Goal: Task Accomplishment & Management: Manage account settings

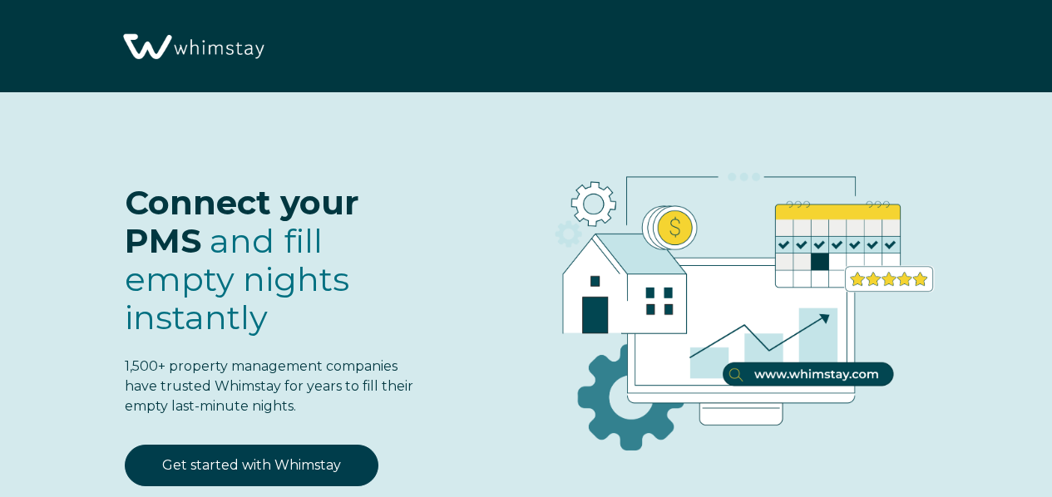
select select "US"
select select "Standard"
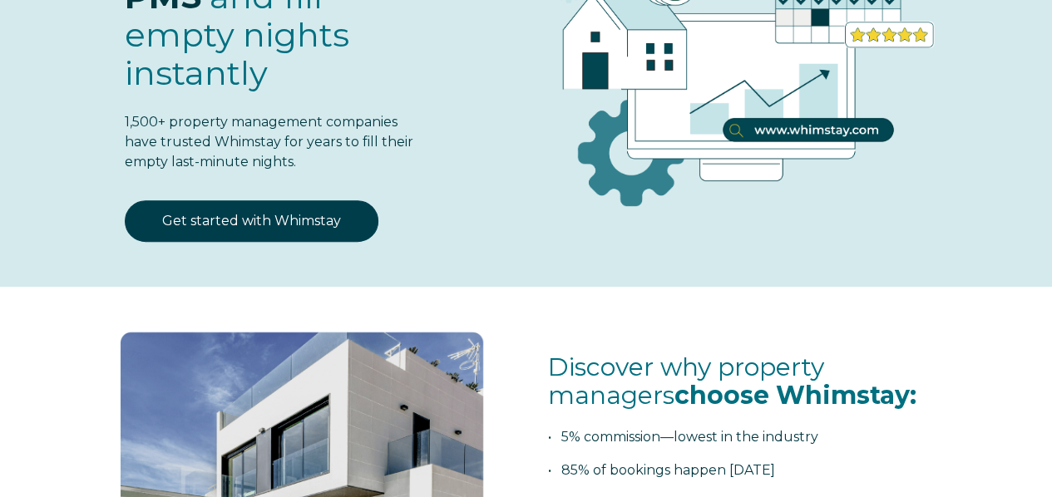
scroll to position [249, 0]
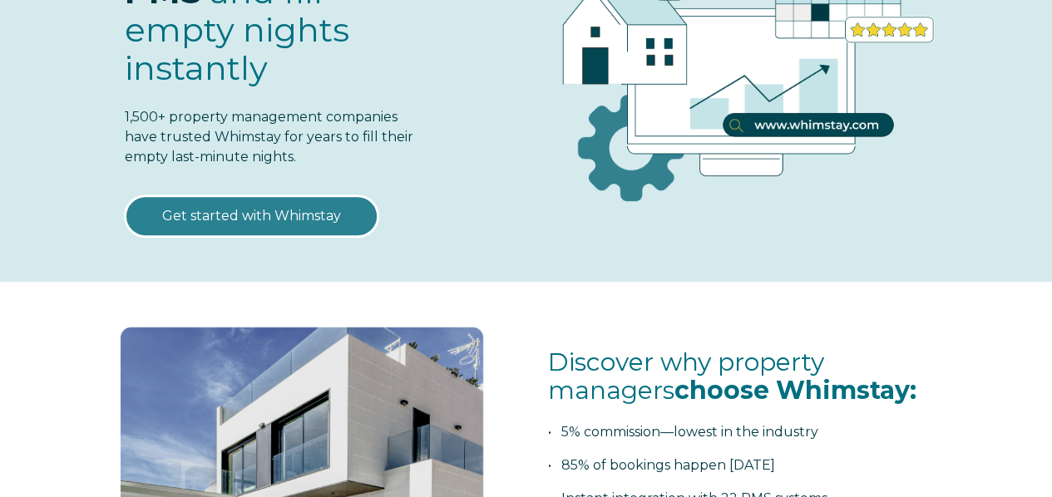
click at [287, 214] on link "Get started with Whimstay" at bounding box center [252, 216] width 254 height 42
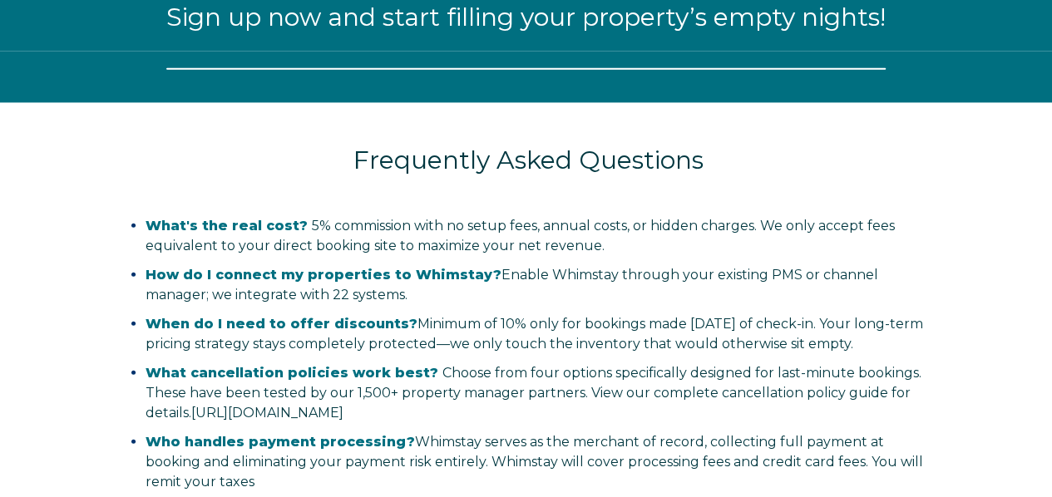
select select "US"
select select "Standard"
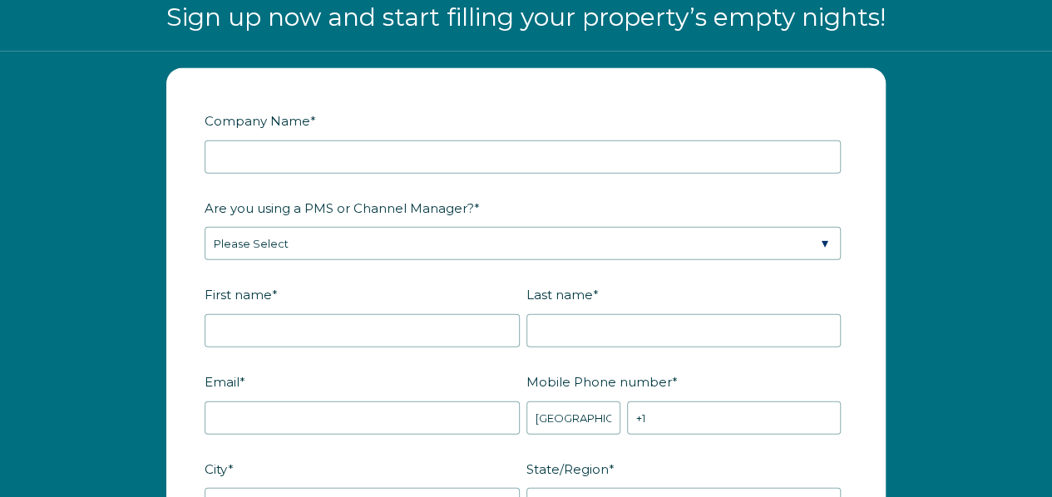
scroll to position [1904, 0]
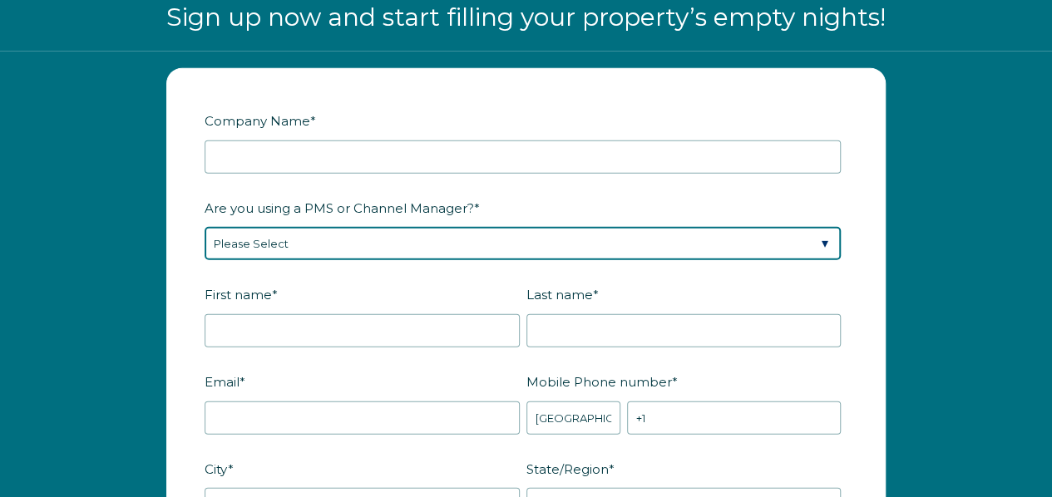
click at [823, 237] on select "Please Select Barefoot BookingPal Boost Brightside CiiRUS Escapia Guesty Hostaw…" at bounding box center [523, 243] width 636 height 33
select select "Not Listed"
click at [205, 227] on select "Please Select Barefoot BookingPal Boost Brightside CiiRUS Escapia Guesty Hostaw…" at bounding box center [523, 243] width 636 height 33
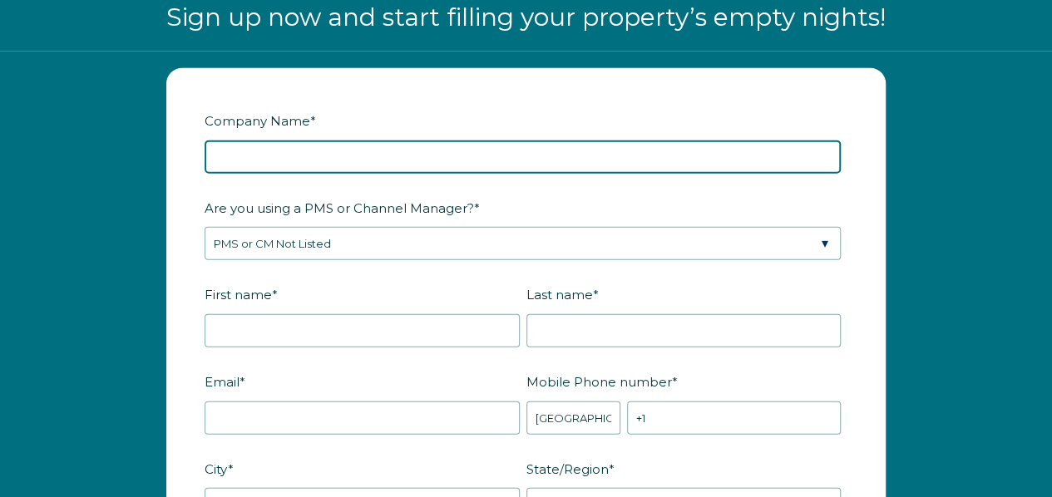
click at [348, 154] on input "Company Name *" at bounding box center [523, 156] width 636 height 33
type input "Six Three 8 LLC"
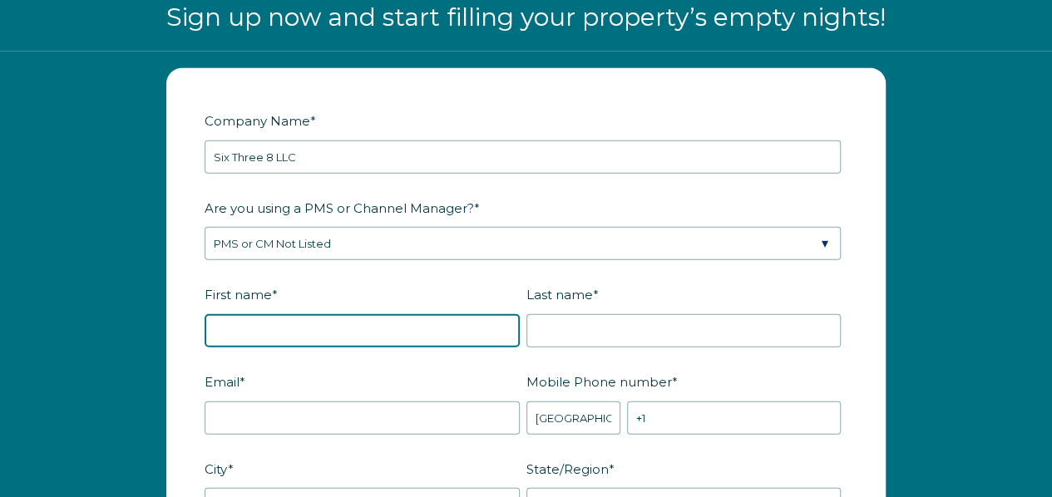
type input "Stephanie"
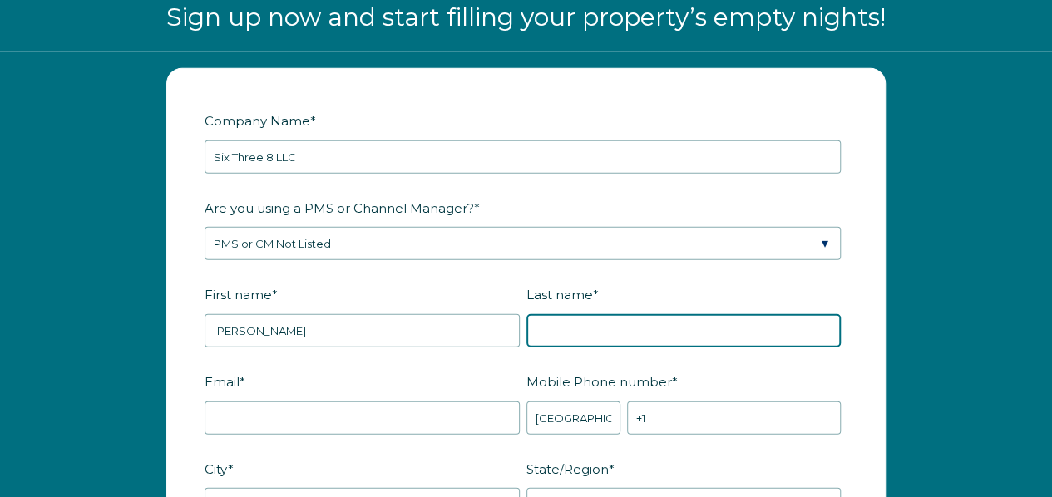
type input "English-Strickland"
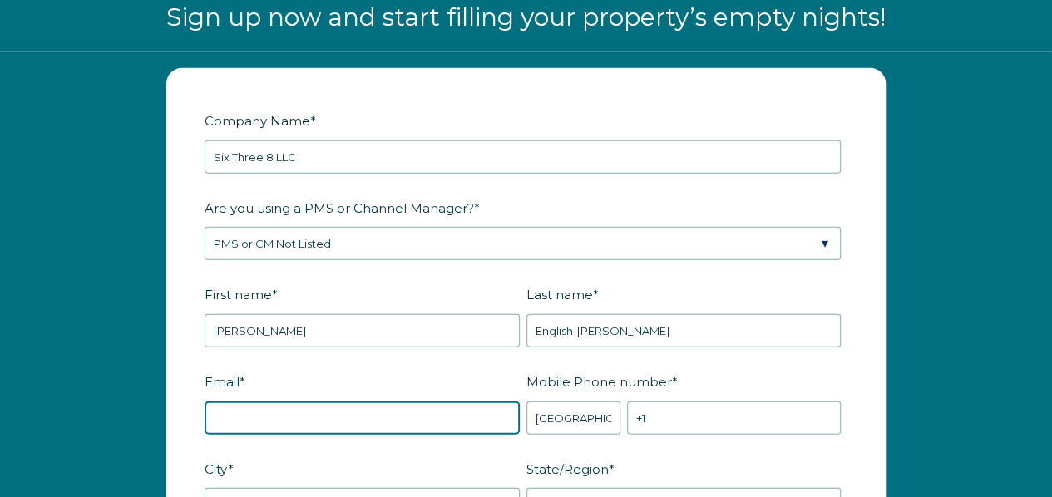
type input "Contactus@sixthree8.com"
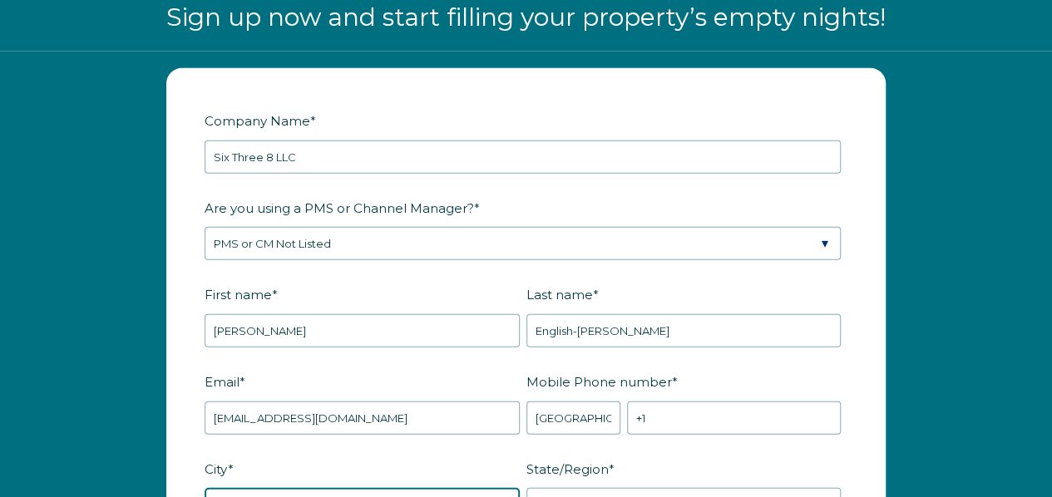
type input "Palm Desert"
type input "CA"
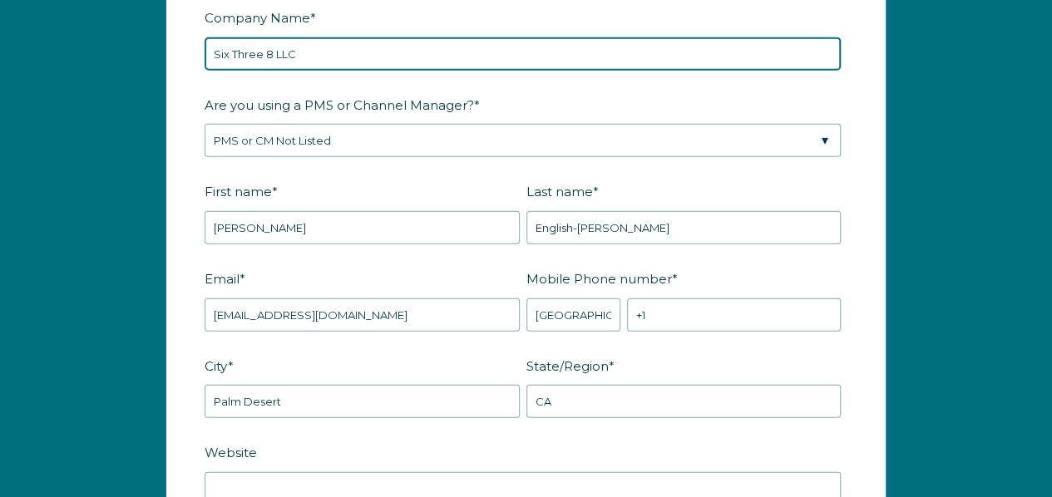
scroll to position [2070, 0]
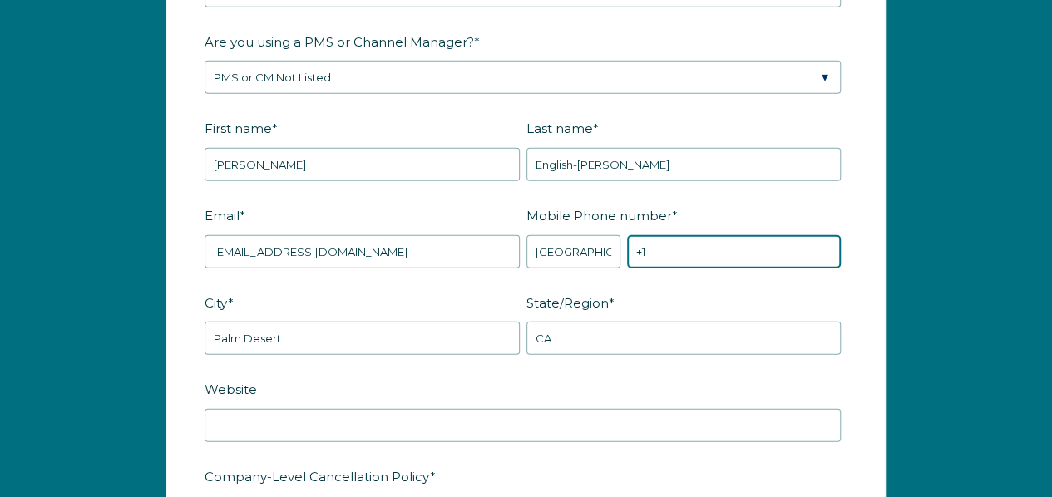
click at [668, 249] on input "+1" at bounding box center [734, 251] width 214 height 33
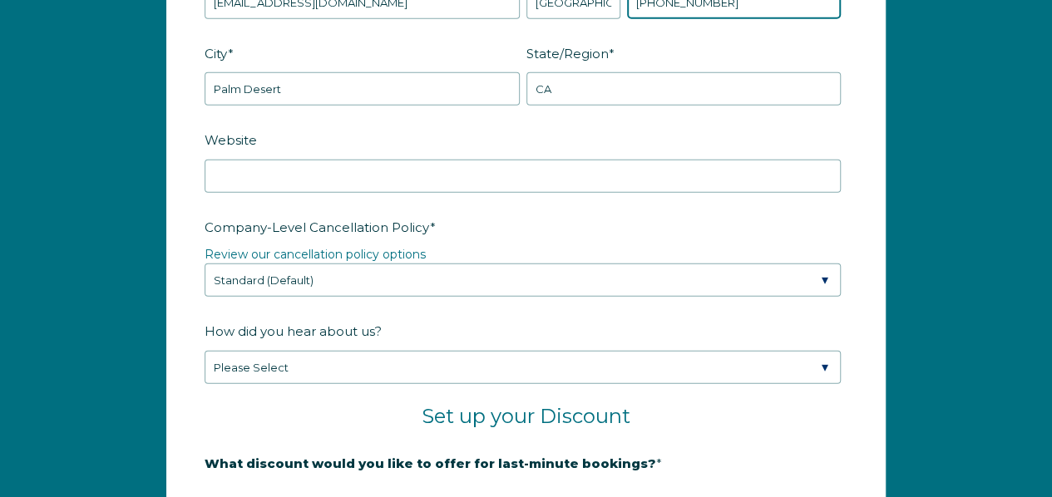
type input "+1 7609079781"
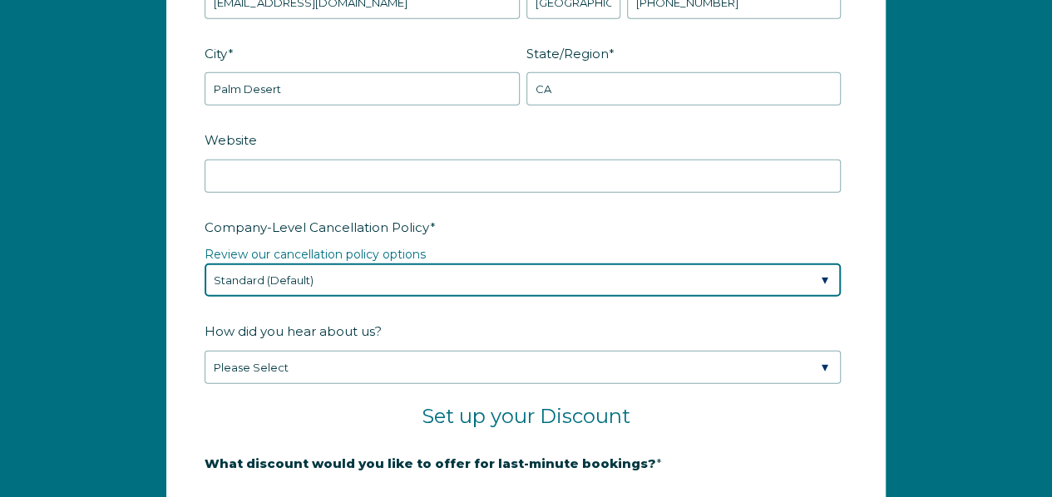
click at [823, 272] on select "Please Select Partial Standard (Default) Moderate Strict" at bounding box center [523, 280] width 636 height 33
select select "Moderate"
click at [205, 264] on select "Please Select Partial Standard (Default) Moderate Strict" at bounding box center [523, 280] width 636 height 33
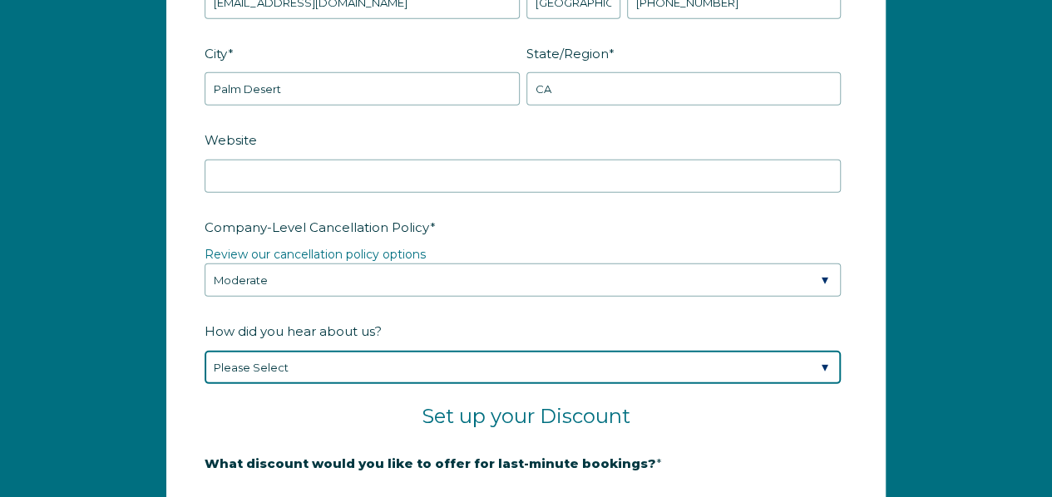
click at [825, 364] on select "Please Select Found Whimstay through a Google search Spoke to a Whimstay salesp…" at bounding box center [523, 367] width 636 height 33
select select "Social Media"
click at [205, 351] on select "Please Select Found Whimstay through a Google search Spoke to a Whimstay salesp…" at bounding box center [523, 367] width 636 height 33
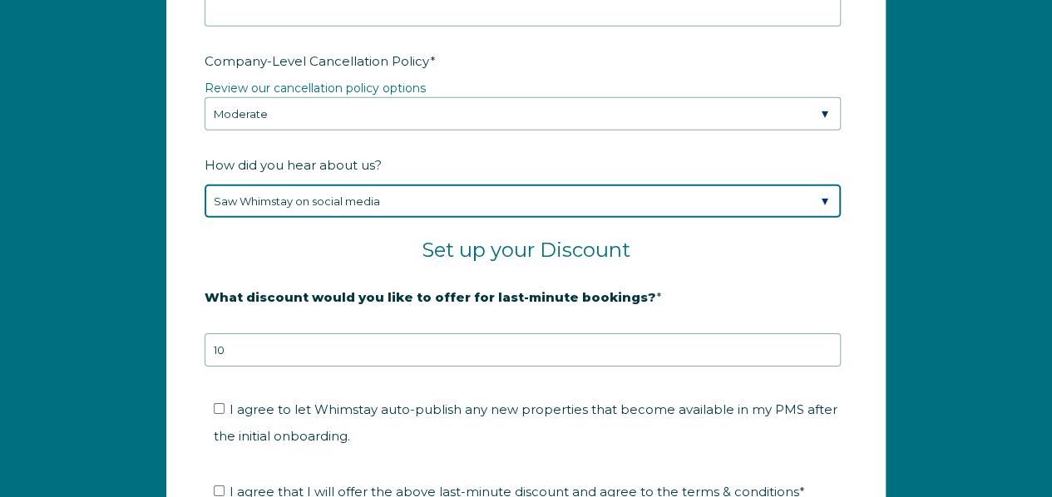
scroll to position [2652, 0]
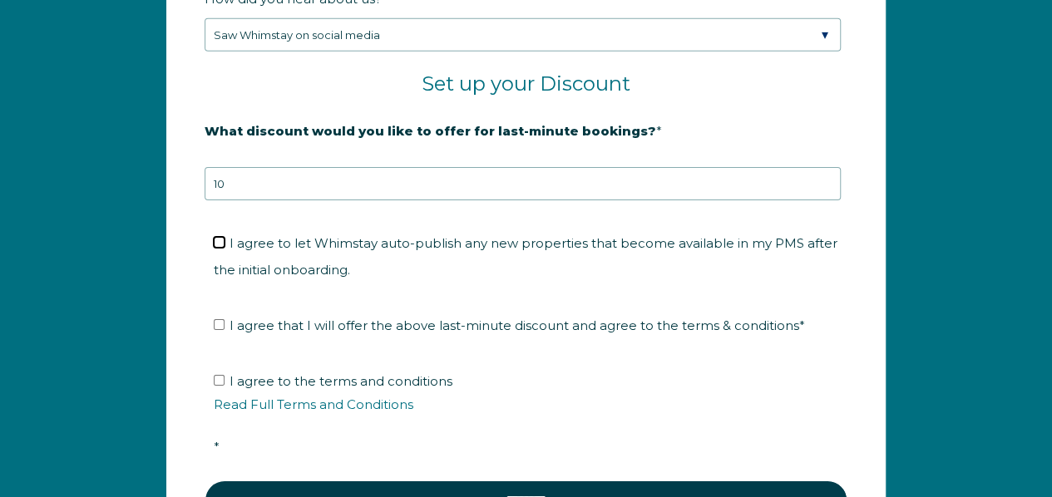
click at [222, 237] on input "I agree to let Whimstay auto-publish any new properties that become available i…" at bounding box center [219, 242] width 11 height 11
checkbox input "true"
click at [219, 319] on input "I agree that I will offer the above last-minute discount and agree to the terms…" at bounding box center [219, 324] width 11 height 11
checkbox input "true"
click at [224, 378] on label "I agree to the terms and conditions Read Full Terms and Conditions *" at bounding box center [532, 413] width 636 height 81
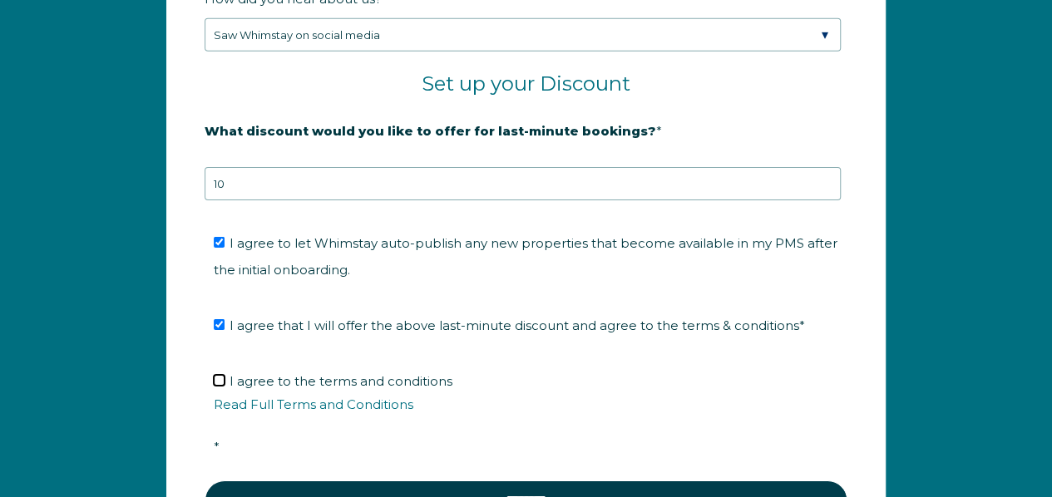
click at [224, 378] on input "I agree to the terms and conditions Read Full Terms and Conditions *" at bounding box center [219, 380] width 11 height 11
checkbox input "true"
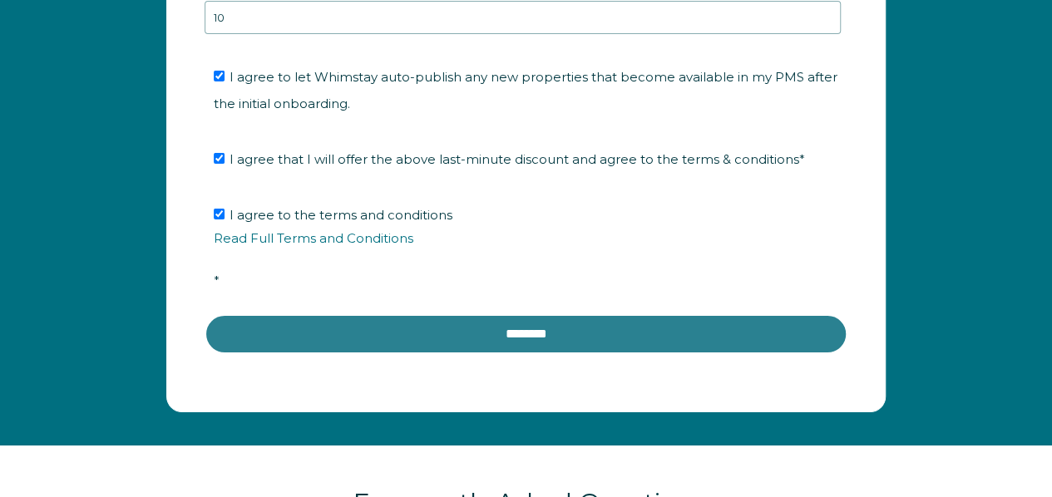
click at [565, 330] on input "********" at bounding box center [526, 334] width 643 height 40
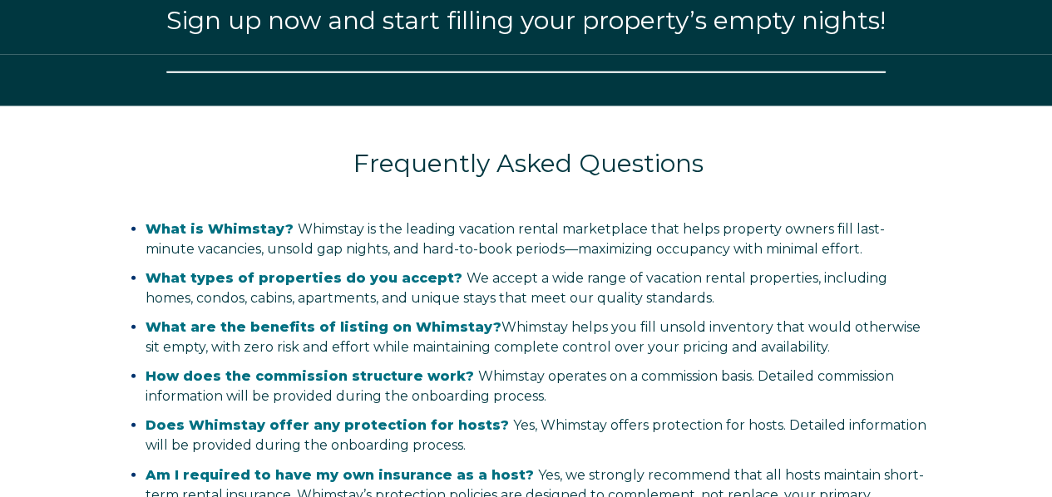
select select "US"
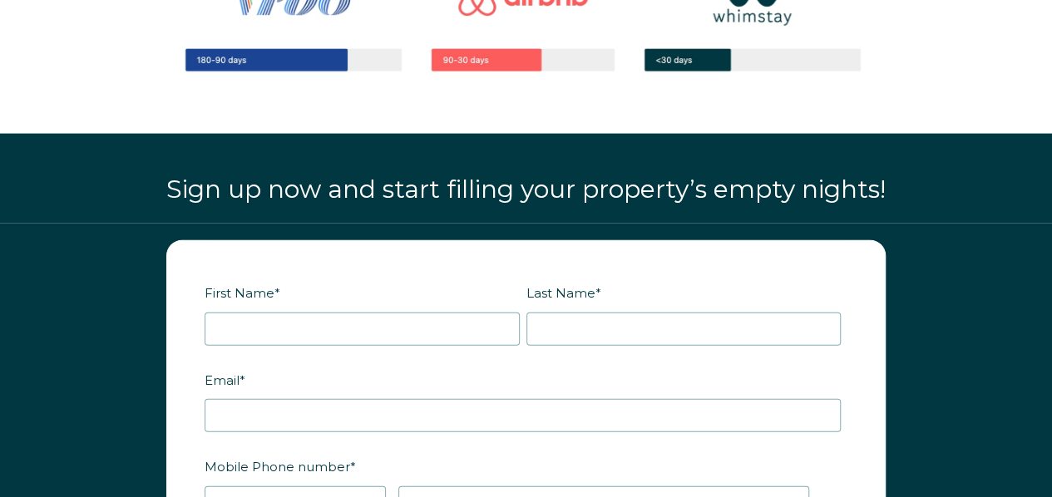
scroll to position [1735, 0]
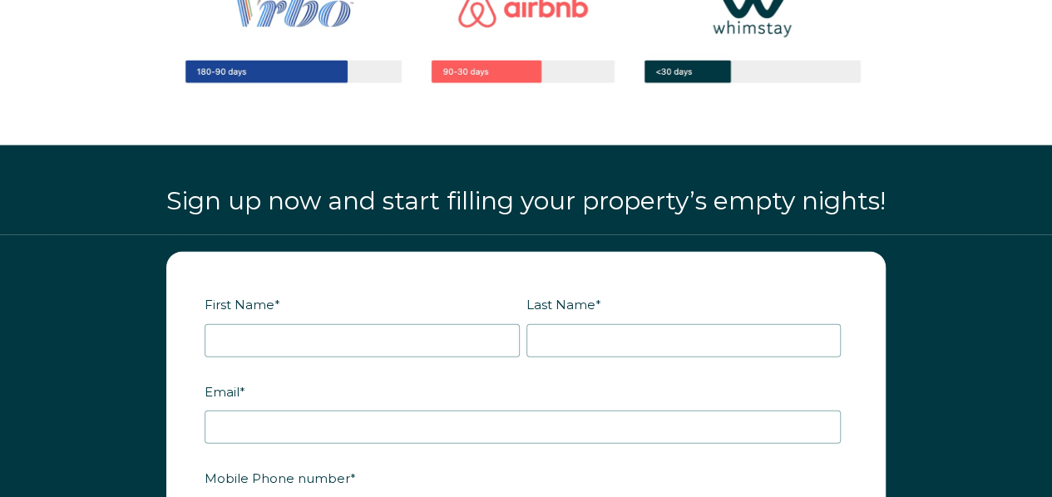
click at [293, 352] on fieldset "First Name * Last Name *" at bounding box center [526, 333] width 643 height 87
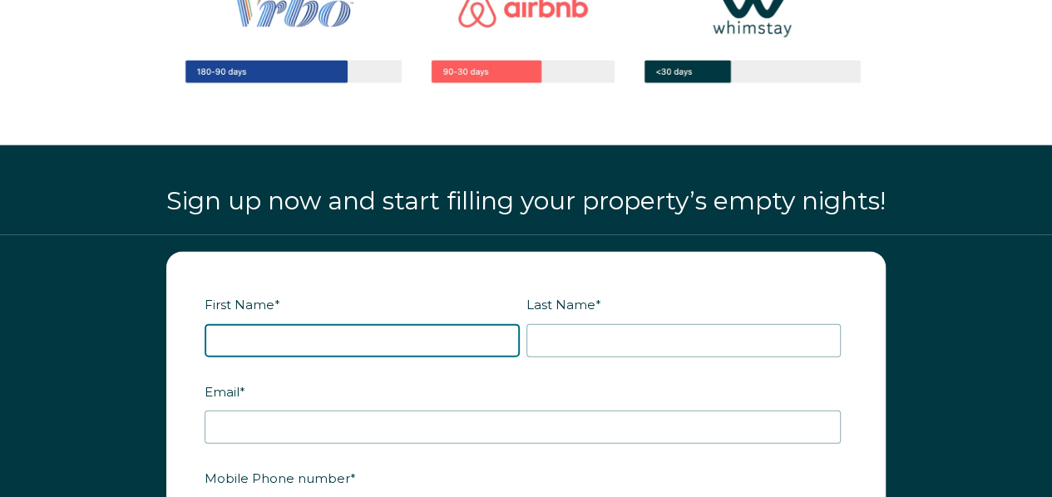
click at [299, 334] on input "First Name *" at bounding box center [362, 340] width 315 height 33
type input "Stephanie"
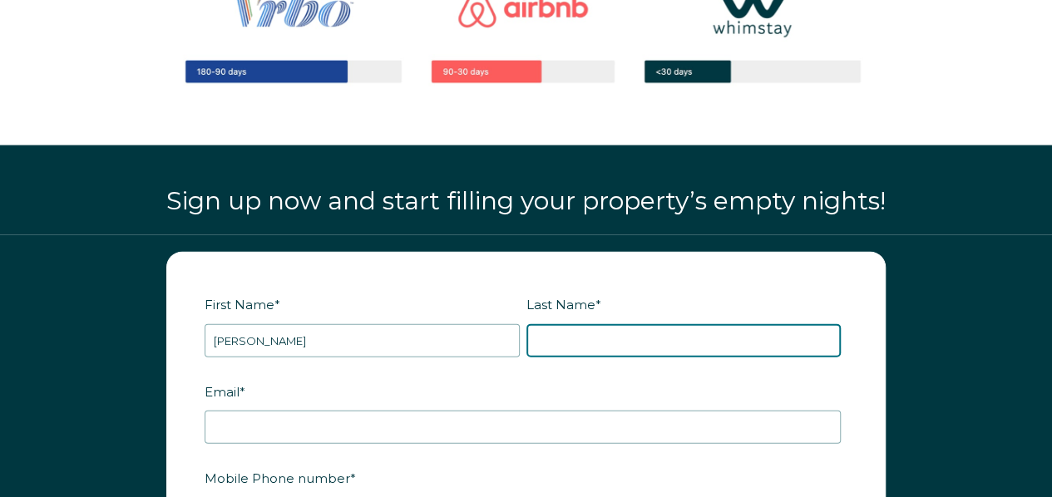
type input "English-Strickland"
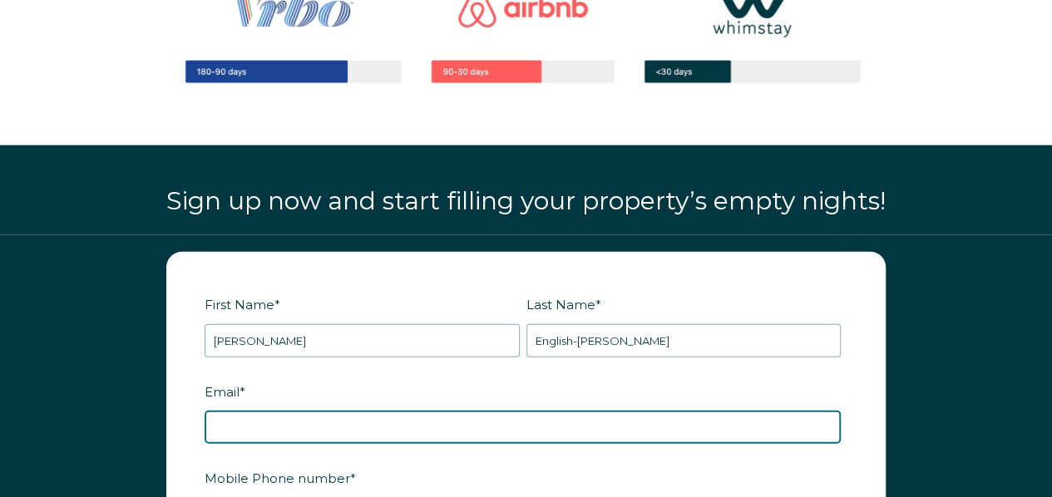
type input "Contactus@sixthree8.com"
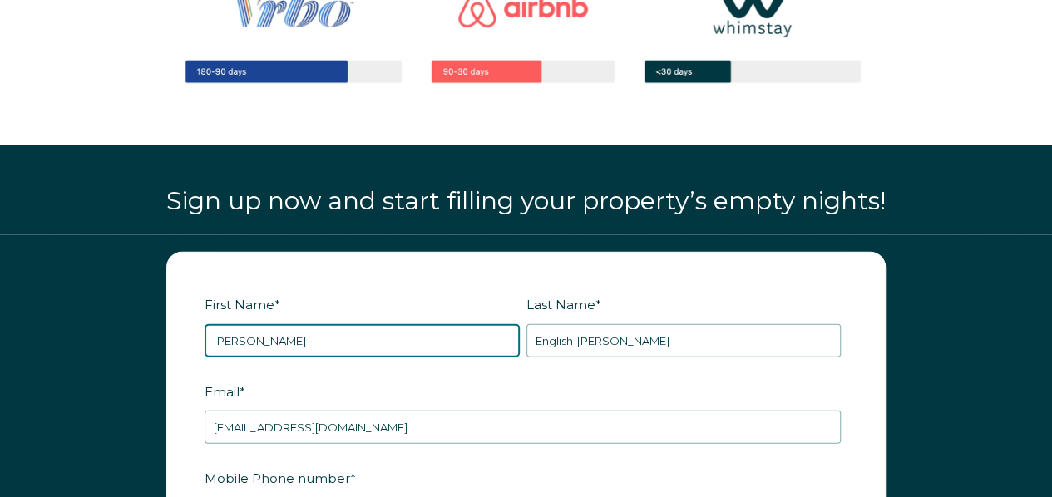
scroll to position [1984, 0]
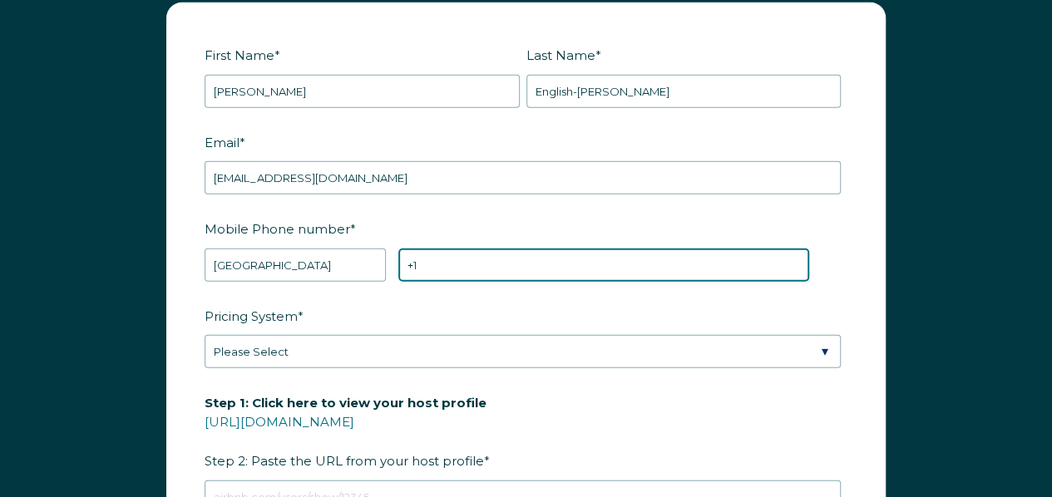
click at [465, 264] on input "+1" at bounding box center [603, 265] width 411 height 33
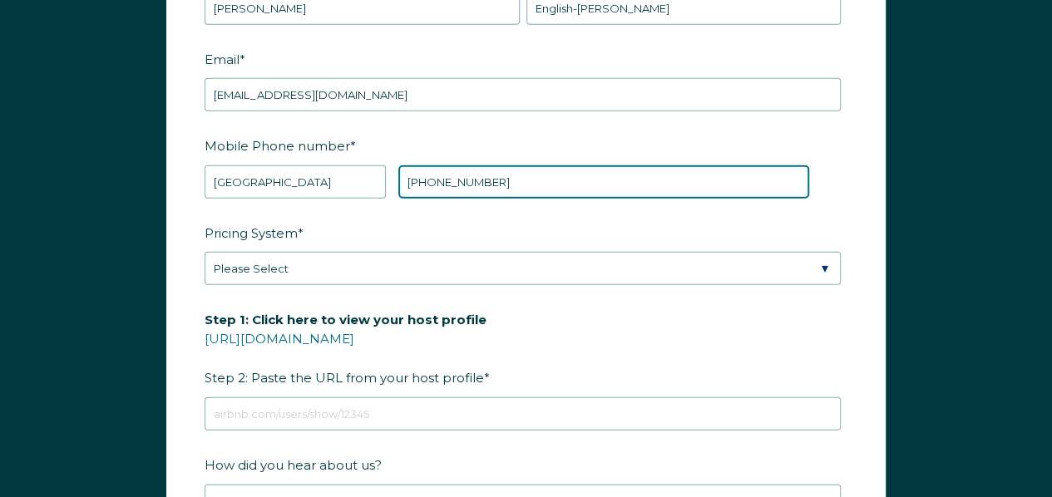
type input "[PHONE_NUMBER]"
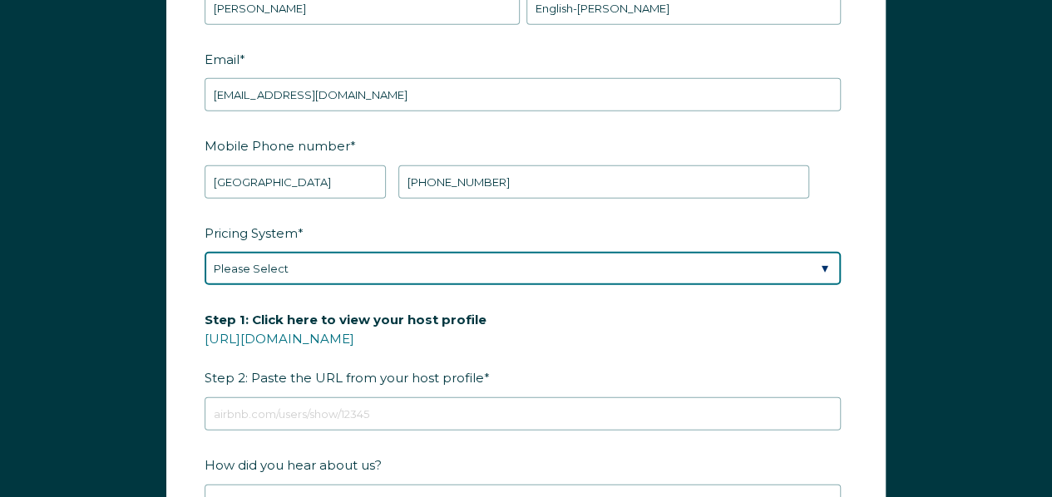
click at [828, 262] on select "Please Select Manual Airbnb Smart Pricing PriceLabs Wheelhouse Beyond Pricing 3…" at bounding box center [523, 268] width 636 height 33
select select "PriceLabs"
click at [205, 252] on select "Please Select Manual Airbnb Smart Pricing PriceLabs Wheelhouse Beyond Pricing 3…" at bounding box center [523, 268] width 636 height 33
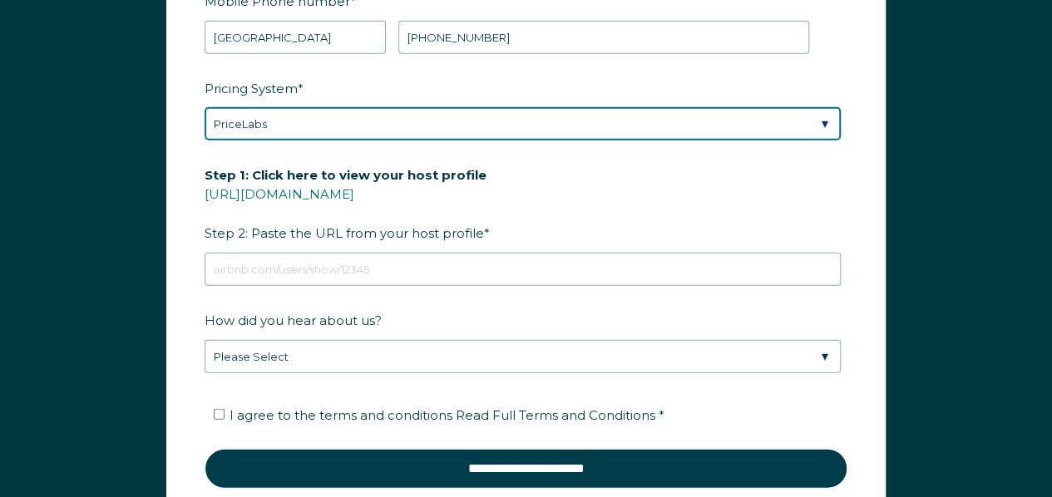
scroll to position [2317, 0]
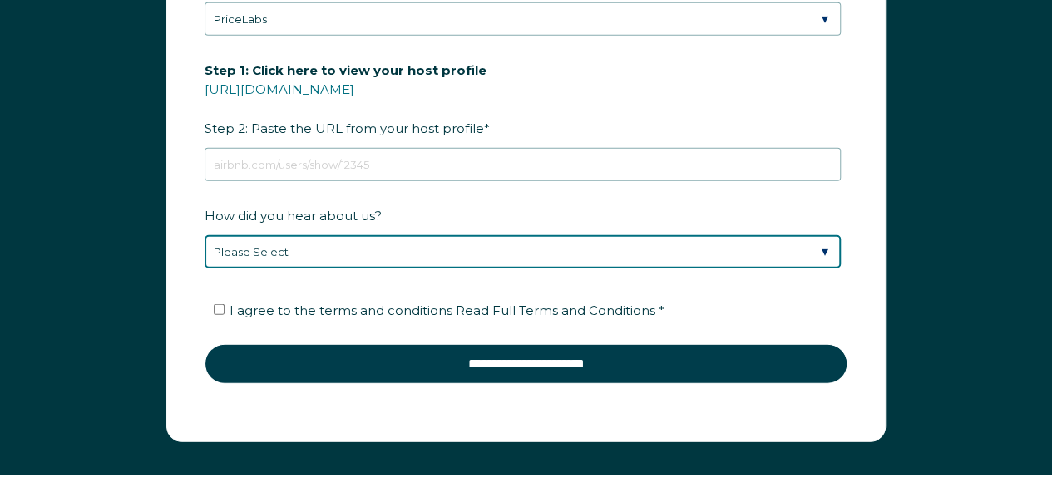
click at [818, 239] on select "Please Select Discovered Whimstay at an event or conference Found Whimstay thro…" at bounding box center [523, 251] width 636 height 33
select select "Social Media"
click at [205, 235] on select "Please Select Discovered Whimstay at an event or conference Found Whimstay thro…" at bounding box center [523, 251] width 636 height 33
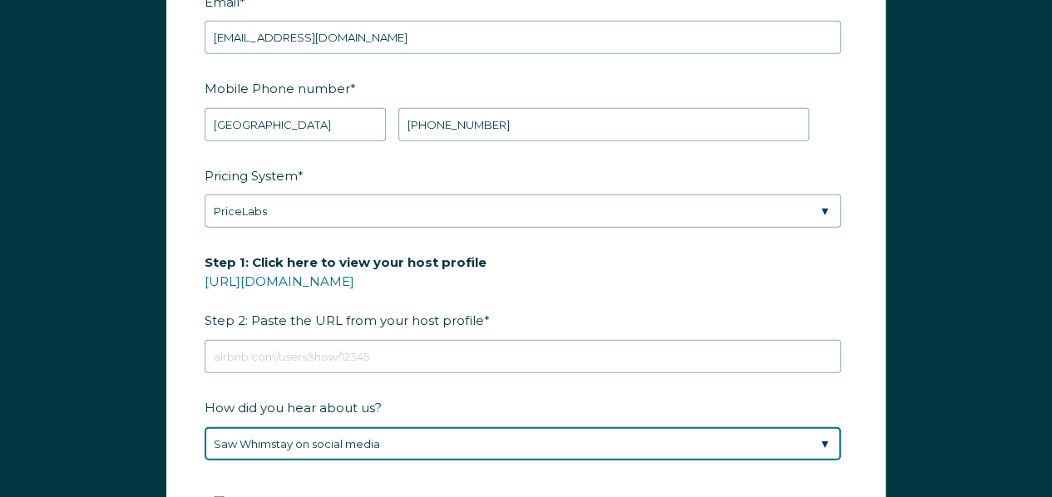
scroll to position [2234, 0]
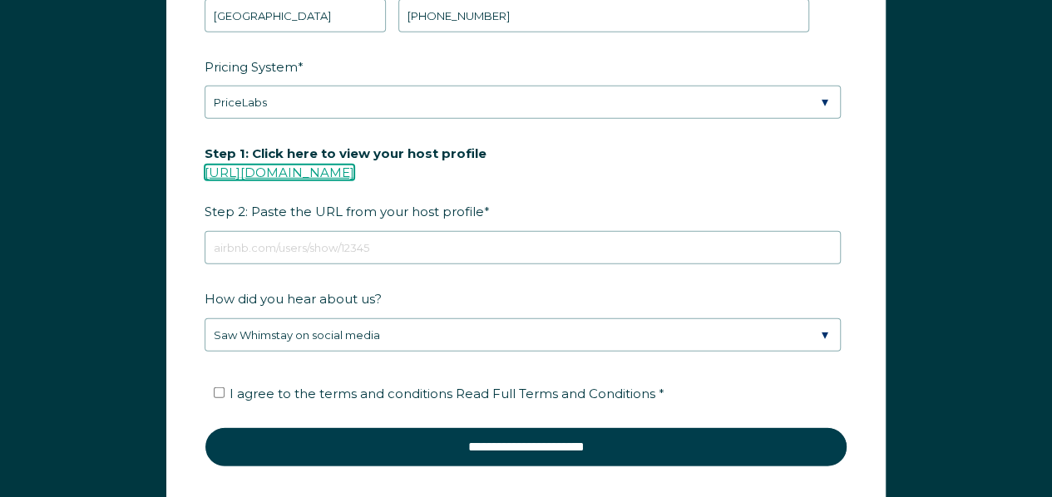
click at [318, 165] on link "https://www.airbnb.com/users/show/" at bounding box center [280, 173] width 150 height 16
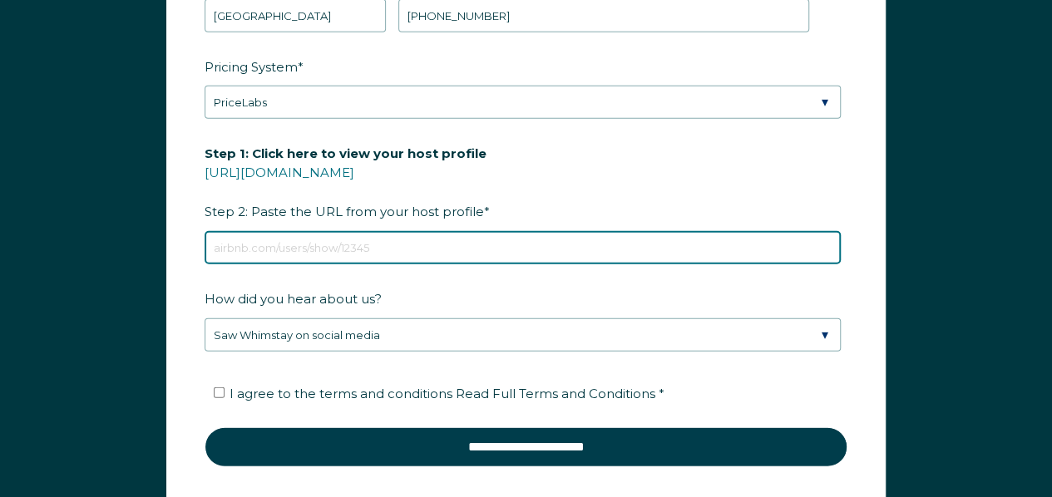
paste input "https://www.airbnb.com/hosting/listings/editor/1509872446145148945/view-your-sp…"
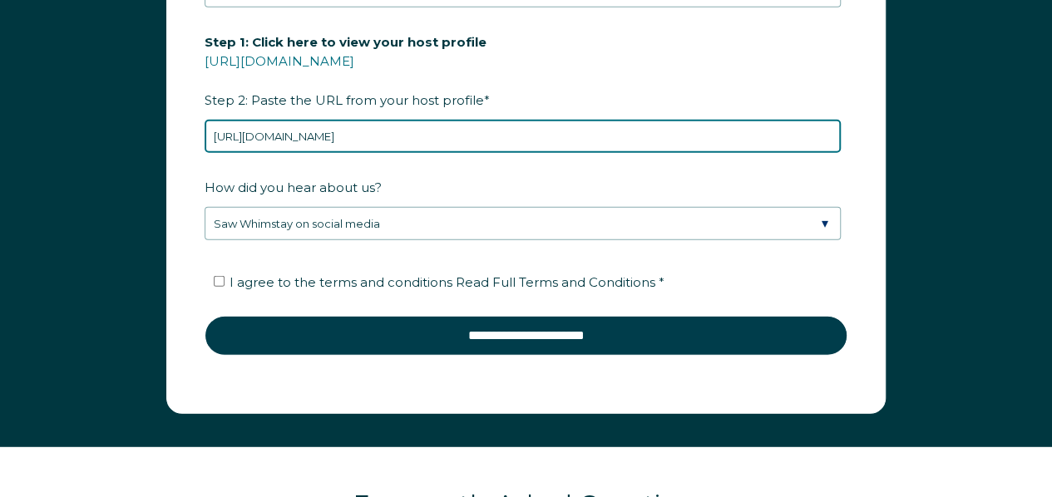
scroll to position [2400, 0]
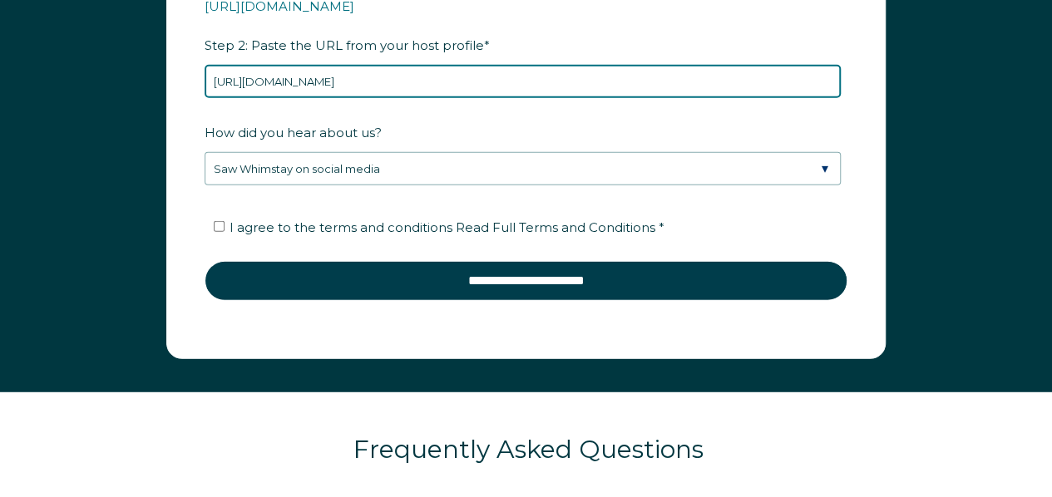
type input "https://www.airbnb.com/hosting/listings/editor/1509872446145148945/view-your-sp…"
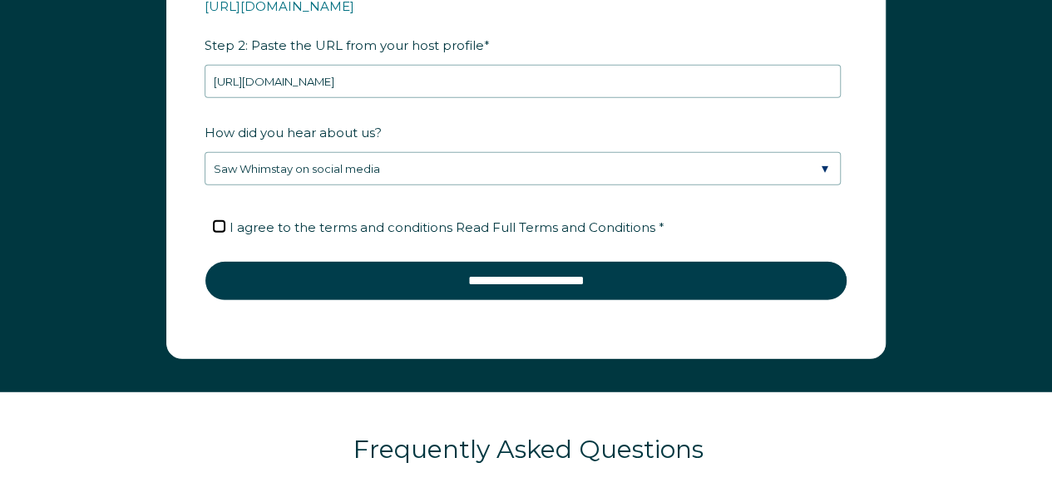
click at [216, 221] on input "I agree to the terms and conditions Read Full Terms and Conditions *" at bounding box center [219, 226] width 11 height 11
checkbox input "true"
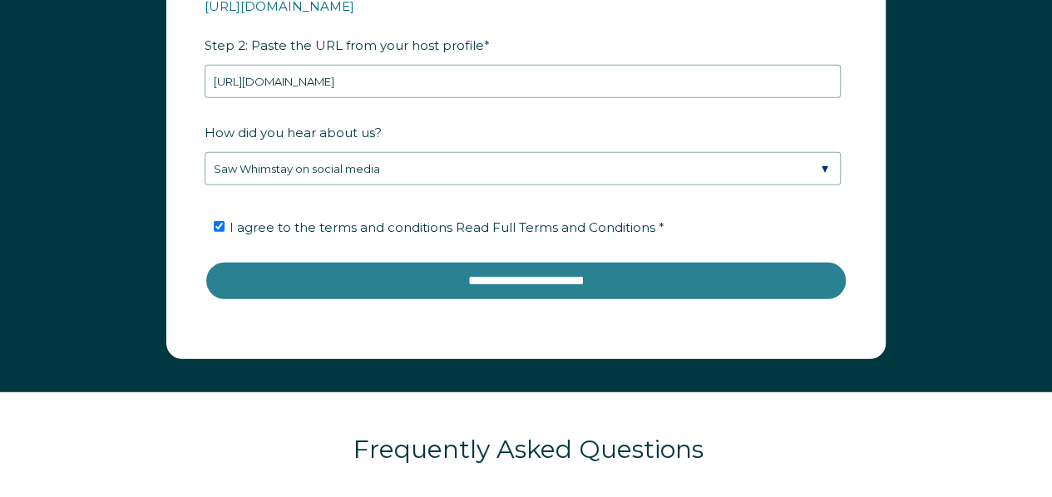
click at [530, 272] on input "**********" at bounding box center [526, 281] width 643 height 40
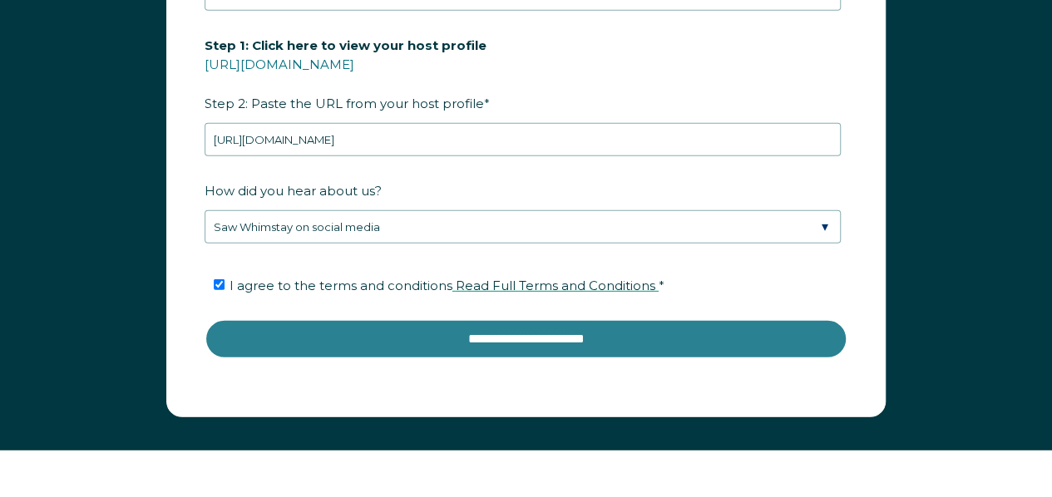
scroll to position [2317, 0]
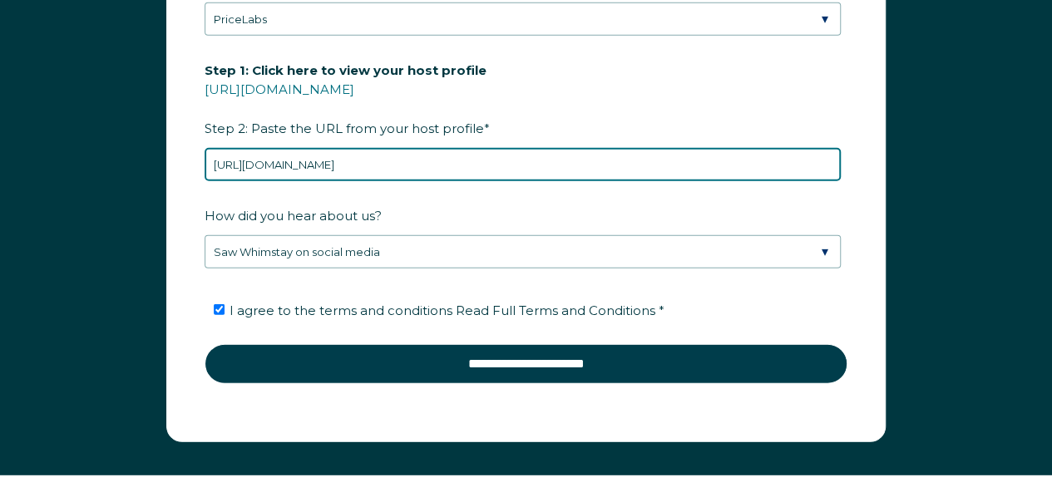
drag, startPoint x: 562, startPoint y: 160, endPoint x: 186, endPoint y: 150, distance: 375.9
click at [186, 150] on form "First Name * Stephanie Last Name * English-Strickland RBO Token Company ID Refe…" at bounding box center [525, 56] width 717 height 771
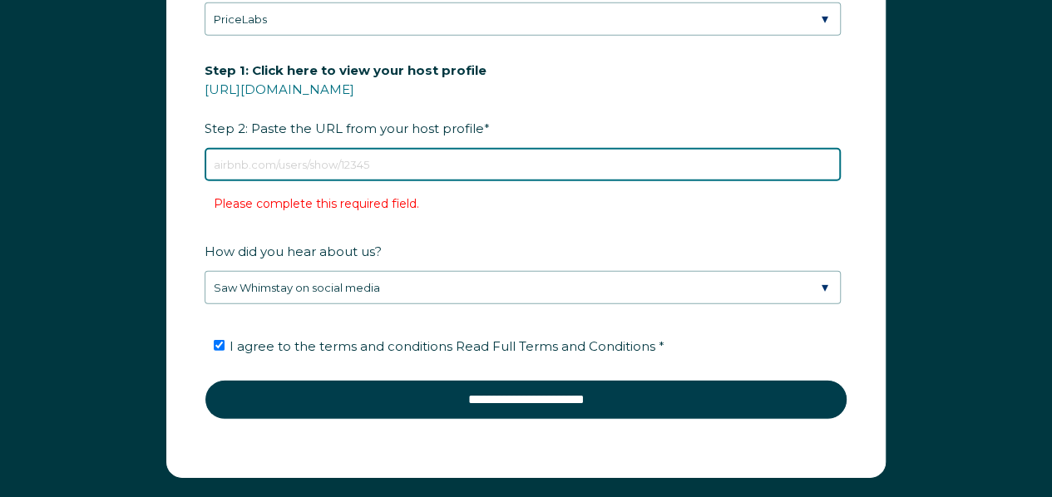
paste input "https://www.airbnb.com/rooms/1509872446145148945?guests=1&adults=1&s=67&unique_…"
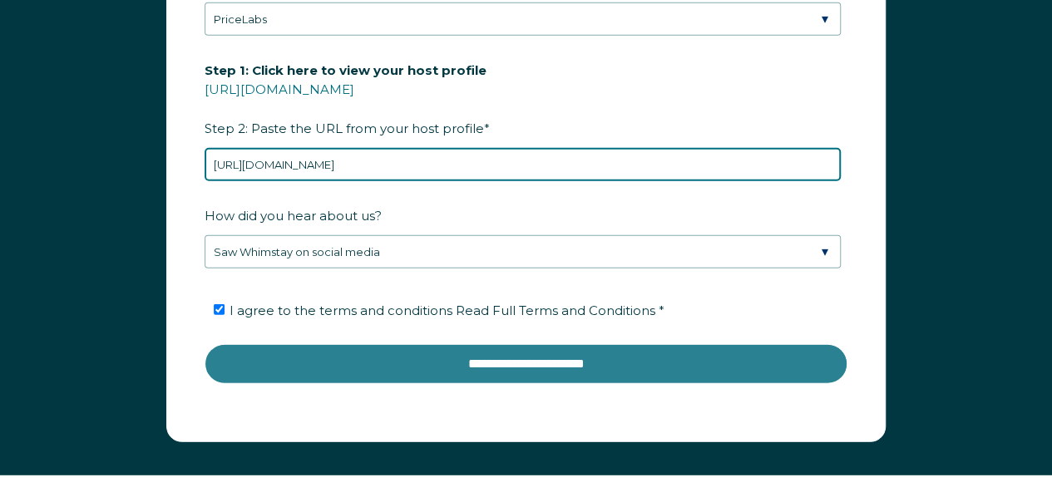
type input "https://www.airbnb.com/rooms/1509872446145148945?guests=1&adults=1&s=67&unique_…"
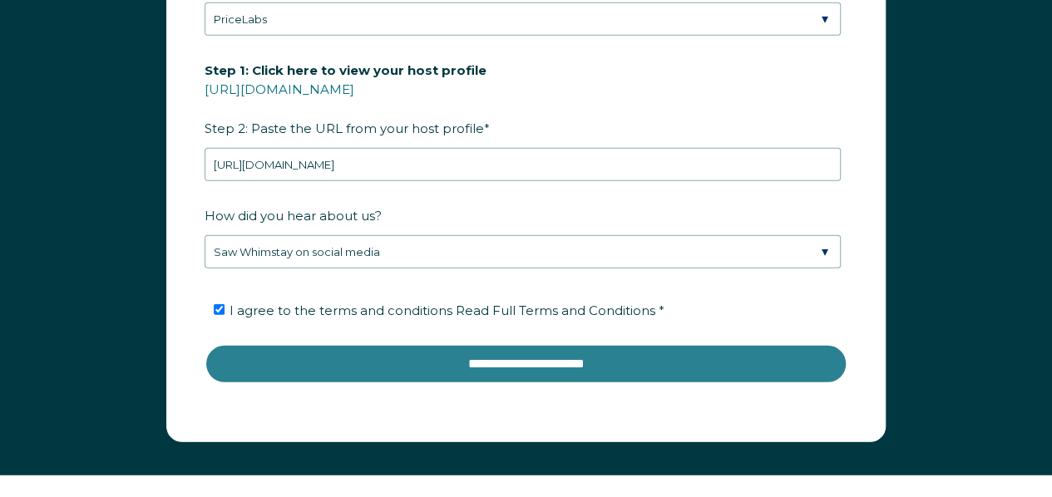
click at [500, 358] on input "**********" at bounding box center [526, 364] width 643 height 40
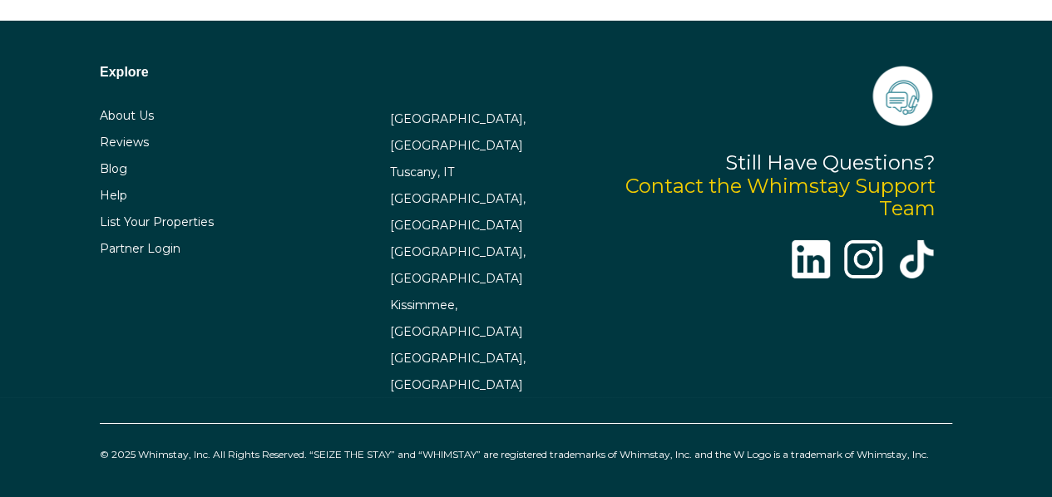
select select "US"
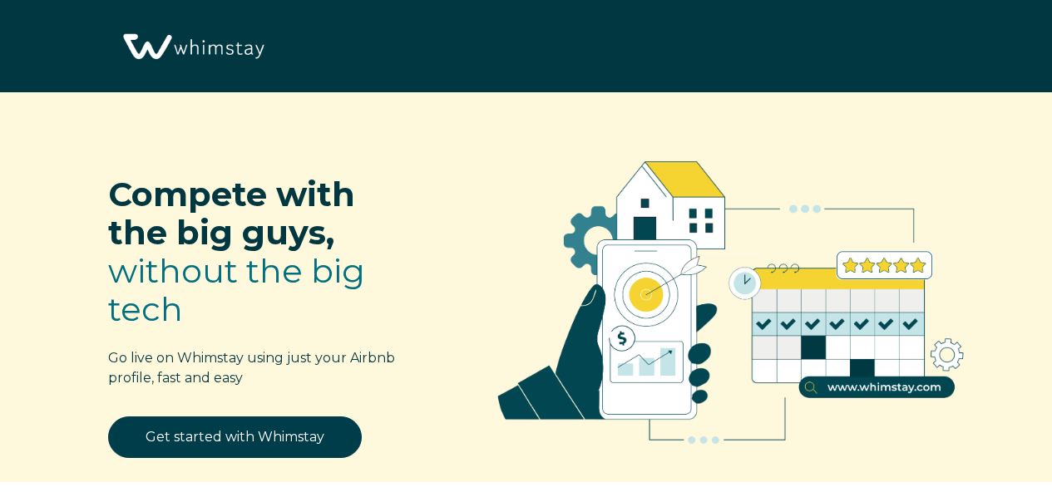
select select "US"
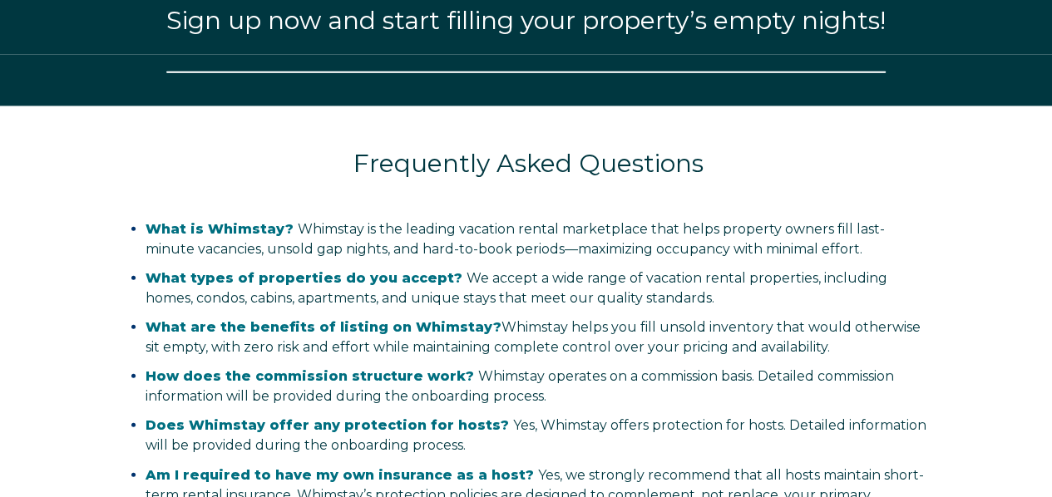
select select "US"
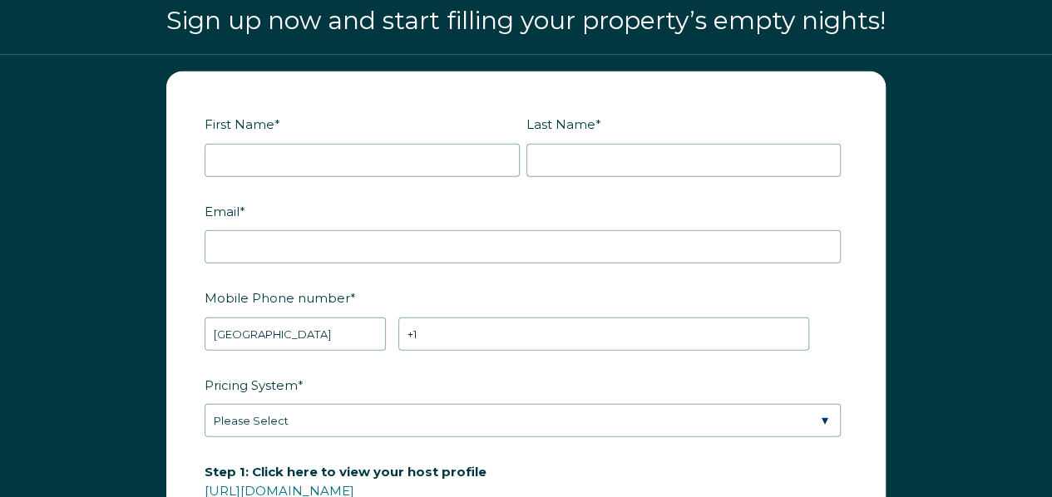
scroll to position [1901, 0]
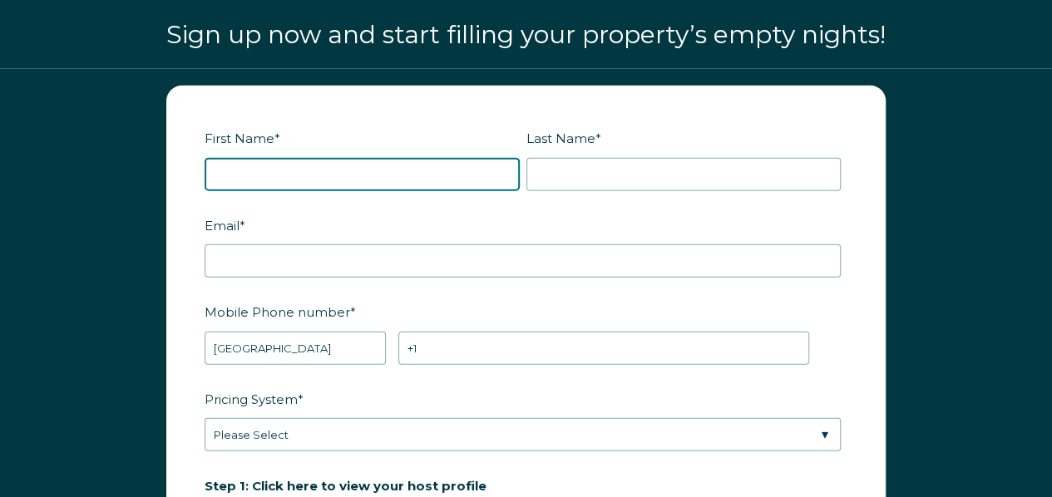
click at [364, 169] on input "First Name *" at bounding box center [362, 174] width 315 height 33
type input "[PERSON_NAME]"
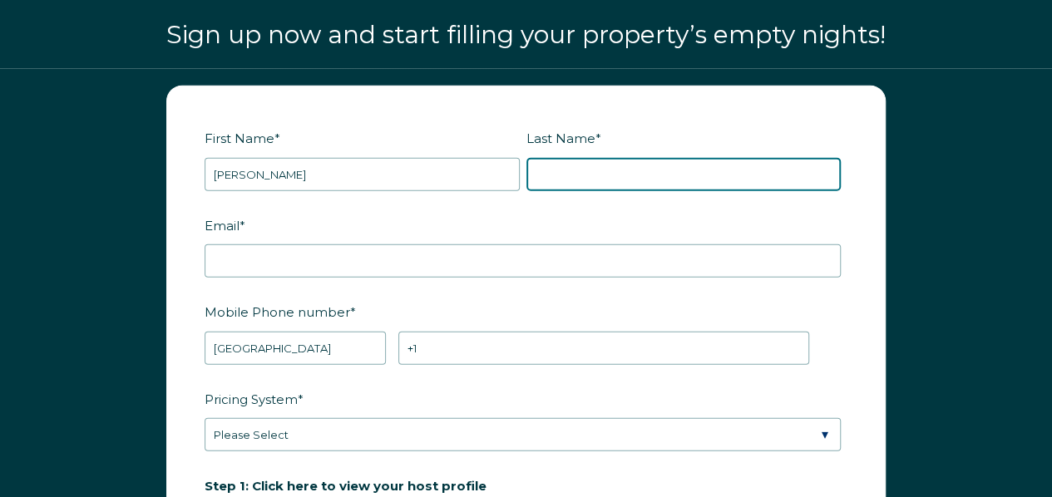
type input "English-[PERSON_NAME]"
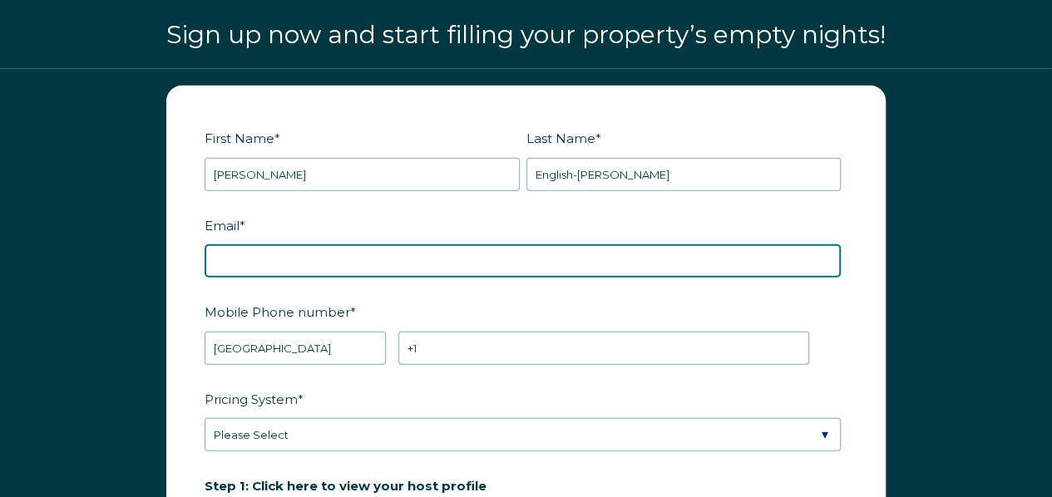
type input "[EMAIL_ADDRESS][DOMAIN_NAME]"
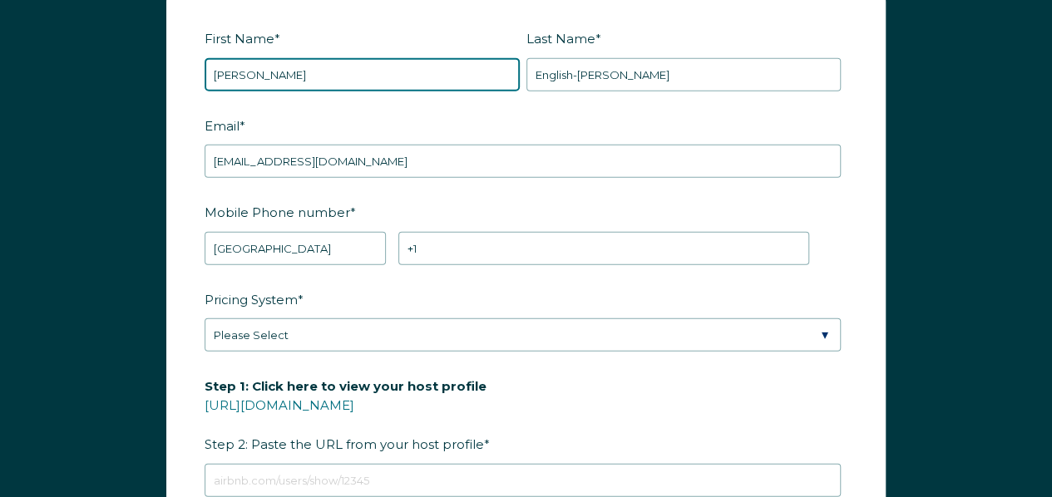
scroll to position [2068, 0]
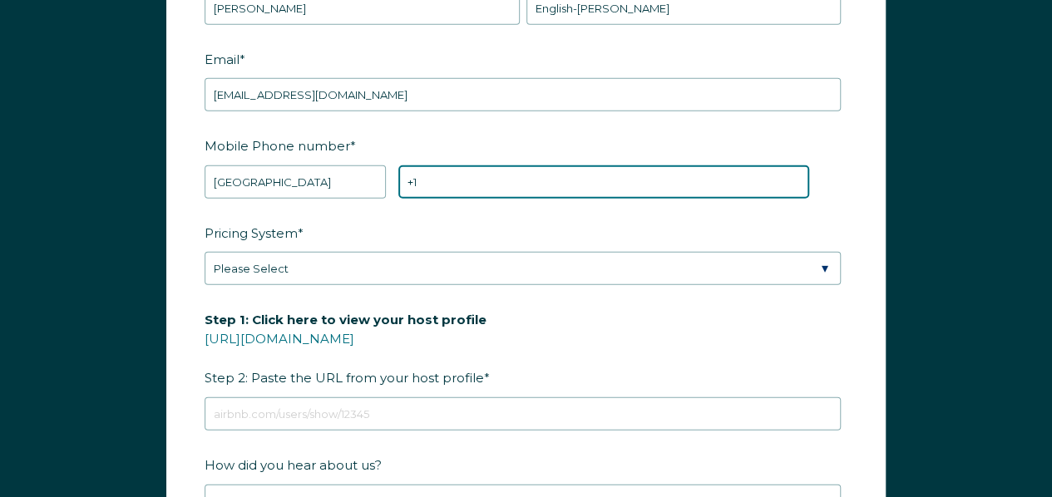
click at [452, 179] on input "+1" at bounding box center [603, 181] width 411 height 33
type input "+1 7609079781"
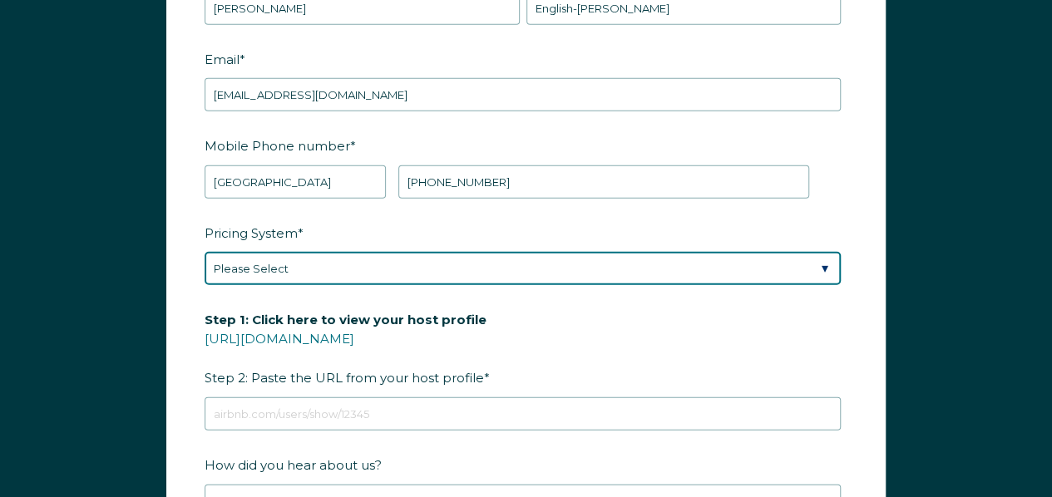
click at [345, 253] on select "Please Select Manual Airbnb Smart Pricing PriceLabs Wheelhouse Beyond Pricing 3…" at bounding box center [523, 268] width 636 height 33
select select "PriceLabs"
click at [205, 252] on select "Please Select Manual Airbnb Smart Pricing PriceLabs Wheelhouse Beyond Pricing 3…" at bounding box center [523, 268] width 636 height 33
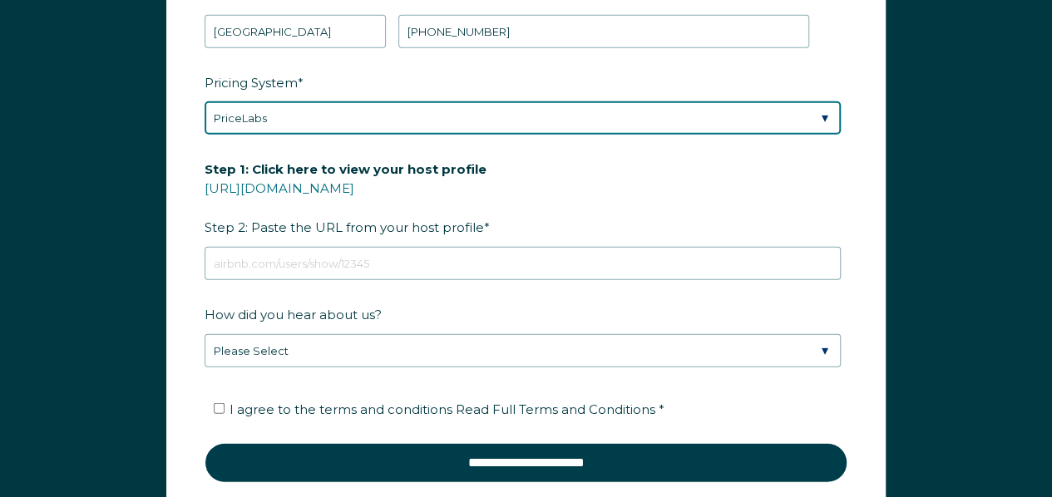
scroll to position [2234, 0]
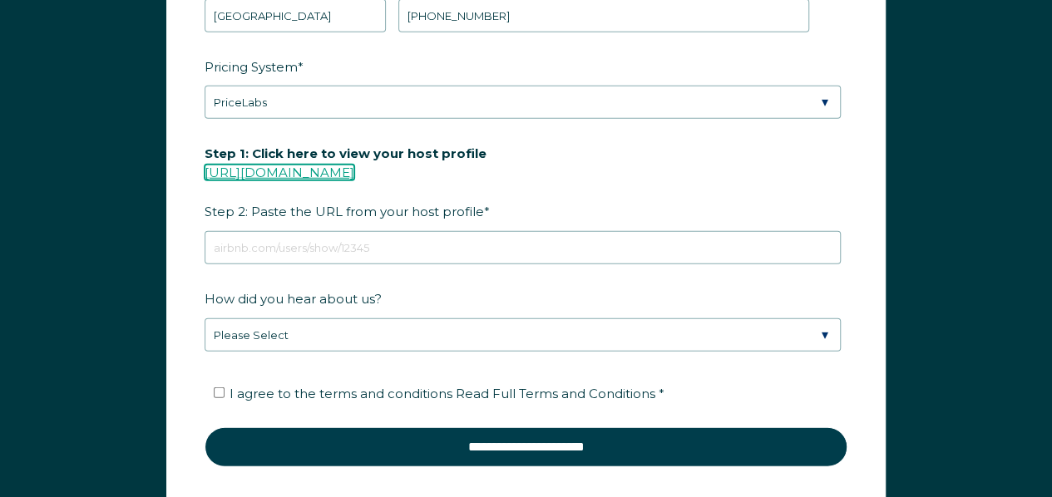
click at [354, 170] on link "[URL][DOMAIN_NAME]" at bounding box center [280, 173] width 150 height 16
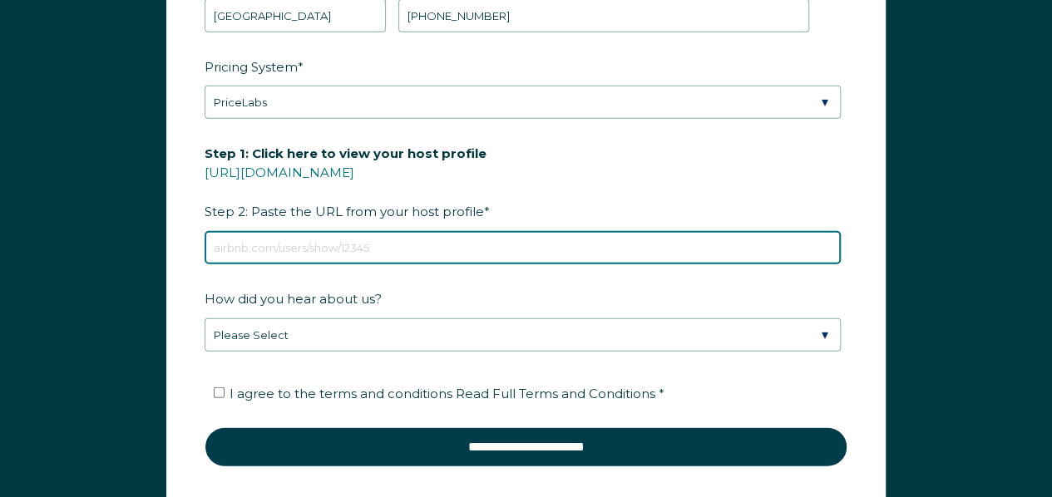
paste input "https://www.airbnb.com/users/show/505828490"
type input "https://www.airbnb.com/users/show/505828490"
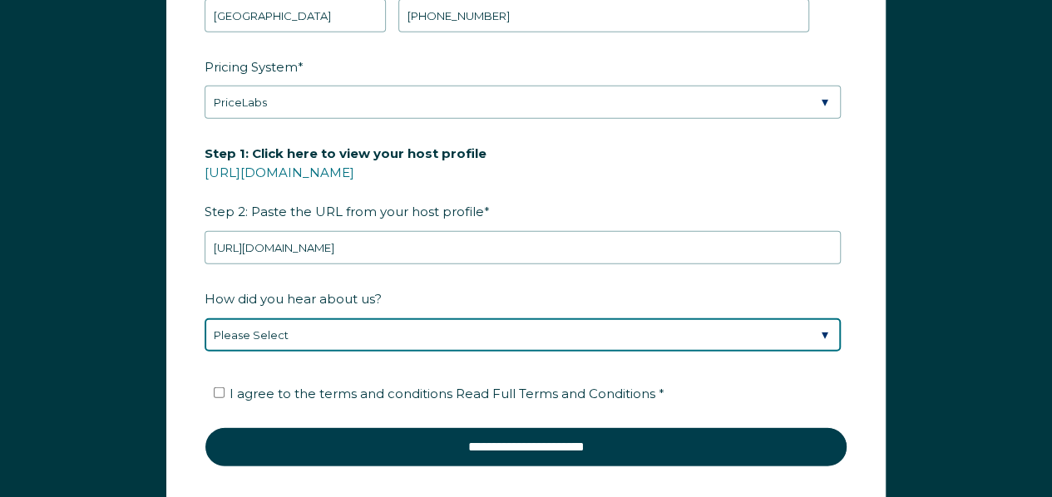
click at [818, 325] on select "Please Select Discovered Whimstay at an event or conference Found Whimstay thro…" at bounding box center [523, 334] width 636 height 33
select select "Social Media"
click at [205, 318] on select "Please Select Discovered Whimstay at an event or conference Found Whimstay thro…" at bounding box center [523, 334] width 636 height 33
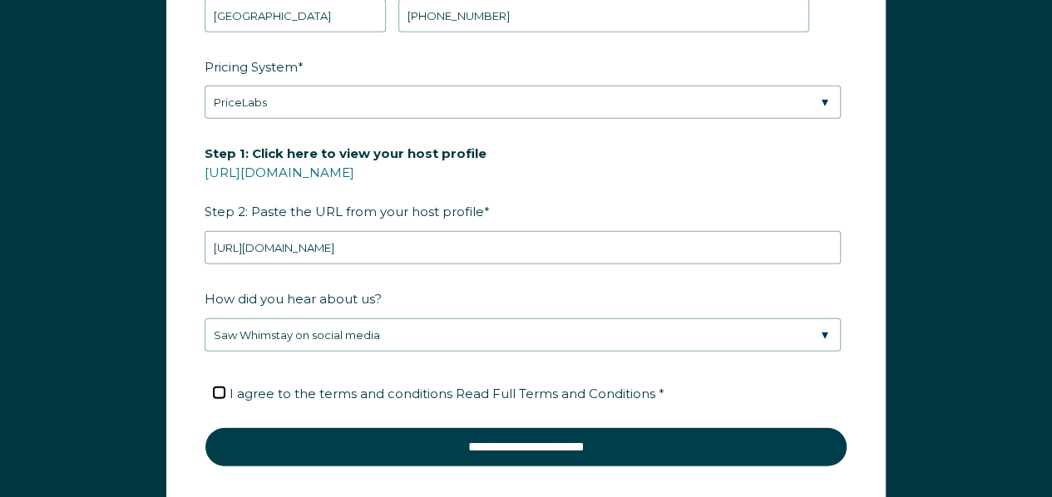
click at [216, 387] on input "I agree to the terms and conditions Read Full Terms and Conditions *" at bounding box center [219, 392] width 11 height 11
checkbox input "true"
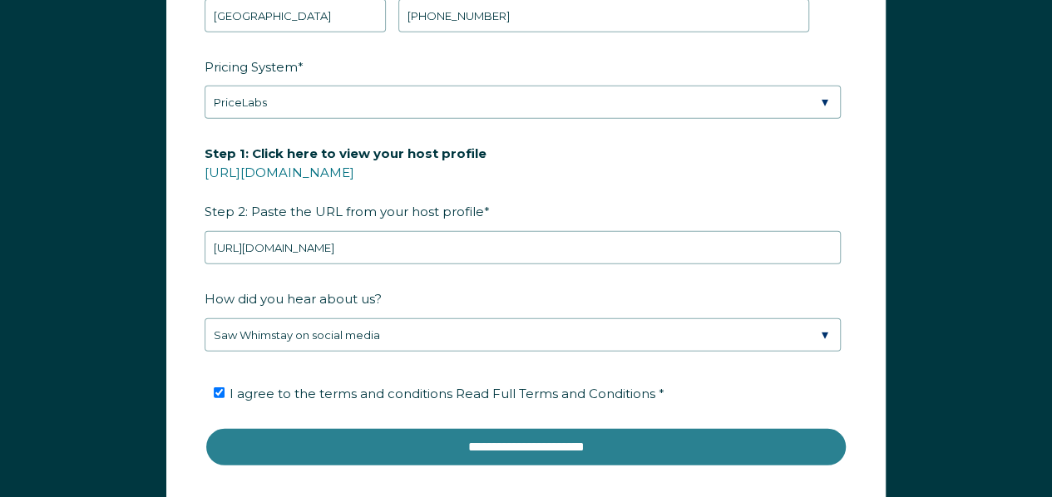
click at [485, 431] on input "**********" at bounding box center [526, 447] width 643 height 40
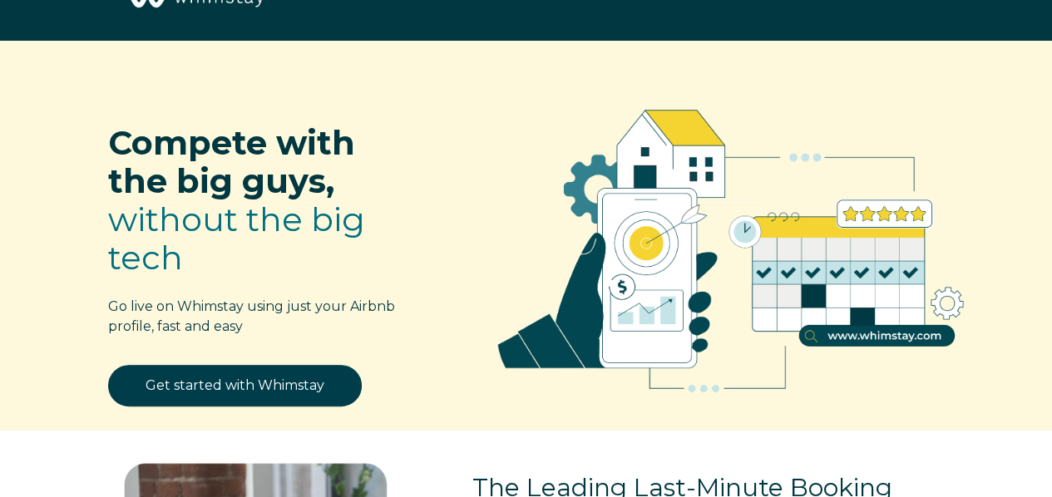
scroll to position [0, 0]
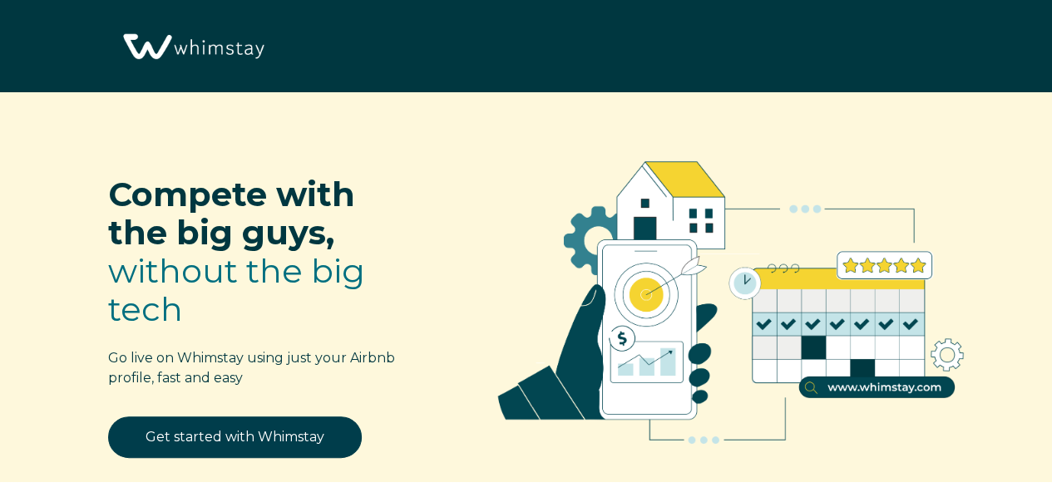
click at [211, 47] on img at bounding box center [192, 47] width 152 height 78
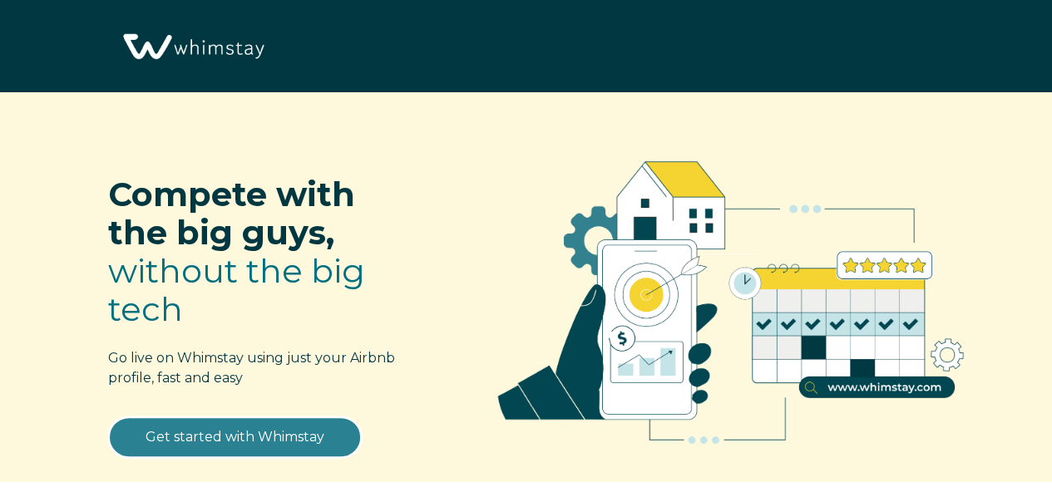
click at [257, 441] on link "Get started with Whimstay" at bounding box center [235, 438] width 254 height 42
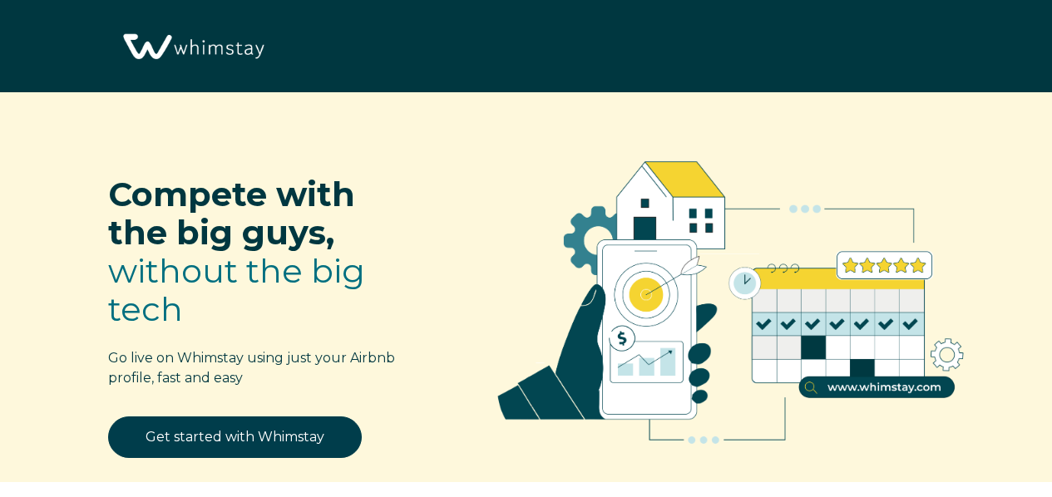
select select "US"
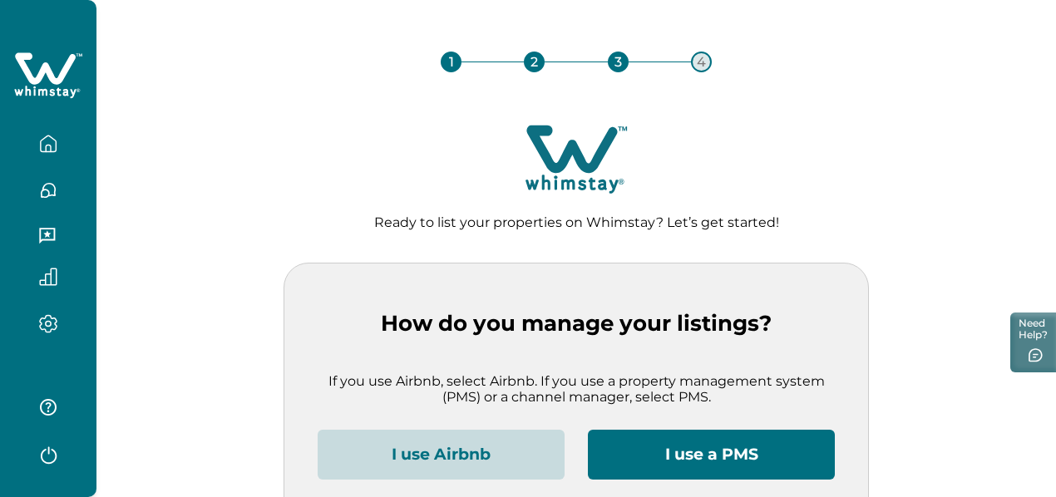
scroll to position [71, 0]
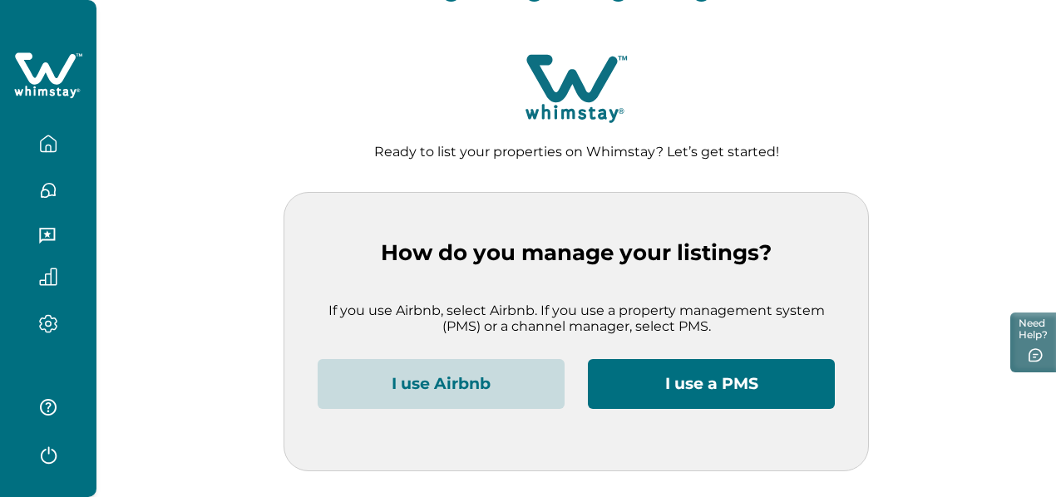
click at [764, 387] on button "I use a PMS" at bounding box center [711, 384] width 247 height 50
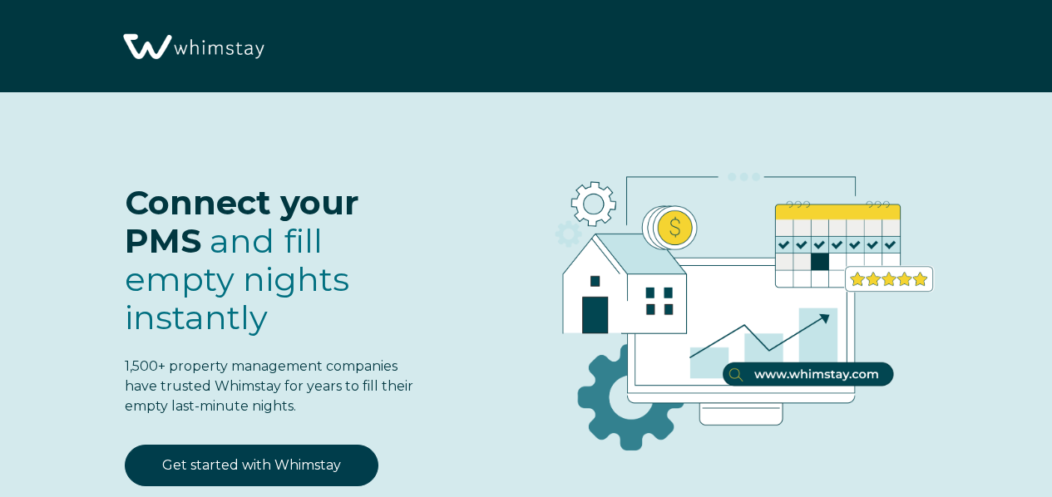
select select "US"
select select "Standard"
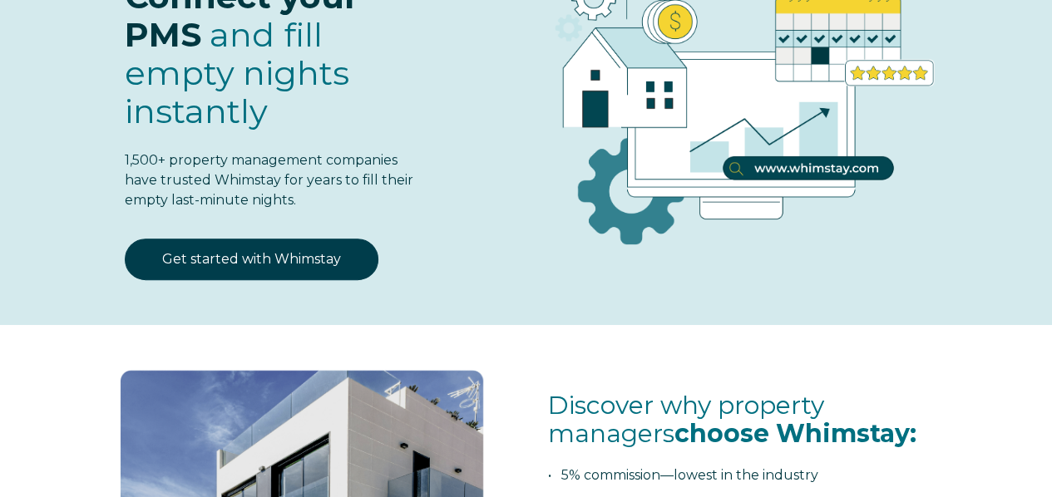
scroll to position [333, 0]
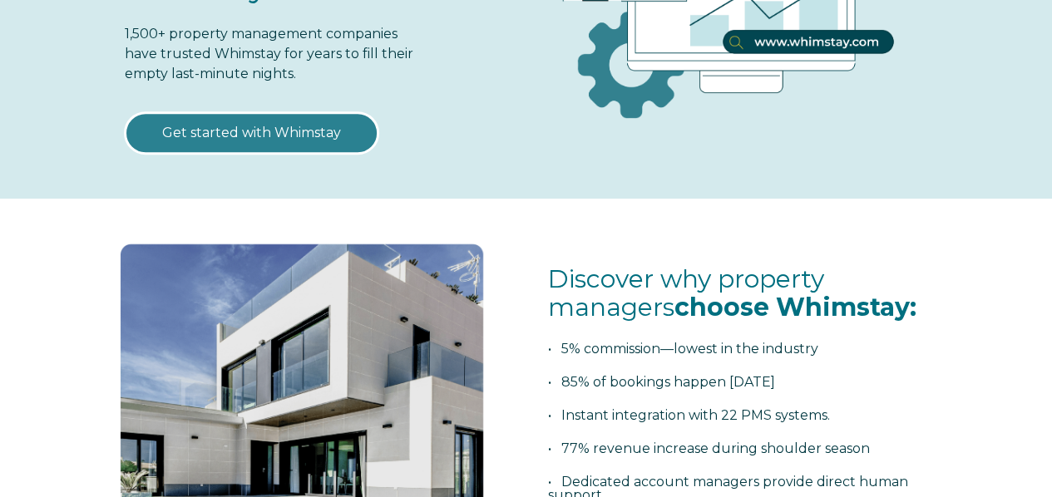
click at [246, 135] on link "Get started with Whimstay" at bounding box center [252, 133] width 254 height 42
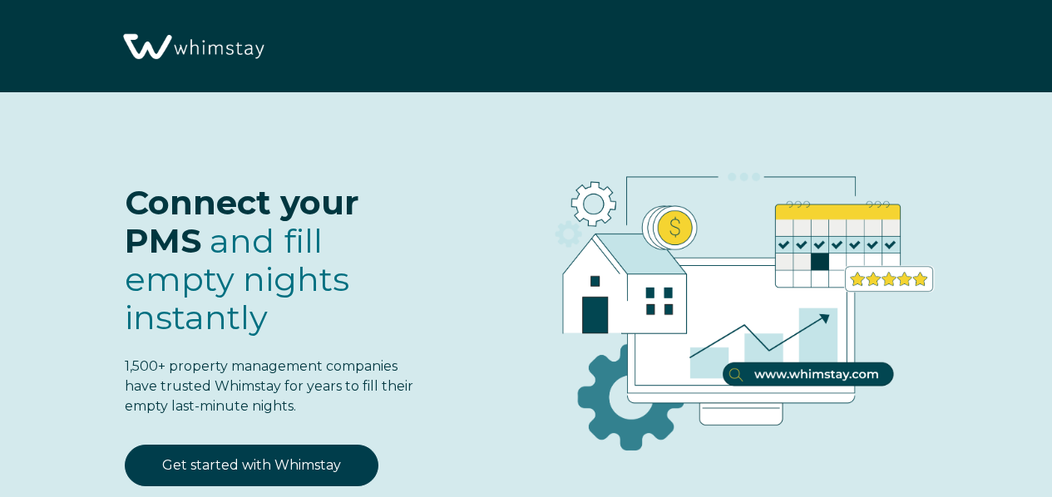
select select "US"
select select "Standard"
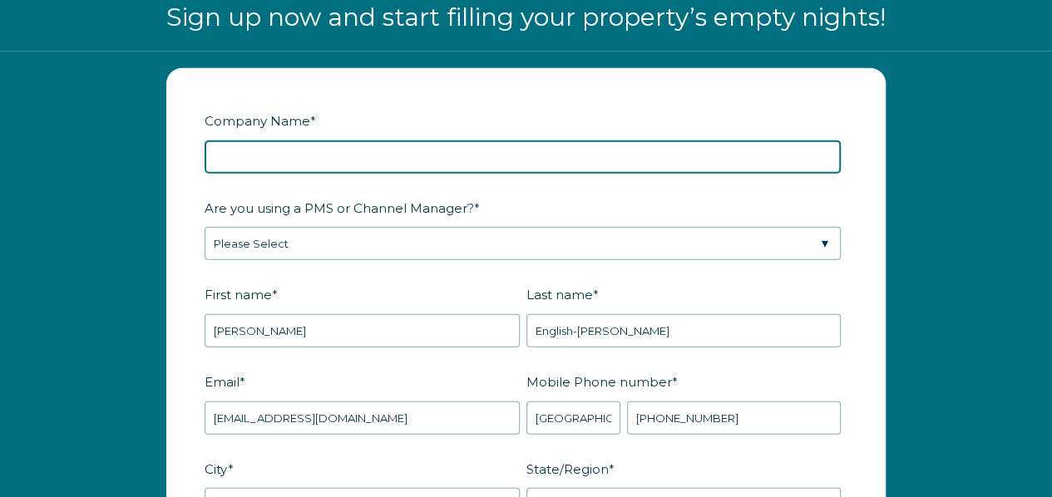
click at [527, 161] on input "Company Name *" at bounding box center [523, 156] width 636 height 33
type input "Six Three 8 LLC"
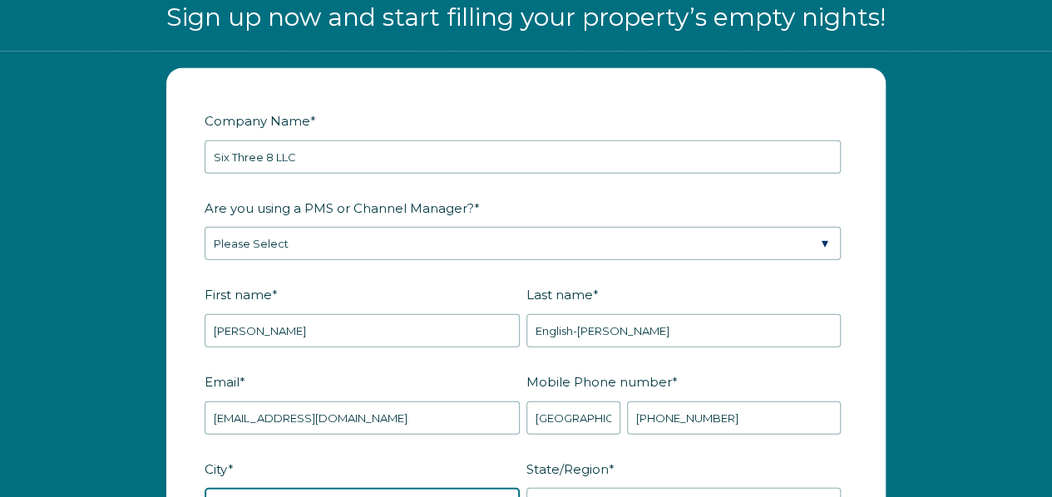
type input "Palm Desert"
type input "CA"
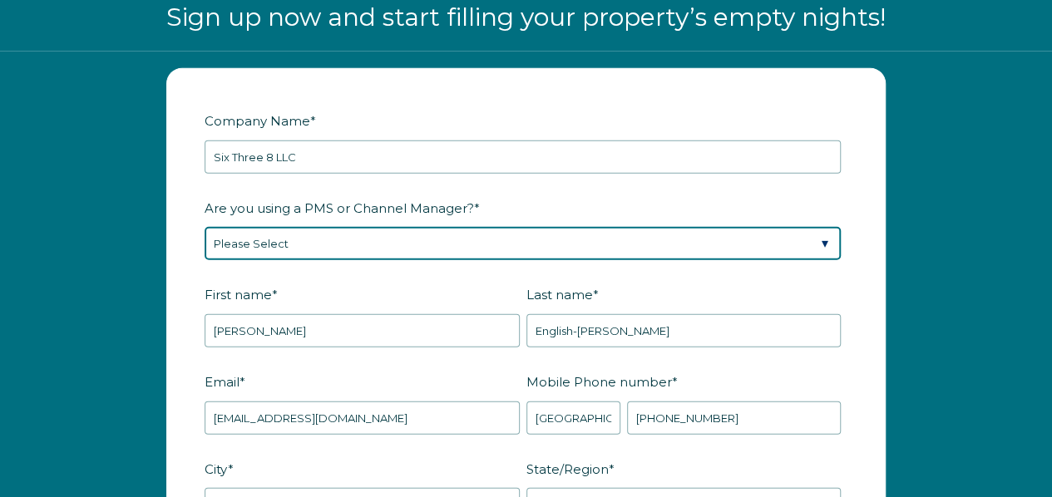
click at [426, 239] on select "Please Select Barefoot BookingPal Boost Brightside CiiRUS Escapia Guesty Hostaw…" at bounding box center [523, 243] width 636 height 33
select select "Not Listed"
click at [205, 227] on select "Please Select Barefoot BookingPal Boost Brightside CiiRUS Escapia Guesty Hostaw…" at bounding box center [523, 243] width 636 height 33
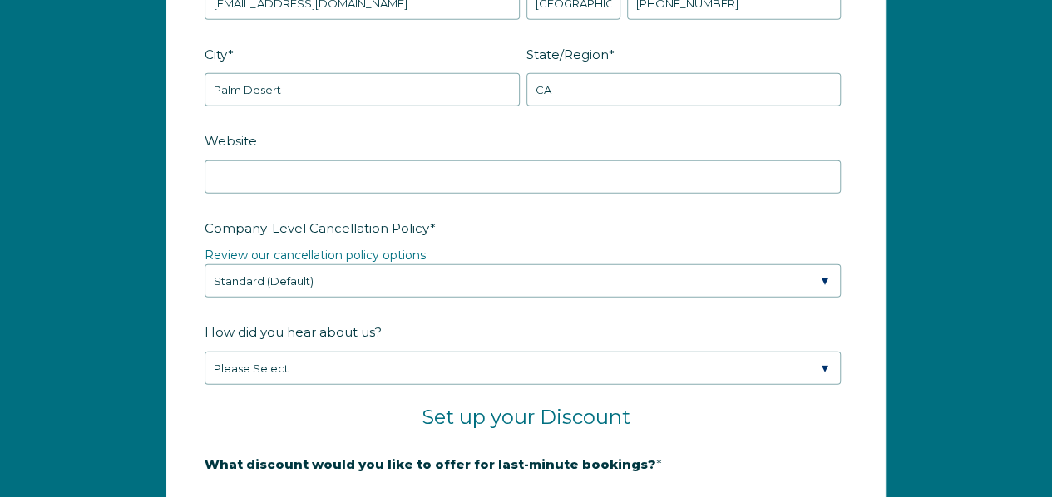
scroll to position [2486, 0]
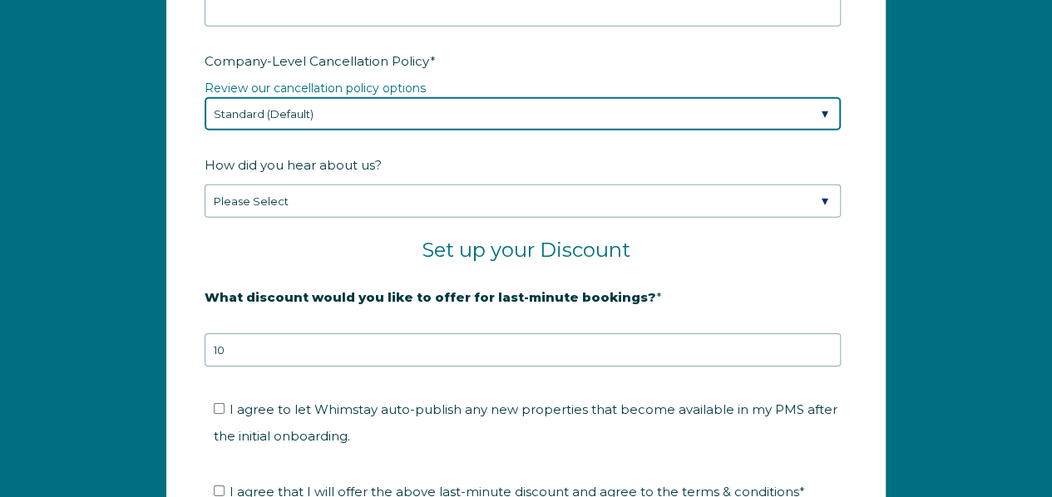
click at [826, 101] on select "Please Select Partial Standard (Default) Moderate Strict" at bounding box center [523, 113] width 636 height 33
select select "Moderate"
click at [205, 97] on select "Please Select Partial Standard (Default) Moderate Strict" at bounding box center [523, 113] width 636 height 33
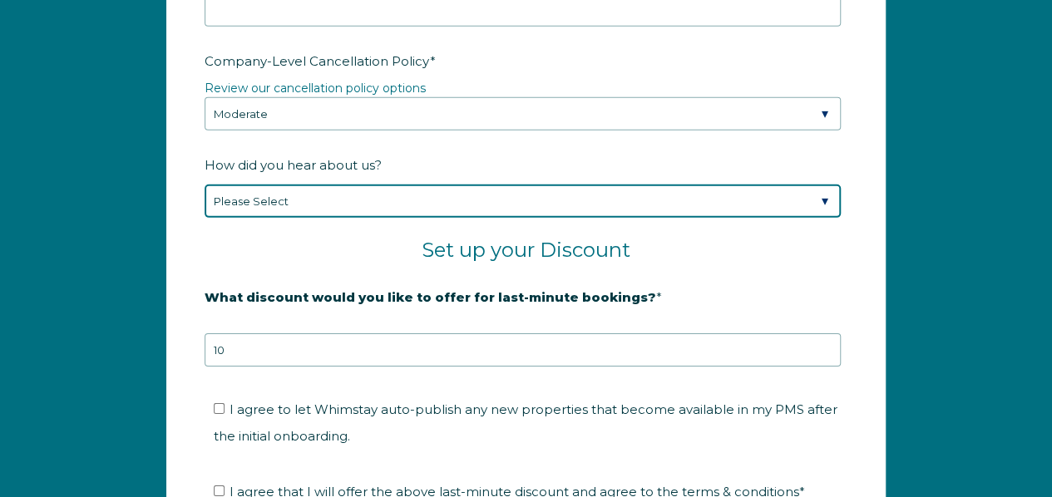
click at [822, 194] on select "Please Select Found Whimstay through a Google search Spoke to a Whimstay salesp…" at bounding box center [523, 201] width 636 height 33
select select "Social Media"
click at [205, 185] on select "Please Select Found Whimstay through a Google search Spoke to a Whimstay salesp…" at bounding box center [523, 201] width 636 height 33
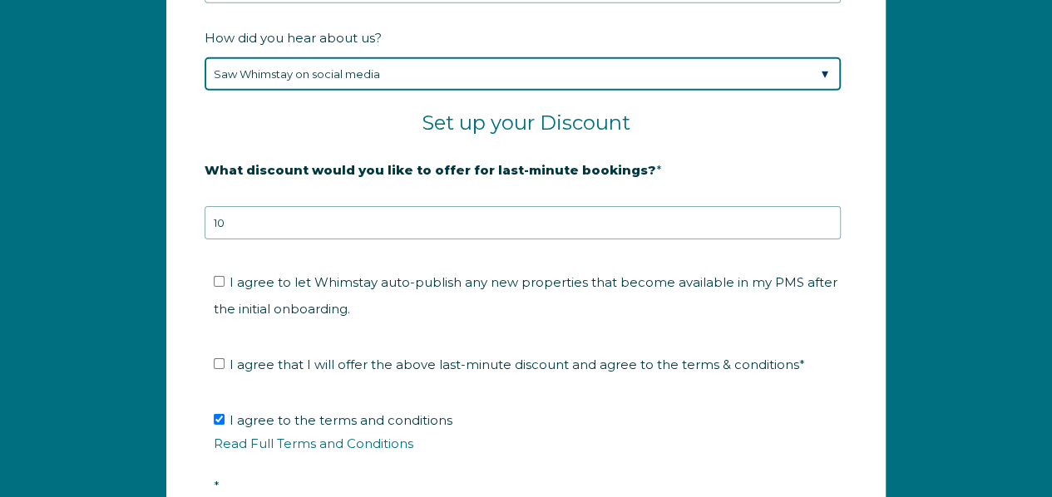
scroll to position [2652, 0]
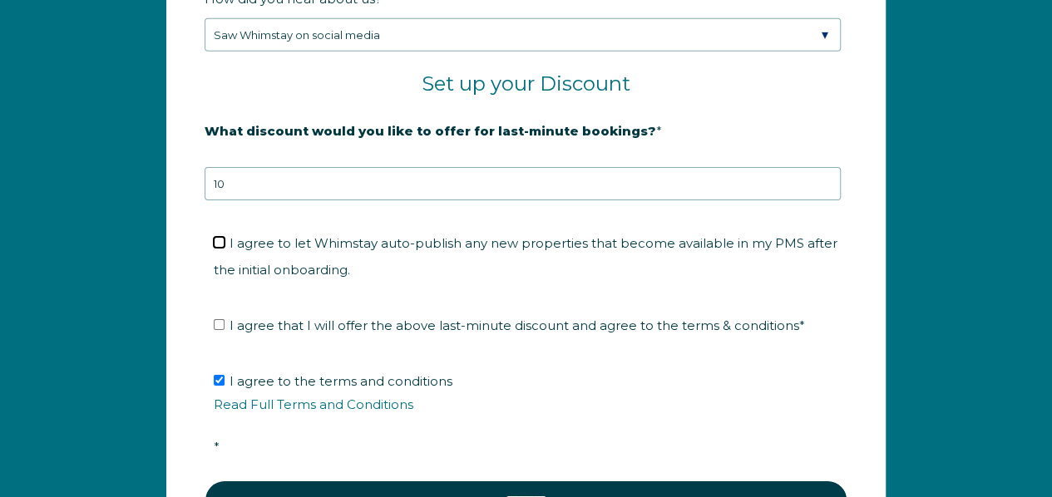
click at [221, 237] on input "I agree to let Whimstay auto-publish any new properties that become available i…" at bounding box center [219, 242] width 11 height 11
checkbox input "true"
click at [219, 319] on input "I agree that I will offer the above last-minute discount and agree to the terms…" at bounding box center [219, 324] width 11 height 11
checkbox input "true"
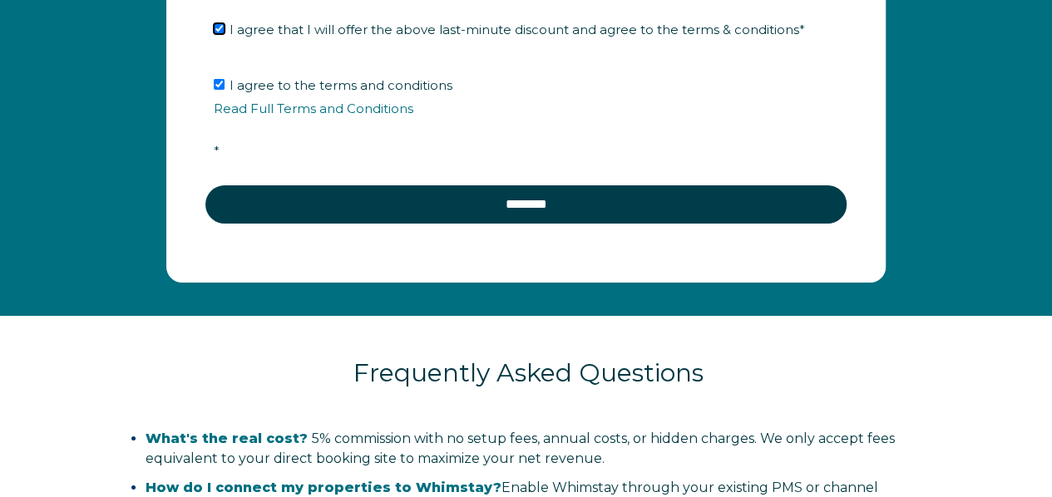
scroll to position [2985, 0]
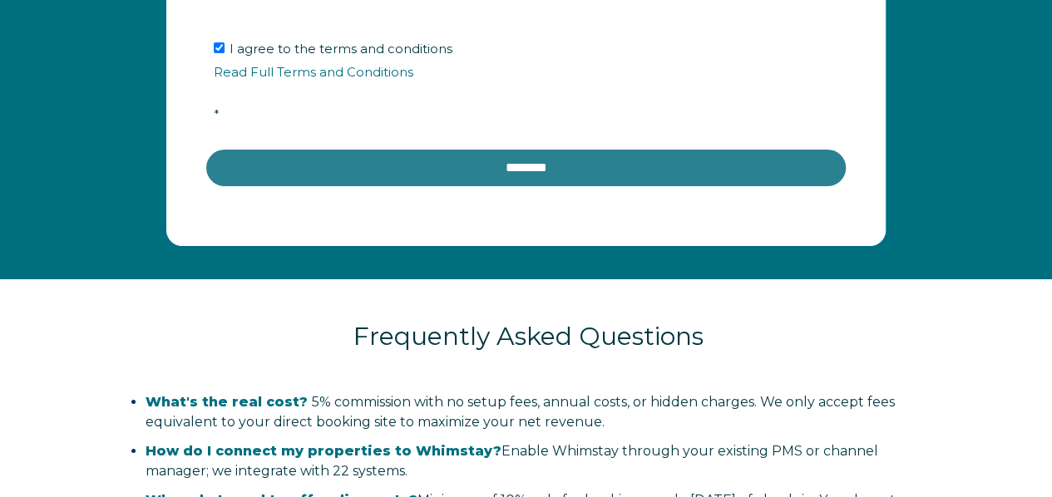
click at [533, 160] on input "********" at bounding box center [526, 168] width 643 height 40
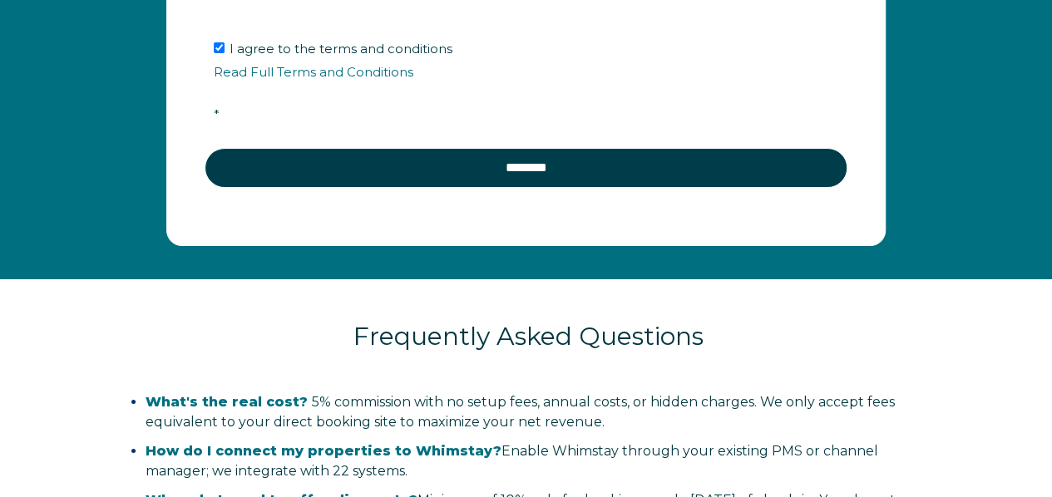
scroll to position [2977, 0]
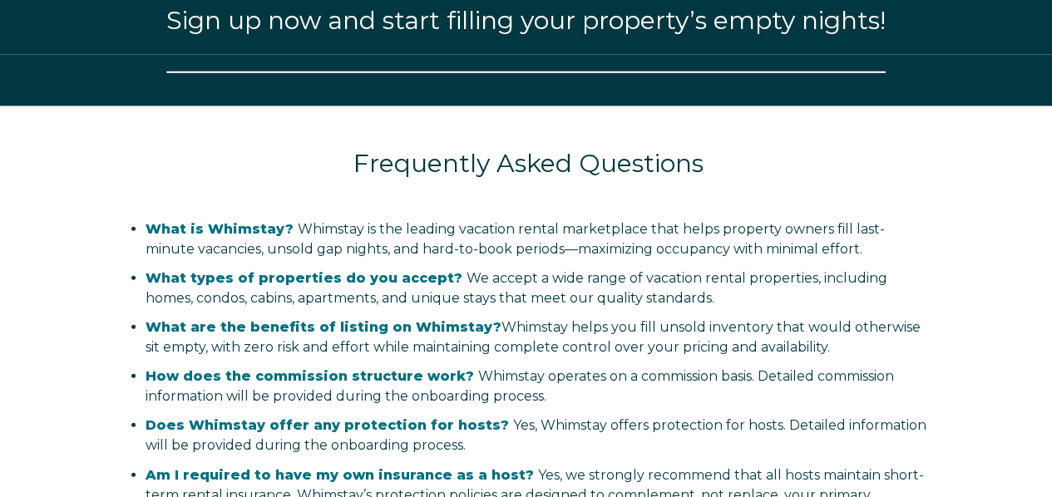
select select "US"
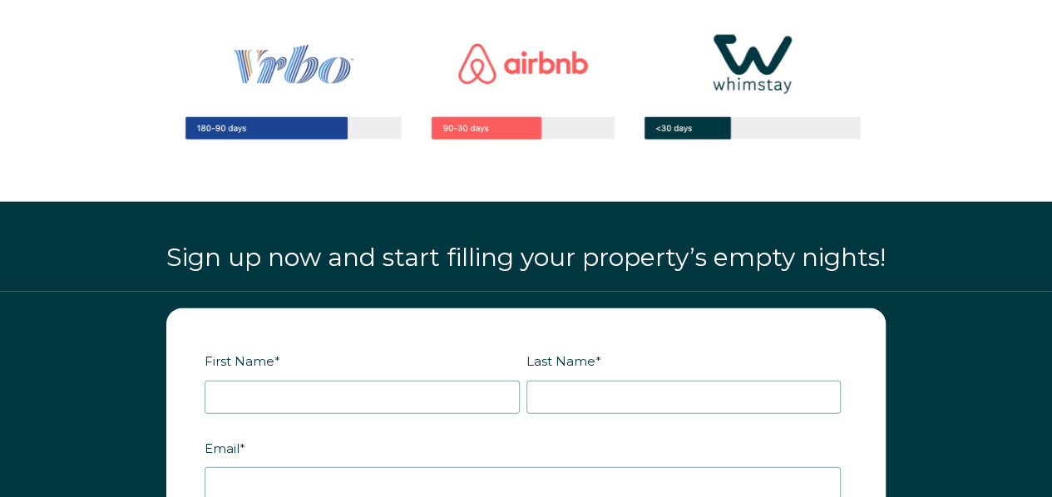
scroll to position [1652, 0]
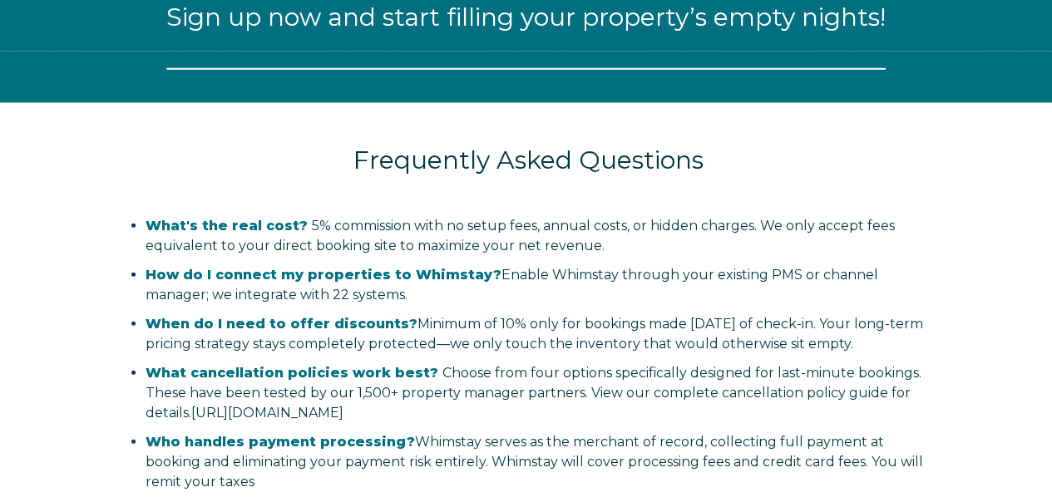
select select "US"
select select "Standard"
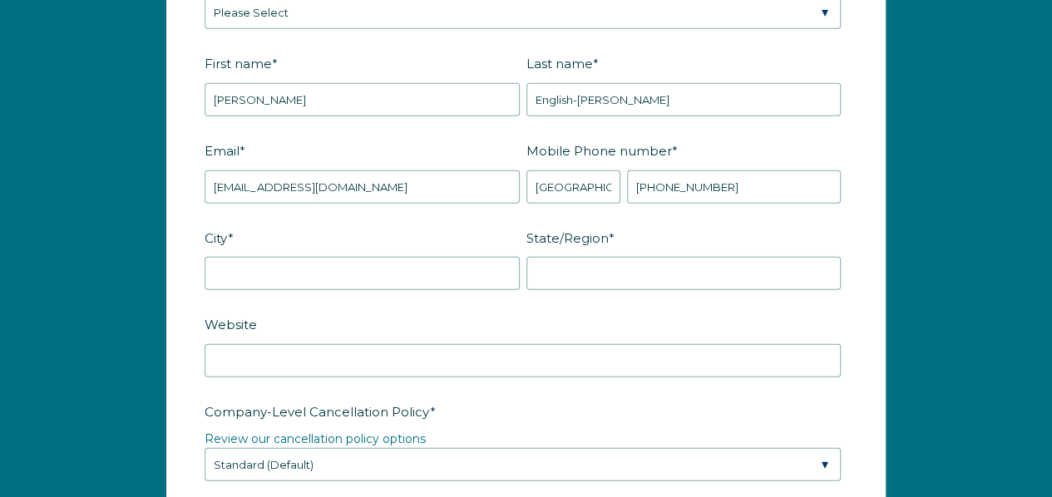
scroll to position [1896, 0]
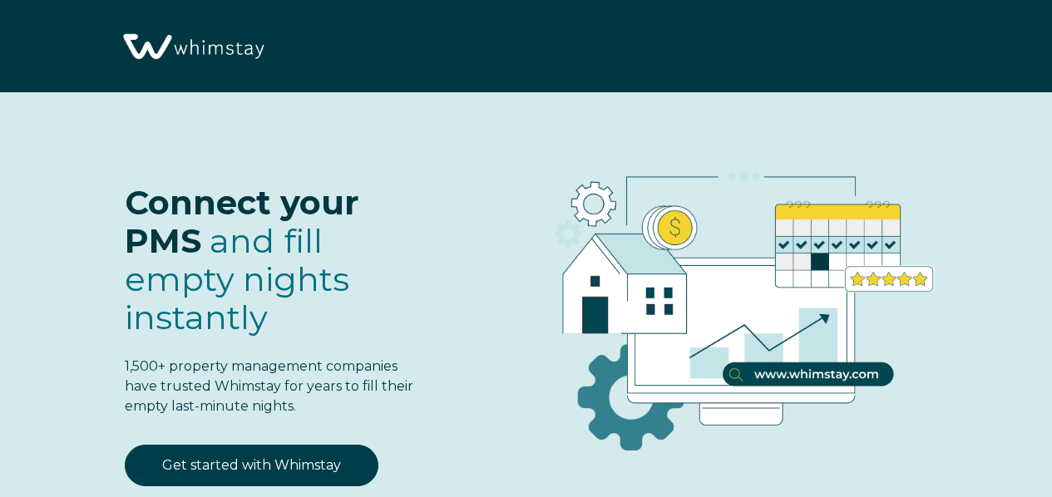
scroll to position [333, 0]
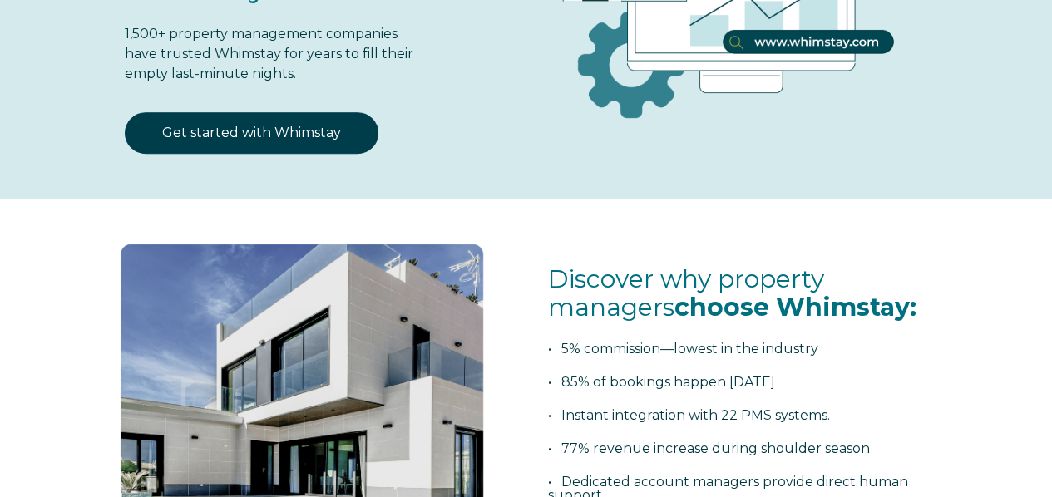
select select "US"
select select "Standard"
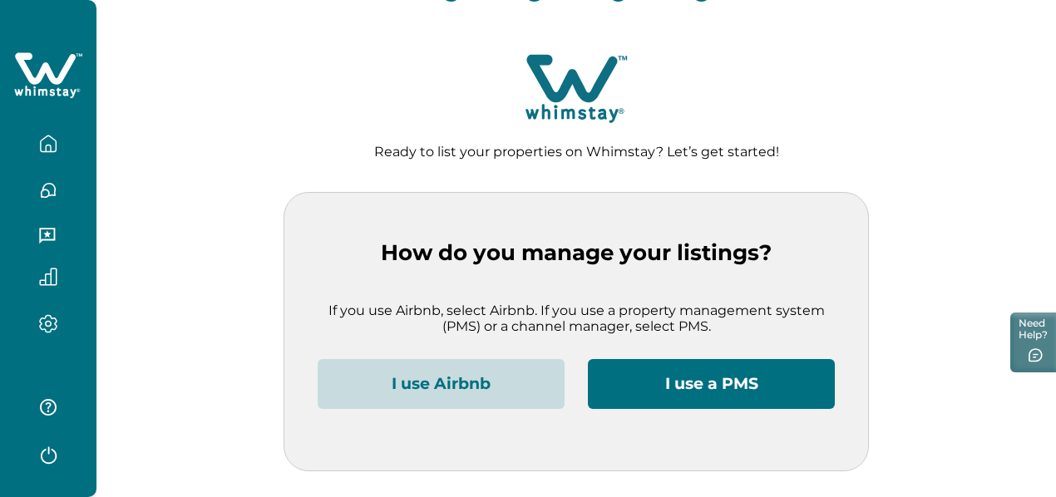
click at [439, 373] on button "I use Airbnb" at bounding box center [441, 384] width 247 height 50
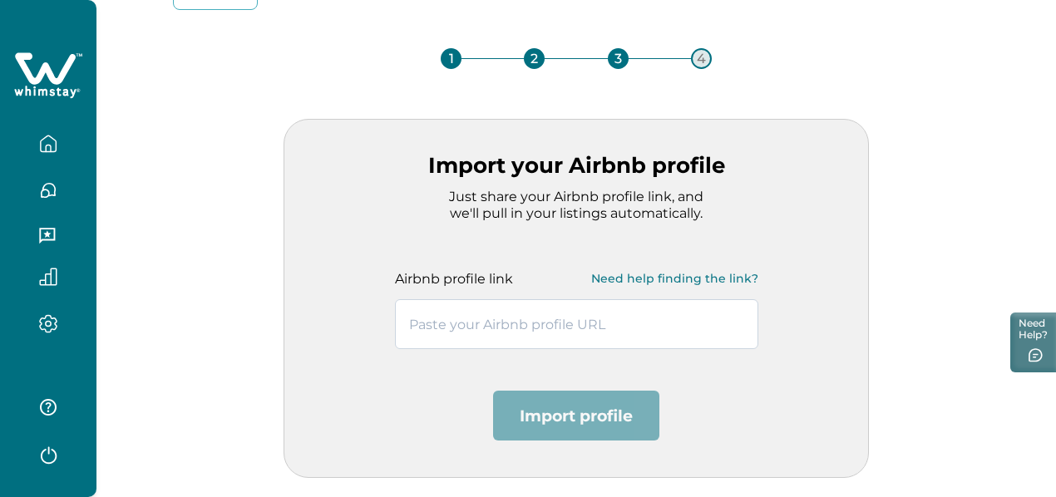
click at [515, 333] on input "text" at bounding box center [576, 324] width 363 height 50
paste input "https://www.airbnb.com/users/show/505828490"
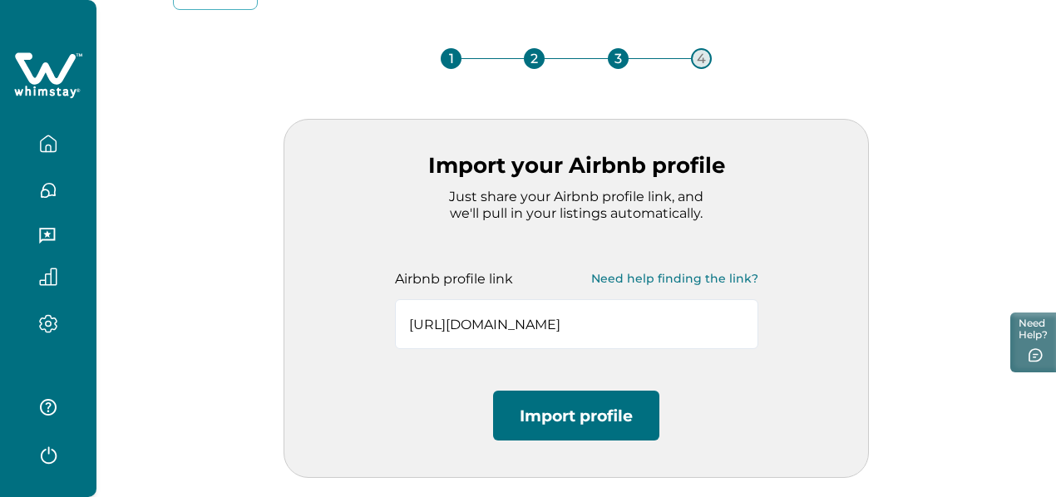
type input "https://www.airbnb.com/users/show/505828490"
click at [604, 419] on button "Import profile" at bounding box center [576, 416] width 166 height 50
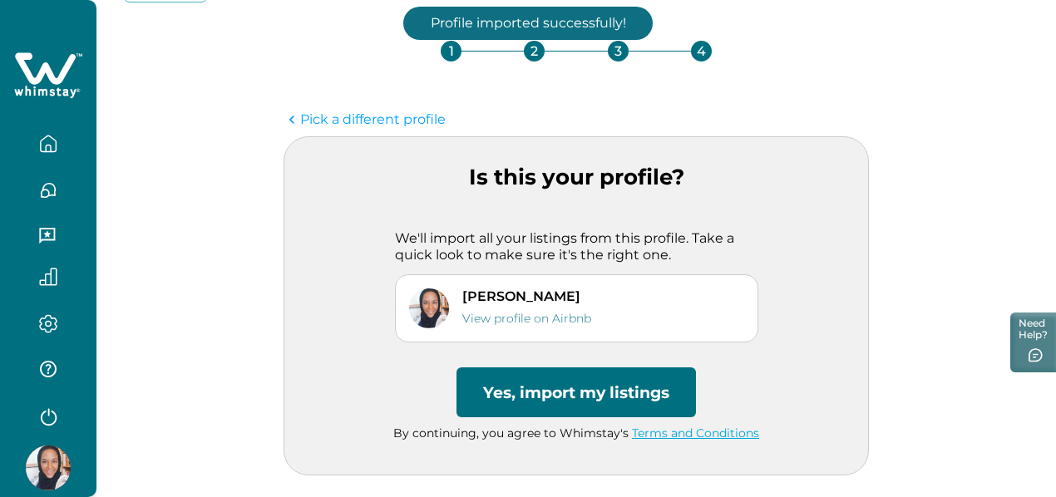
scroll to position [81, 0]
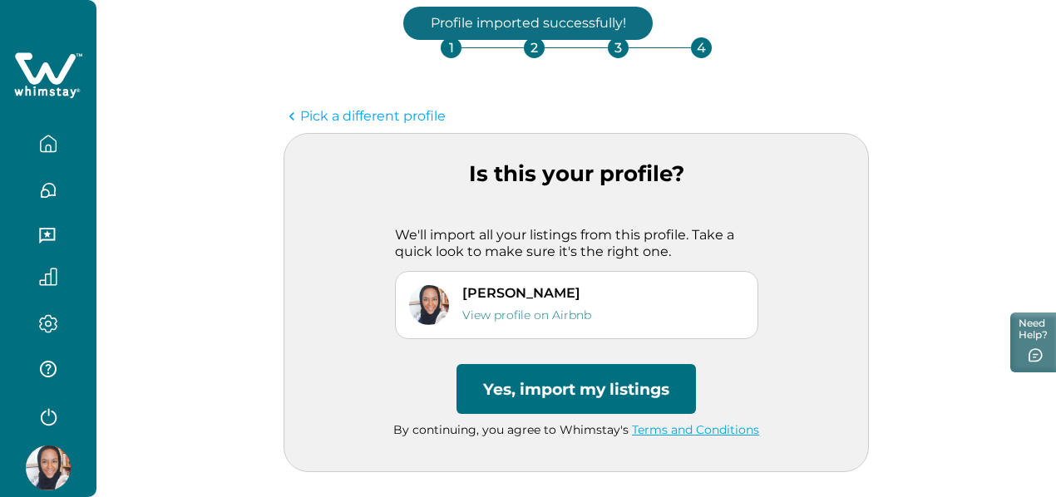
click at [630, 393] on button "Yes, import my listings" at bounding box center [575, 389] width 239 height 50
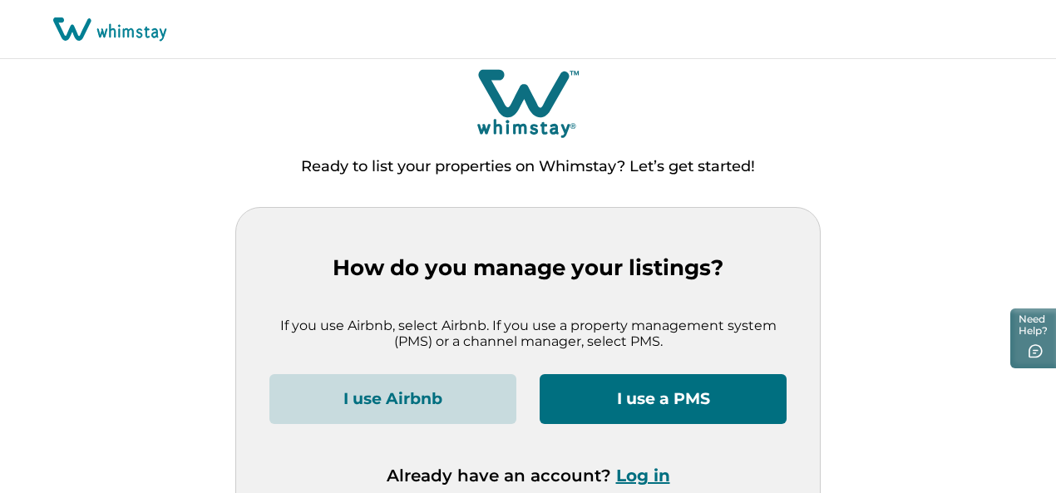
click at [396, 399] on button "I use Airbnb" at bounding box center [392, 399] width 247 height 50
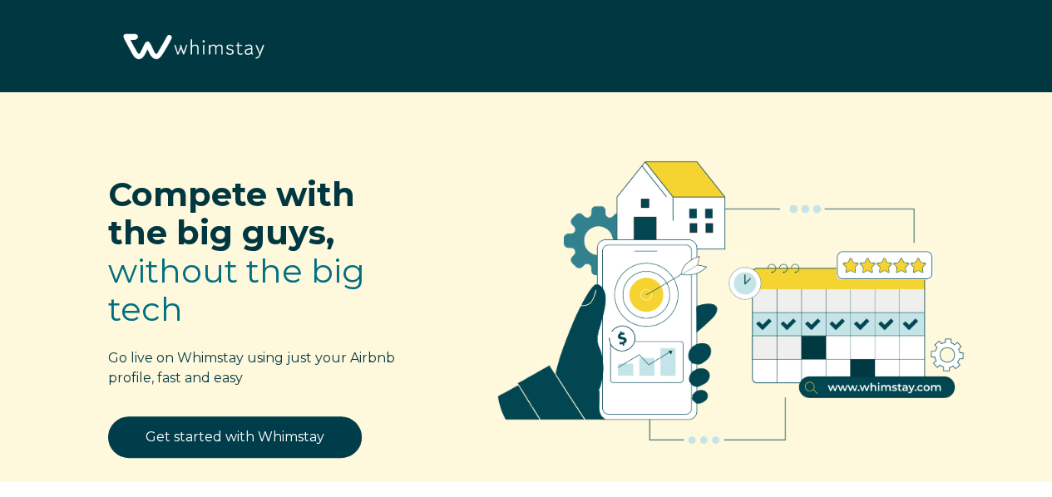
select select "US"
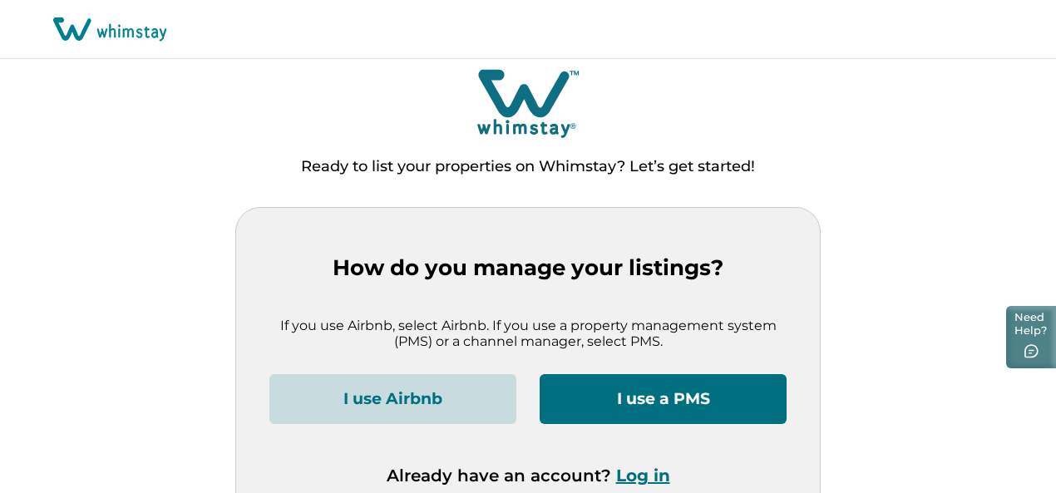
click at [1021, 323] on button "Need Help?" at bounding box center [1031, 337] width 50 height 62
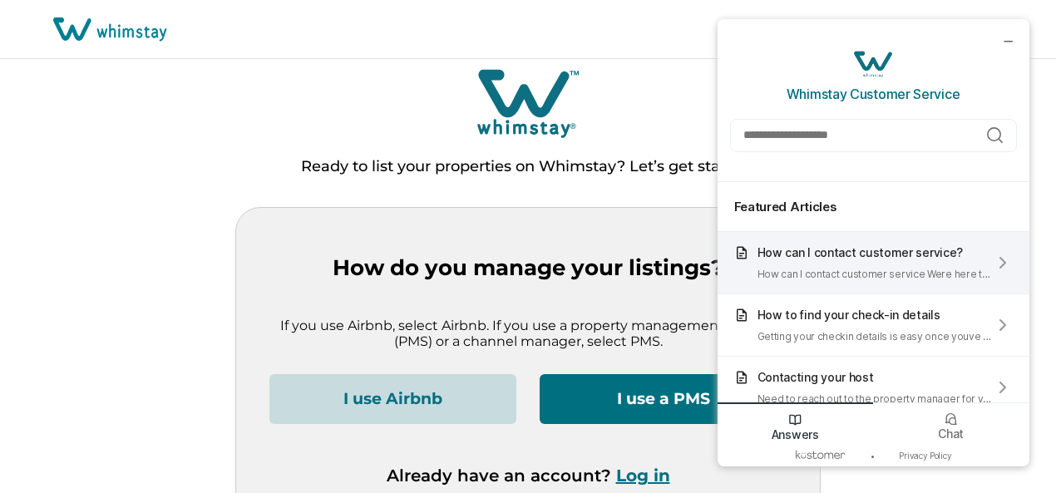
click at [885, 254] on div "How can I contact customer service?" at bounding box center [874, 252] width 235 height 14
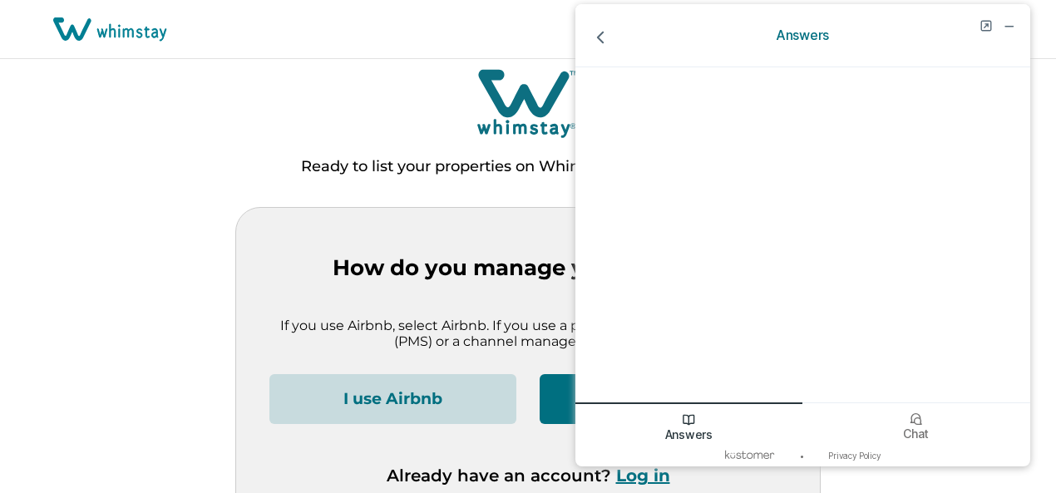
click at [391, 150] on div "Ready to list your properties on Whimstay? Let’s get started!" at bounding box center [528, 137] width 1056 height 140
click at [1004, 27] on icon "minimize chat widget" at bounding box center [1007, 25] width 15 height 15
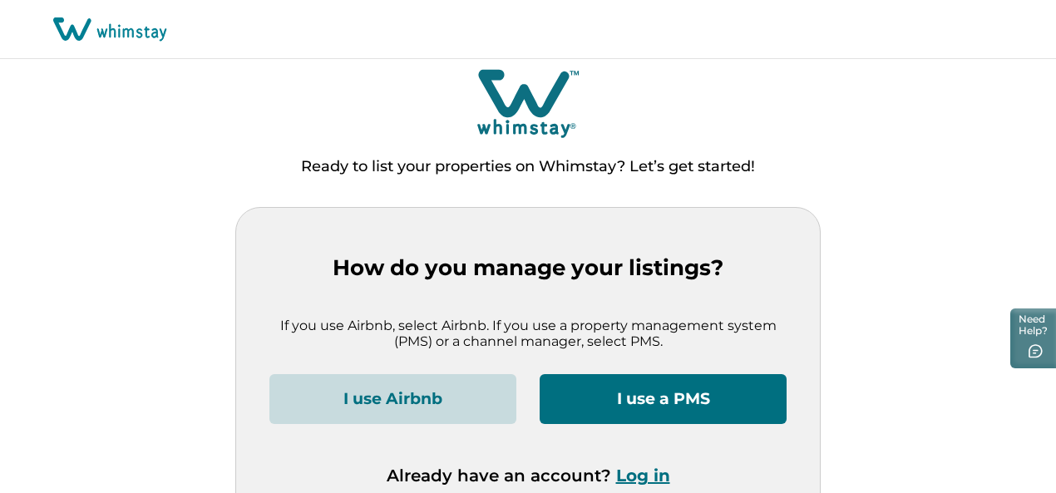
click at [384, 395] on button "I use Airbnb" at bounding box center [392, 399] width 247 height 50
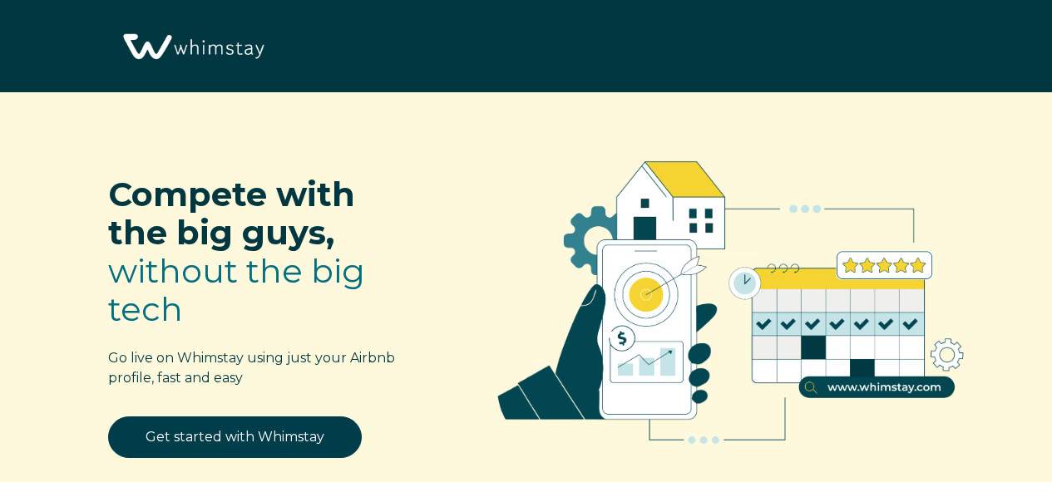
select select "US"
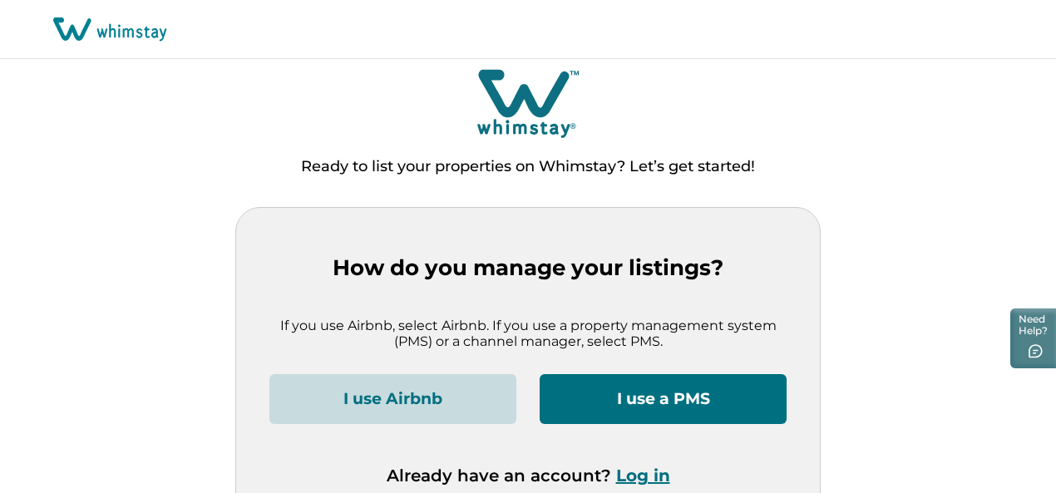
scroll to position [29, 0]
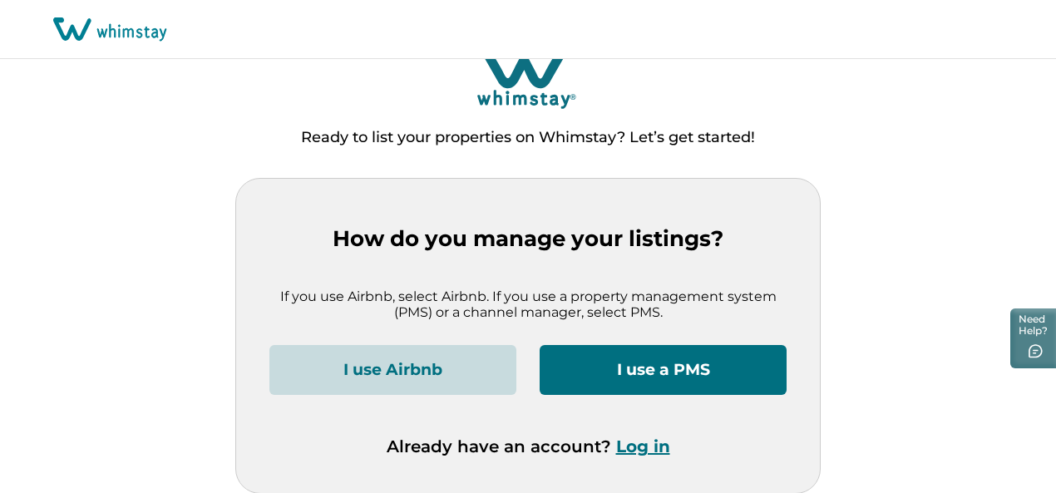
click at [643, 445] on button "Log in" at bounding box center [643, 446] width 54 height 20
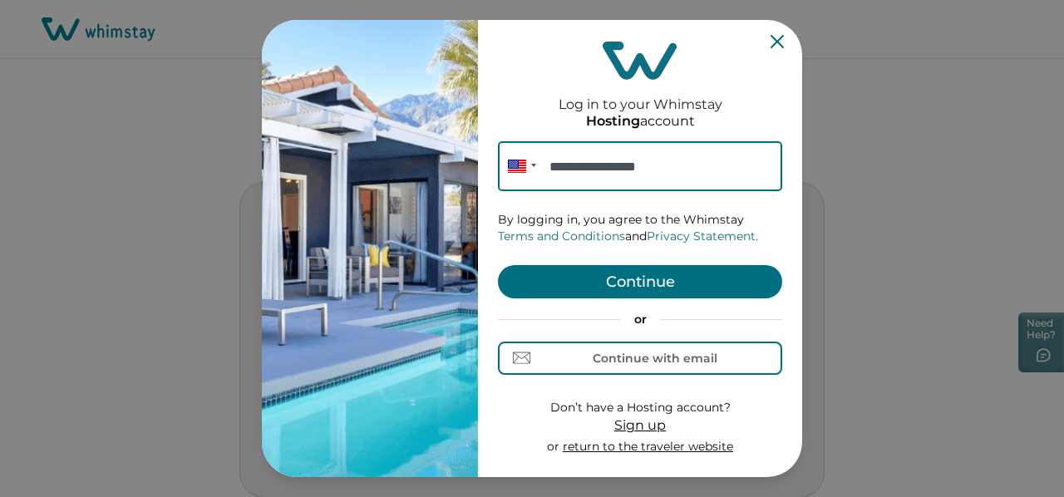
type input "**********"
click at [613, 284] on button "Continue" at bounding box center [640, 281] width 284 height 33
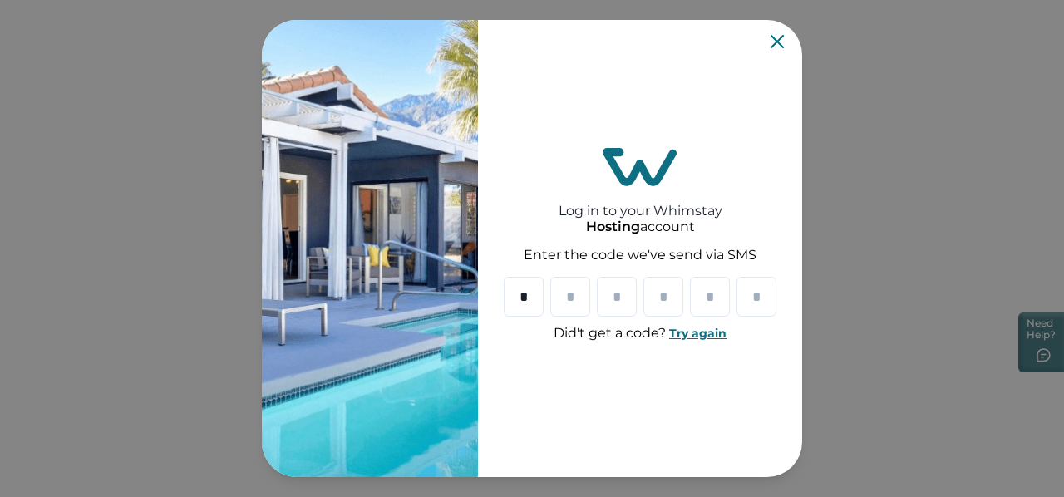
type input "*"
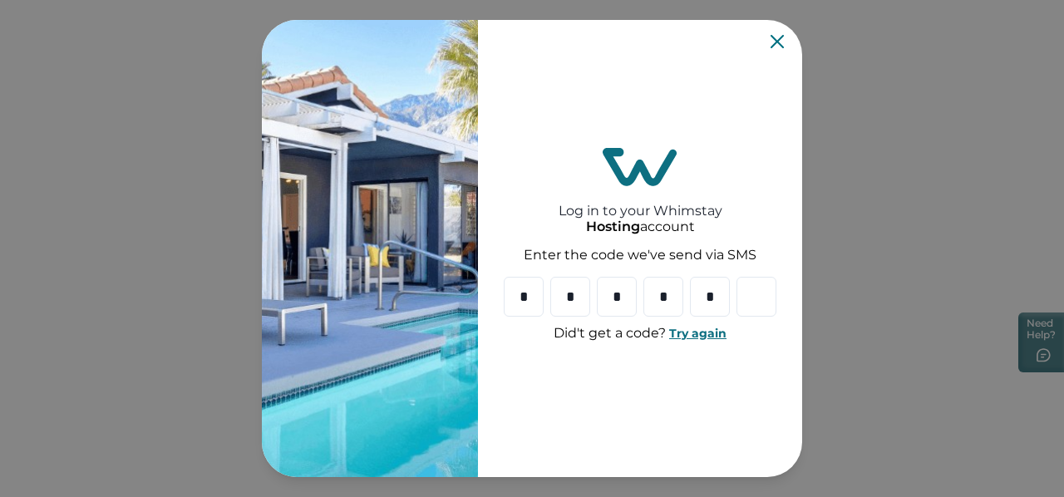
type input "*"
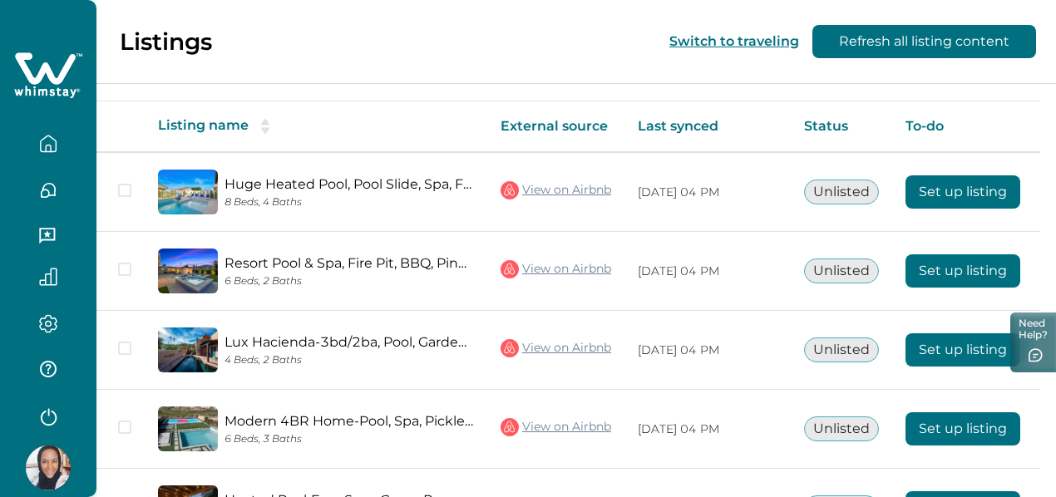
scroll to position [291, 0]
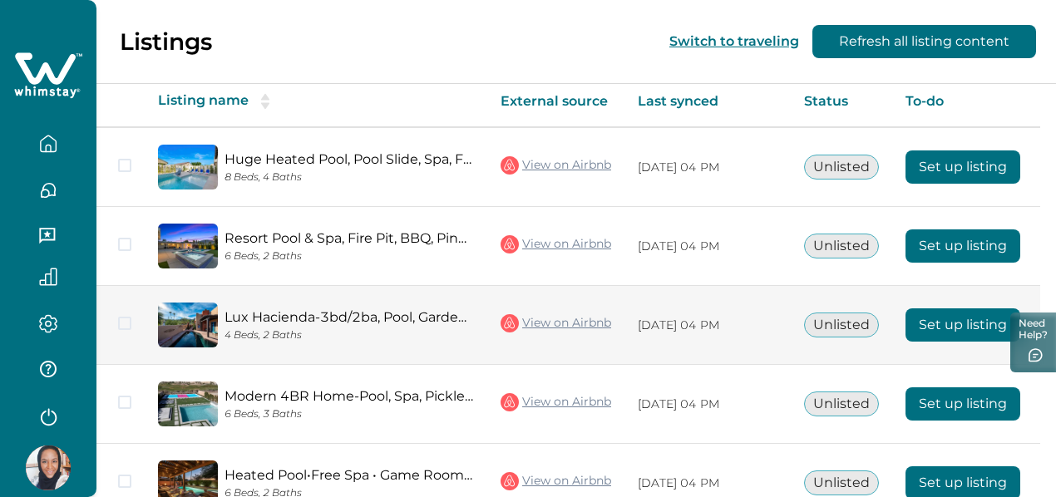
click at [124, 317] on span at bounding box center [124, 323] width 13 height 13
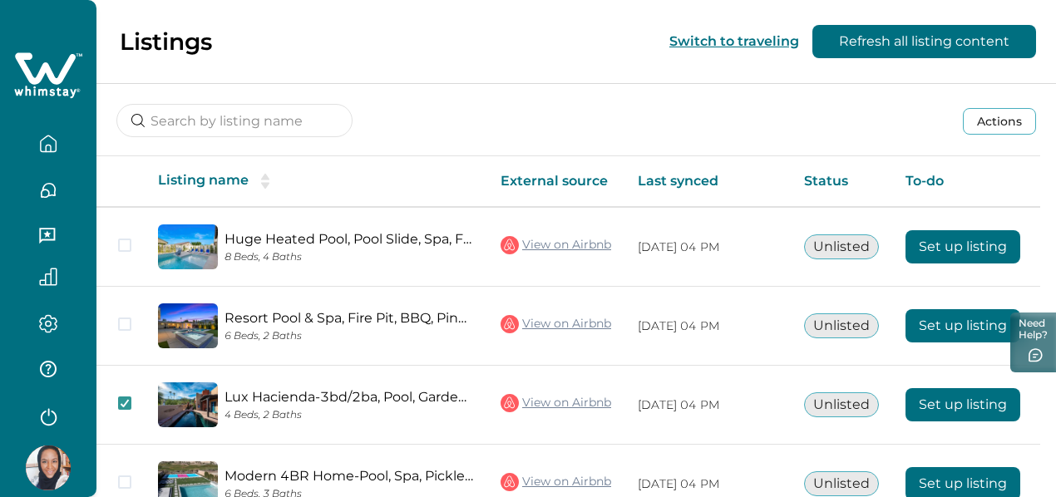
scroll to position [125, 0]
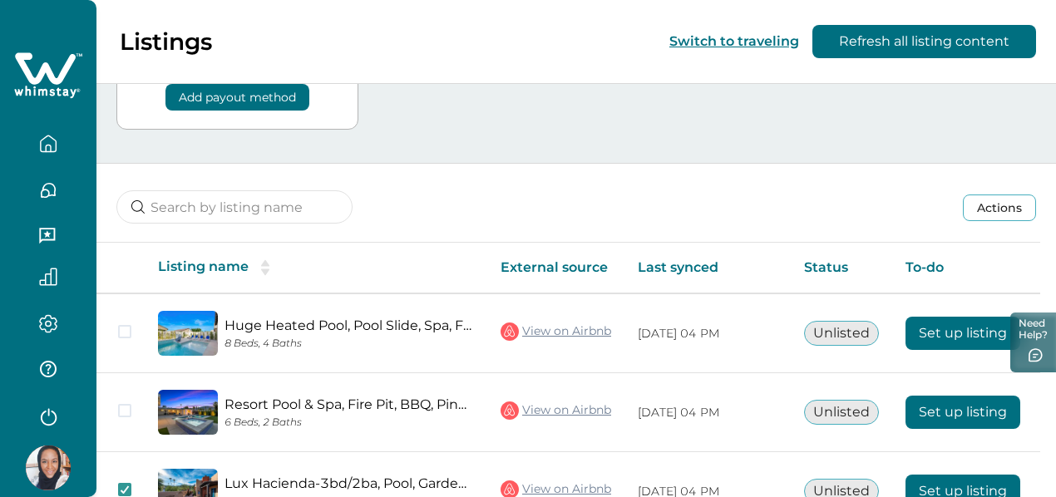
click at [1005, 200] on button "Actions" at bounding box center [999, 208] width 73 height 27
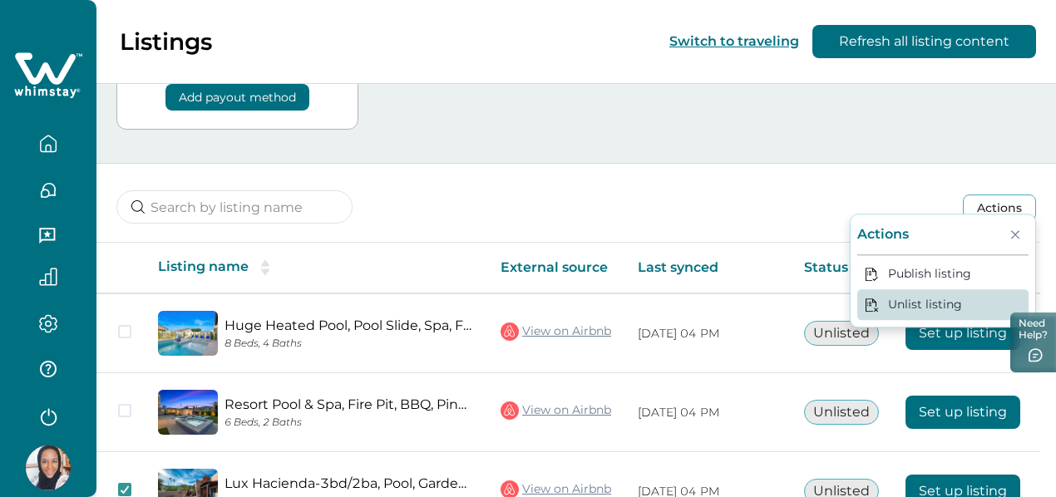
click at [942, 309] on button "Unlist listing" at bounding box center [942, 304] width 171 height 31
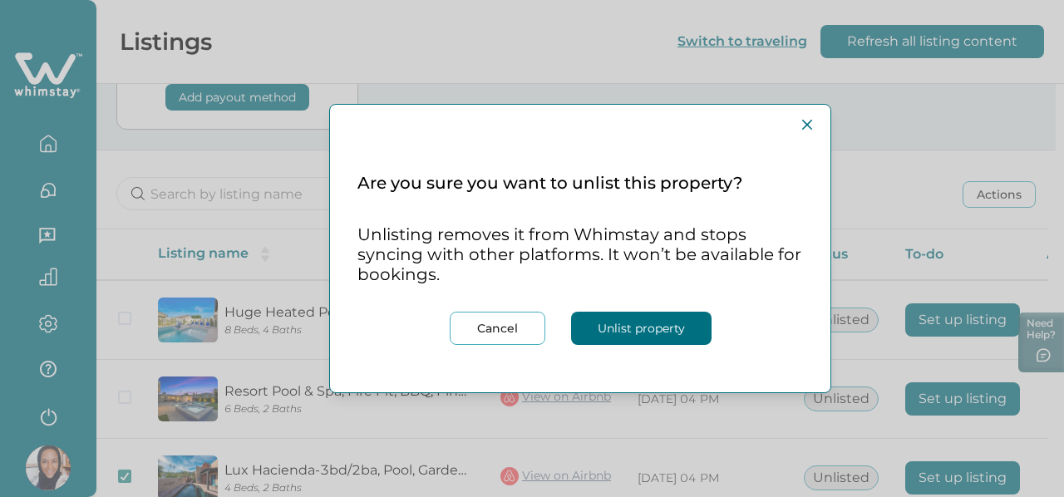
click at [632, 337] on button "Unlist property" at bounding box center [641, 328] width 140 height 33
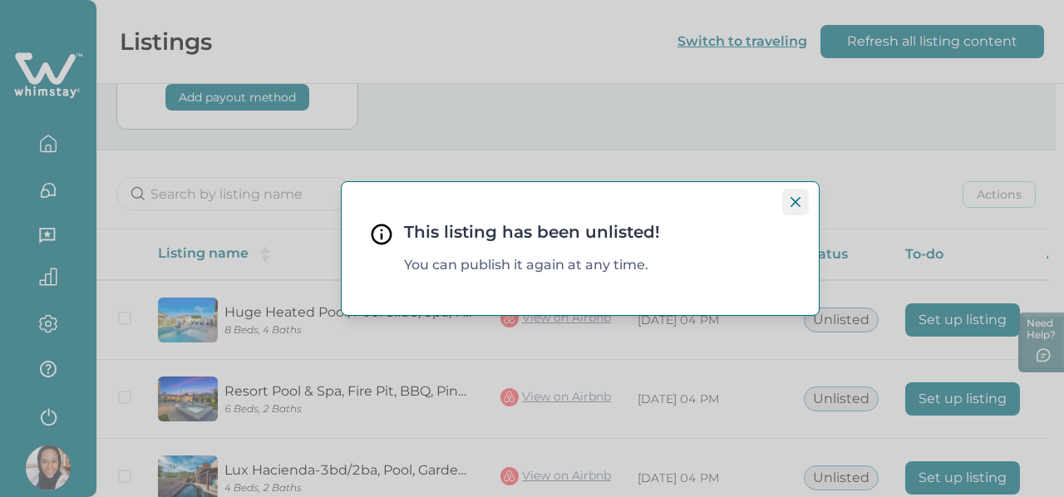
click at [792, 204] on icon "Close" at bounding box center [796, 202] width 10 height 10
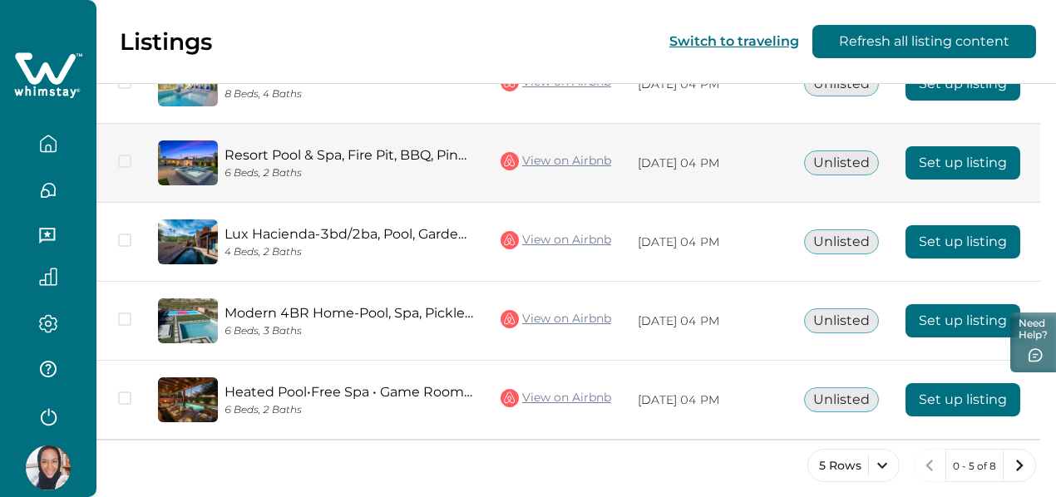
scroll to position [291, 0]
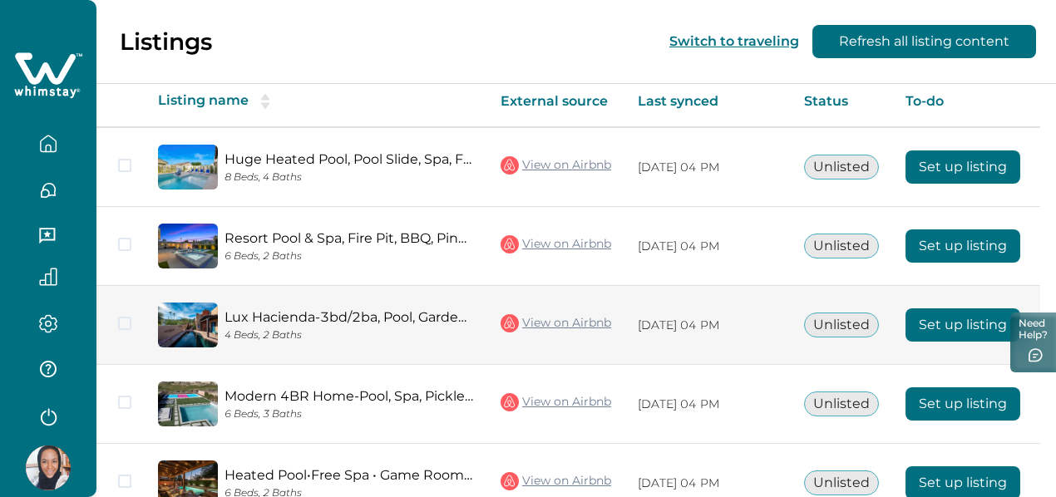
click at [130, 317] on span at bounding box center [124, 323] width 13 height 13
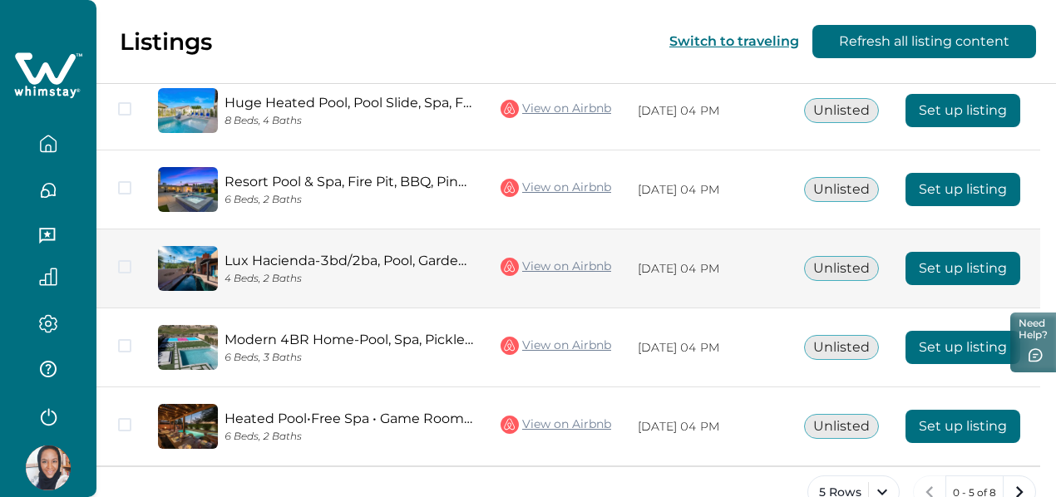
scroll to position [374, 0]
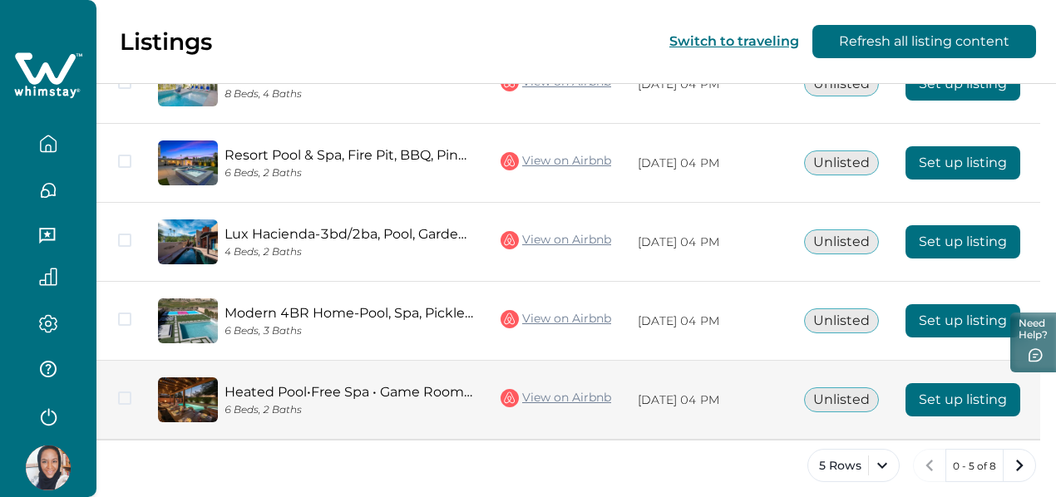
click at [942, 383] on button "Set up listing" at bounding box center [962, 399] width 115 height 33
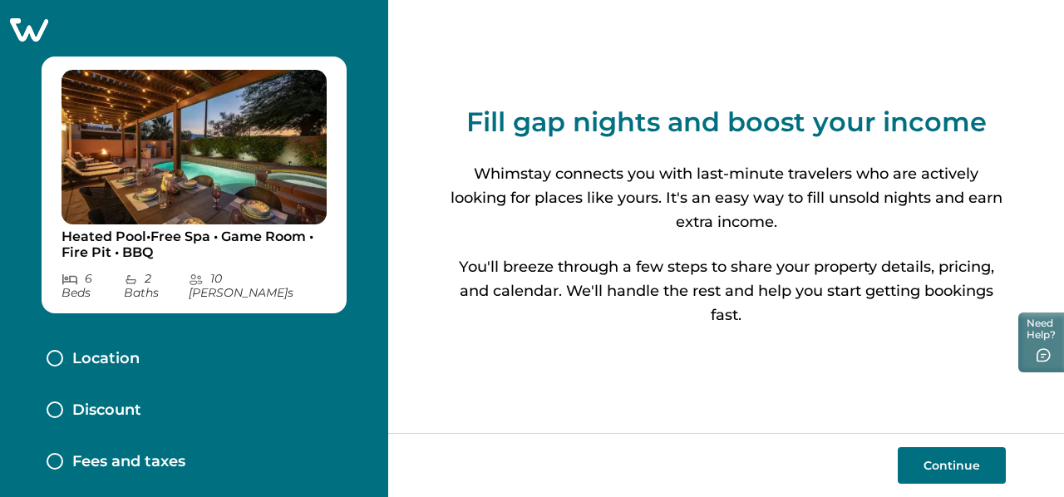
click at [51, 350] on div at bounding box center [55, 358] width 17 height 17
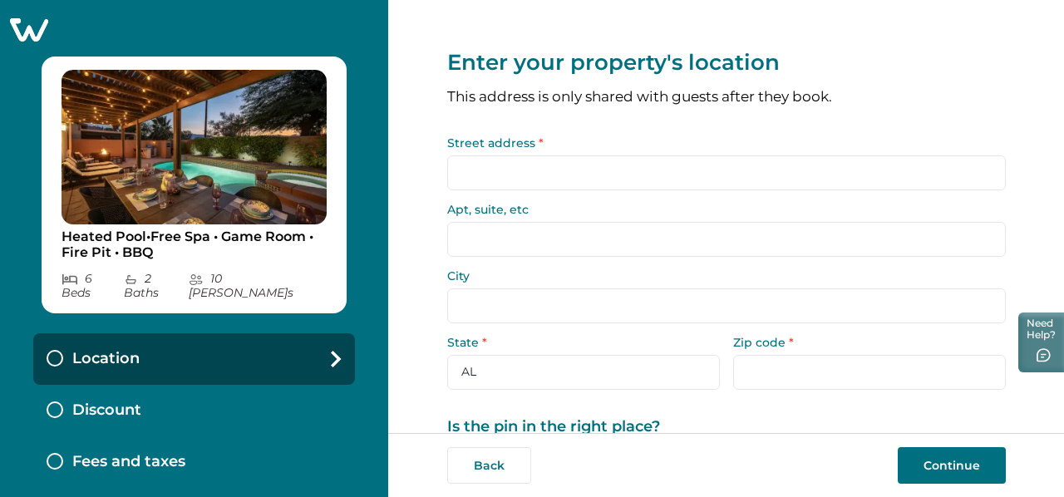
click at [578, 174] on input "Street address *" at bounding box center [726, 172] width 559 height 35
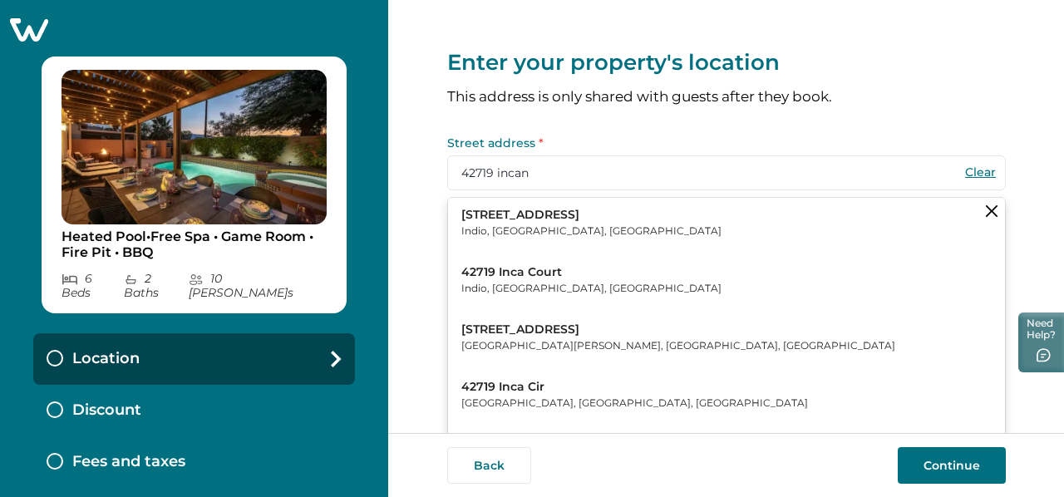
click at [544, 225] on p "Indio, [GEOGRAPHIC_DATA], [GEOGRAPHIC_DATA]" at bounding box center [591, 231] width 260 height 17
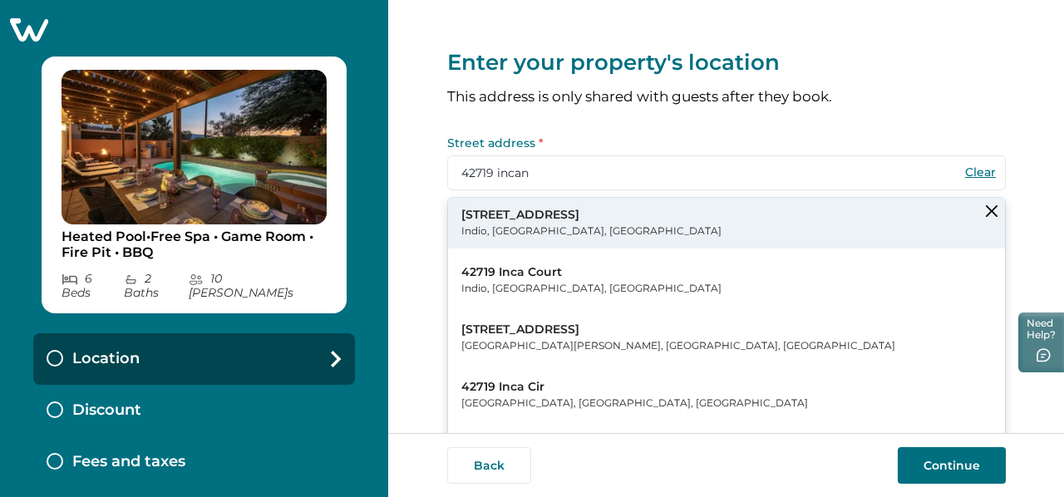
type input "42719 Incantata Pl"
type input "Indio"
select select "CA"
type input "92203"
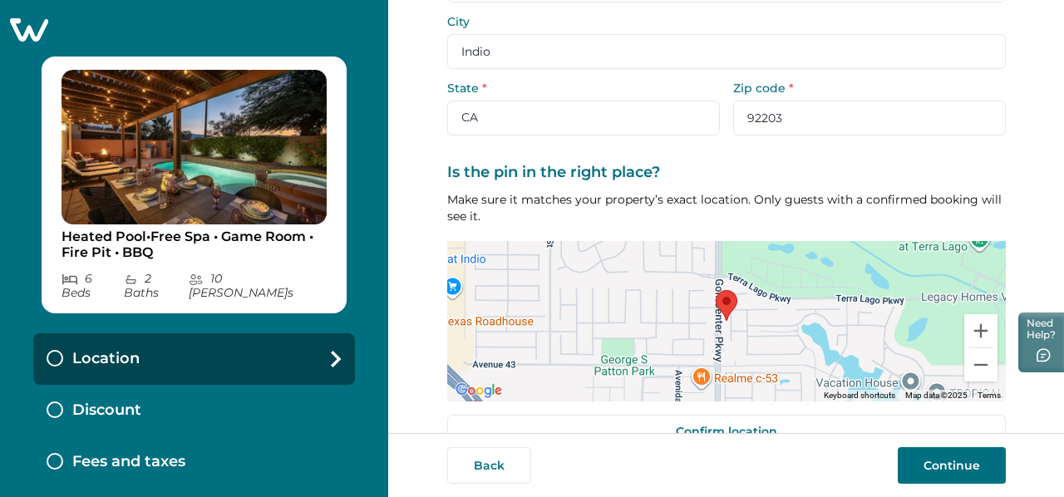
scroll to position [292, 0]
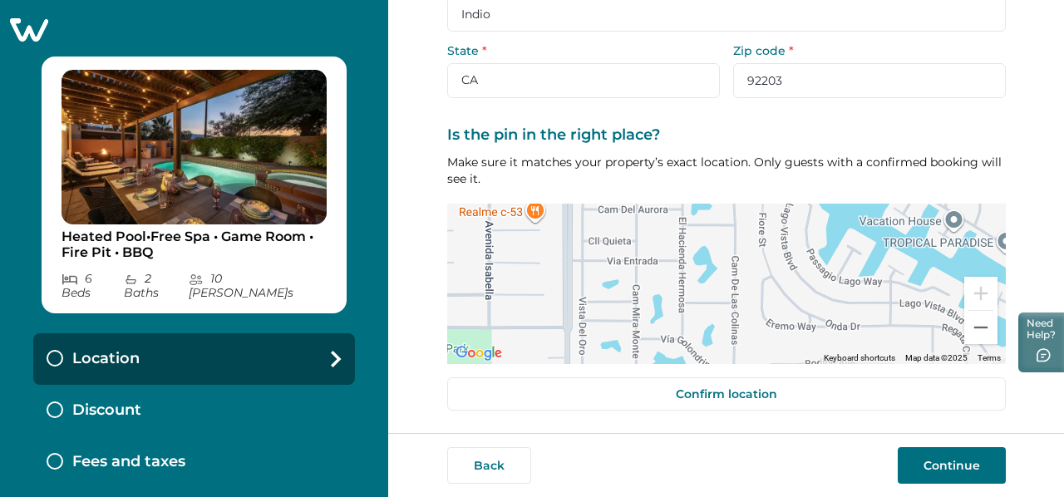
drag, startPoint x: 870, startPoint y: 285, endPoint x: 735, endPoint y: 100, distance: 229.6
click at [735, 100] on div "Enter your property's location This address is only shared with guests after th…" at bounding box center [726, 71] width 559 height 726
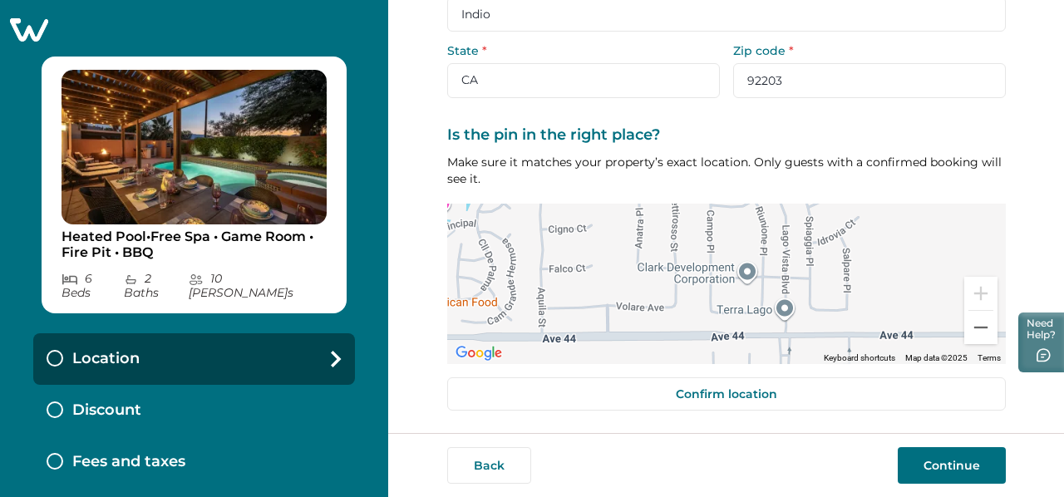
drag, startPoint x: 683, startPoint y: 331, endPoint x: 465, endPoint y: 163, distance: 275.7
click at [465, 163] on div "Is the pin in the right place? Make sure it matches your property’s exact locat…" at bounding box center [726, 245] width 559 height 238
click at [756, 305] on div at bounding box center [726, 284] width 559 height 160
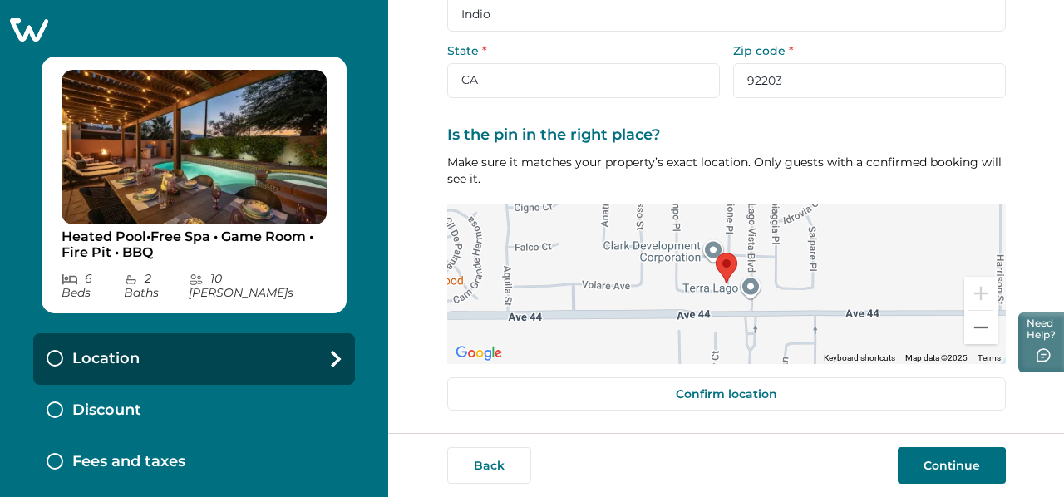
click at [959, 453] on button "Continue" at bounding box center [952, 465] width 108 height 37
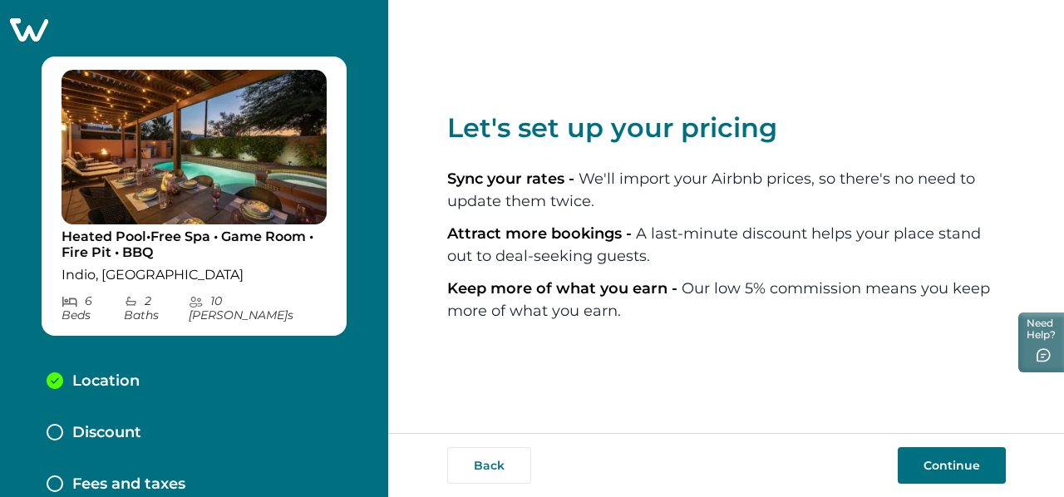
click at [113, 372] on p "Location" at bounding box center [105, 381] width 67 height 18
select select "CA"
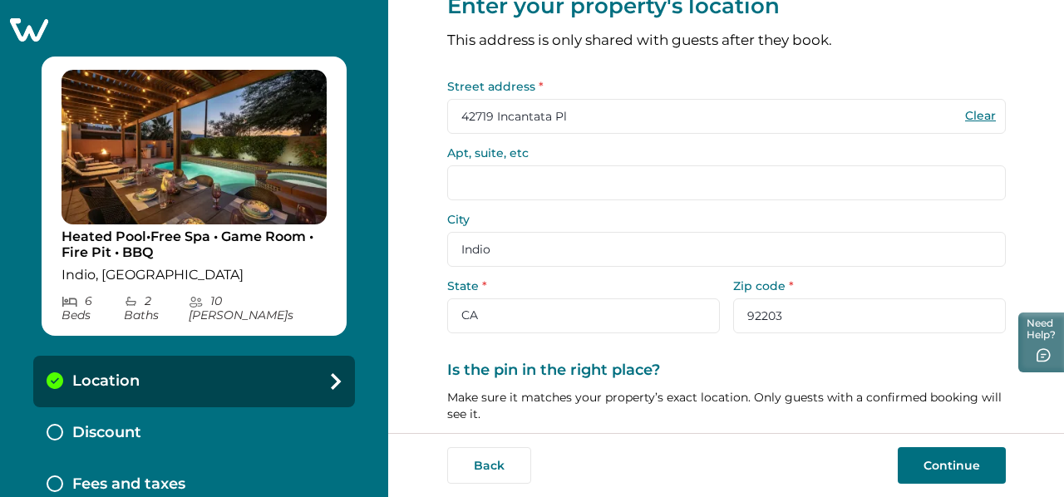
scroll to position [292, 0]
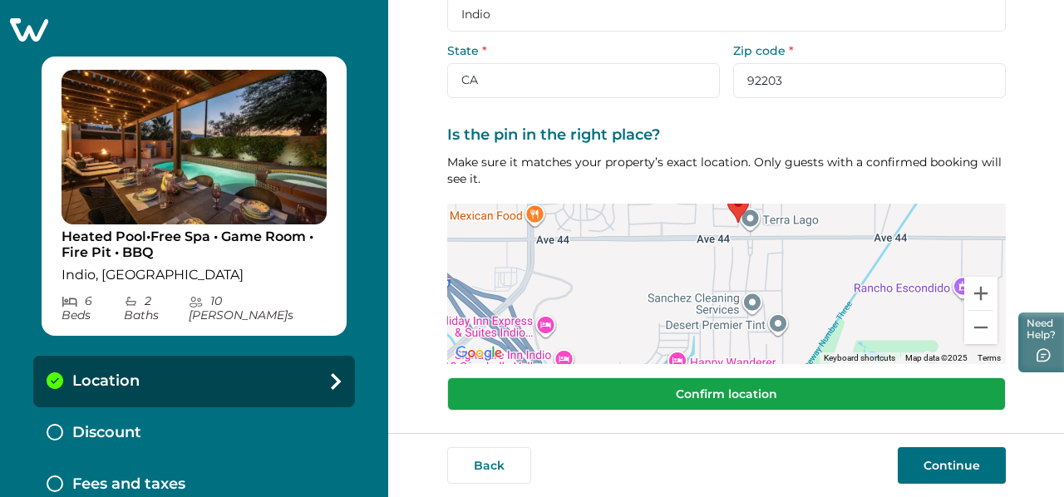
click at [703, 393] on button "Confirm location" at bounding box center [726, 393] width 559 height 33
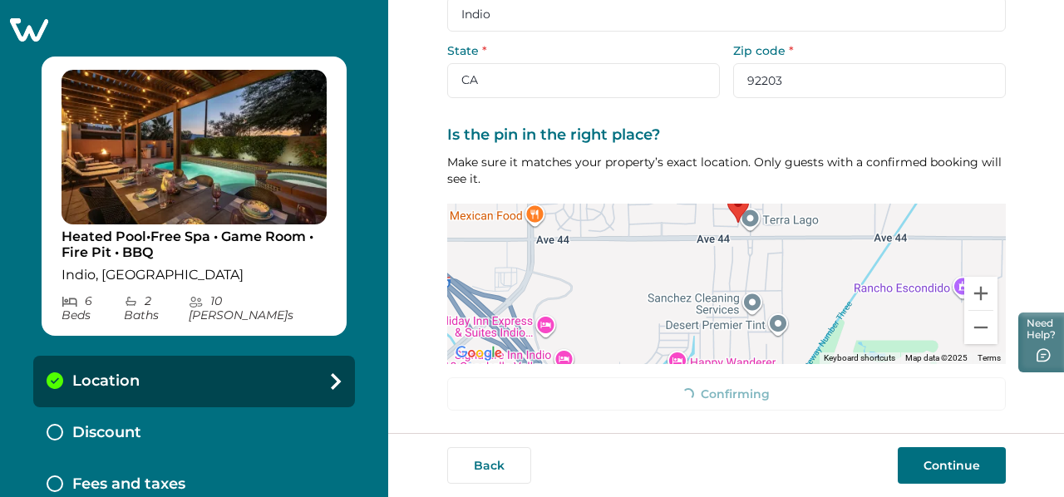
scroll to position [281, 0]
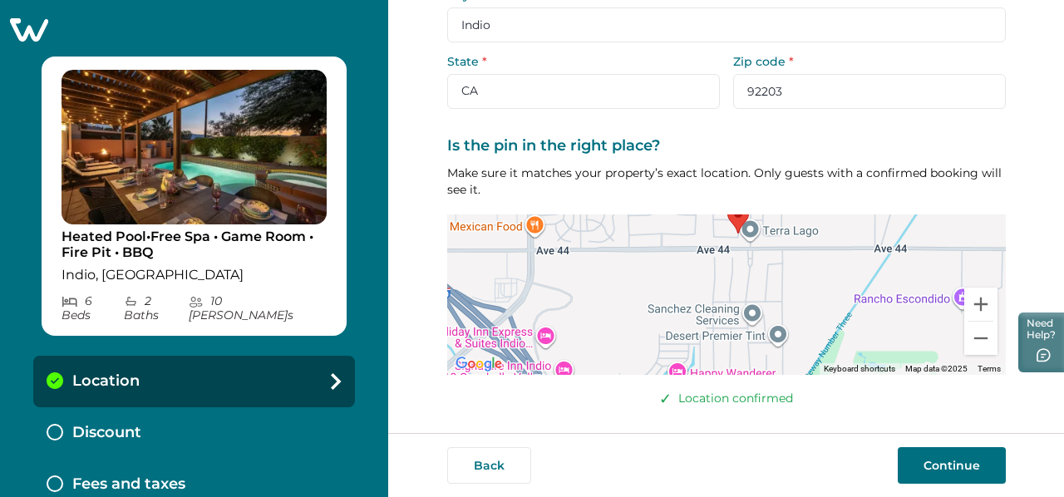
click at [934, 458] on button "Continue" at bounding box center [952, 465] width 108 height 37
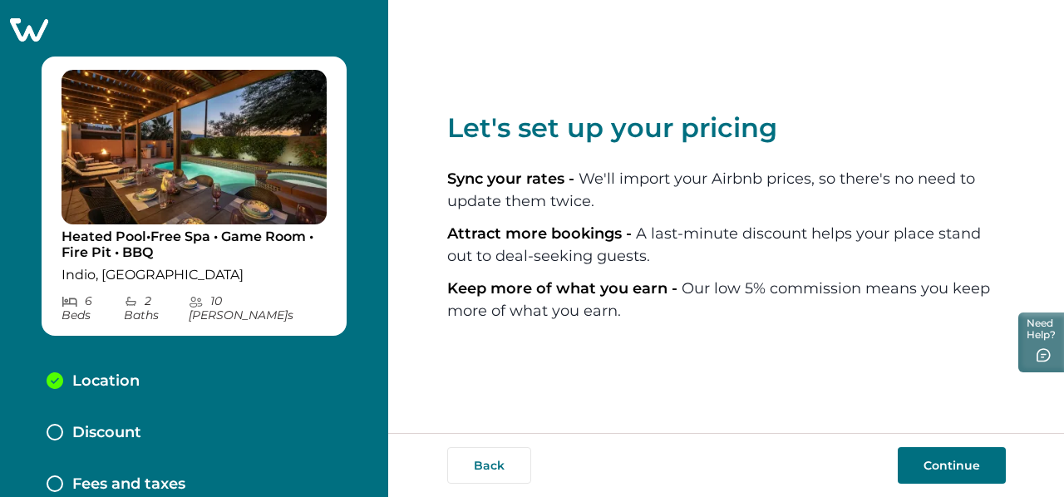
click at [968, 455] on button "Continue" at bounding box center [952, 465] width 108 height 37
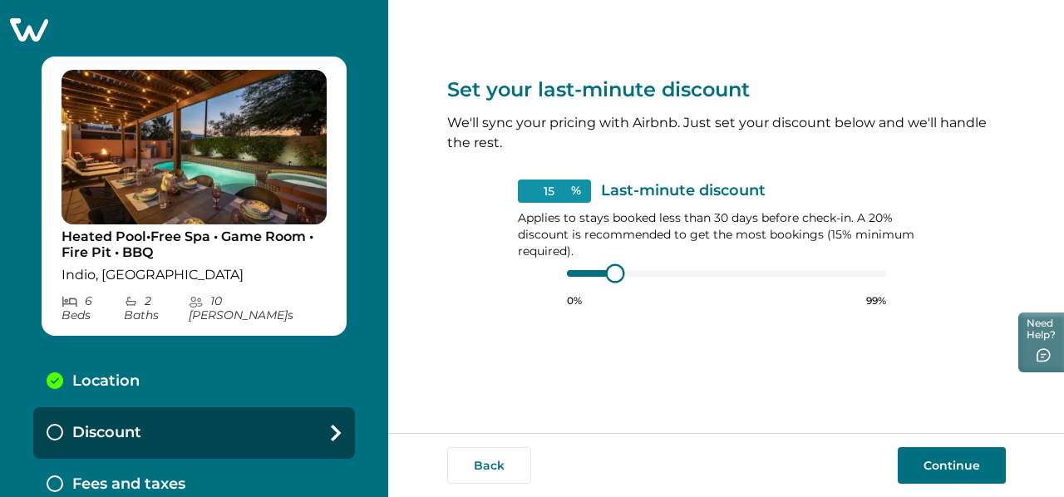
click at [563, 279] on div "15 % Last-minute discount Applies to stays booked less than 30 days before chec…" at bounding box center [726, 244] width 417 height 128
click at [590, 276] on div at bounding box center [726, 273] width 319 height 13
click at [617, 275] on div at bounding box center [615, 273] width 13 height 13
click at [594, 279] on div at bounding box center [726, 273] width 319 height 13
click at [585, 275] on div at bounding box center [591, 273] width 48 height 7
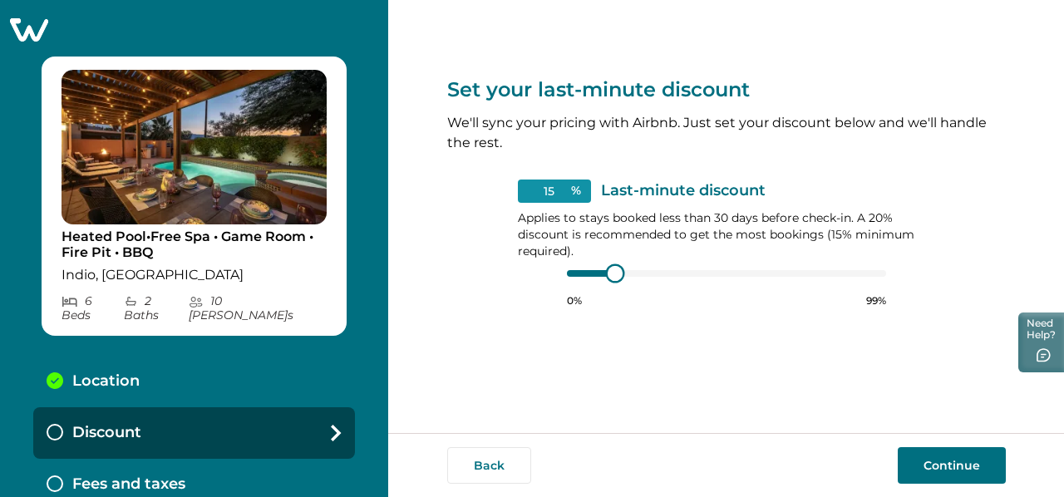
click at [585, 275] on div at bounding box center [591, 273] width 48 height 7
type input "15"
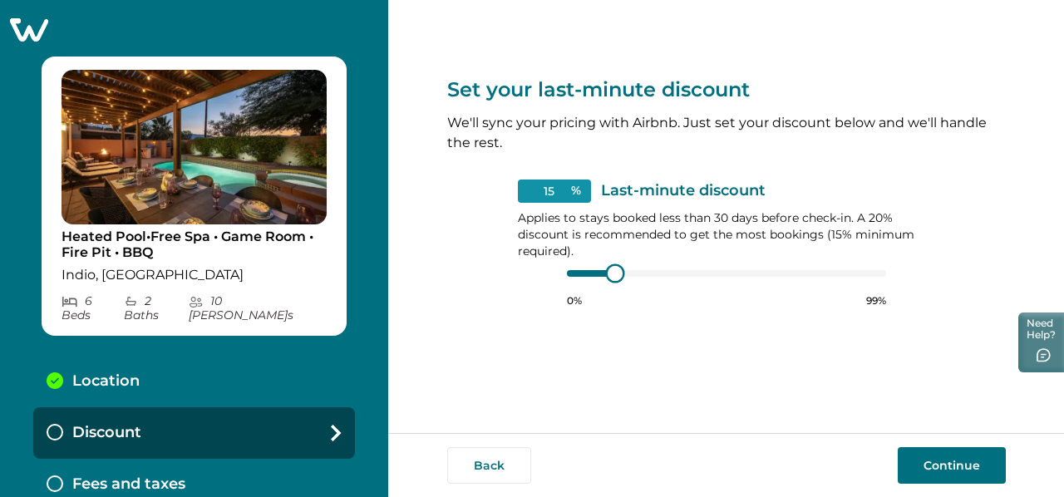
click at [561, 269] on div "15 % Last-minute discount Applies to stays booked less than 30 days before chec…" at bounding box center [726, 244] width 417 height 128
click at [966, 455] on button "Continue" at bounding box center [952, 465] width 108 height 37
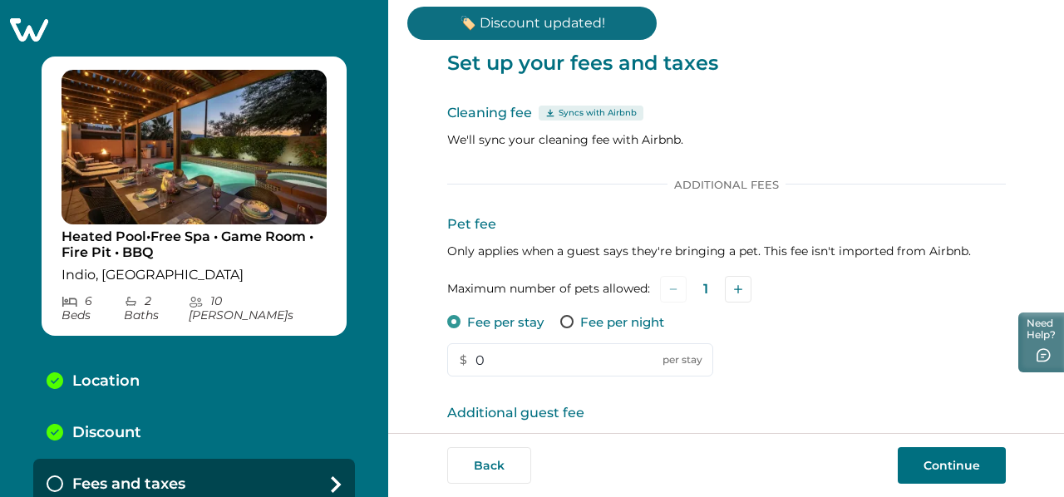
scroll to position [166, 0]
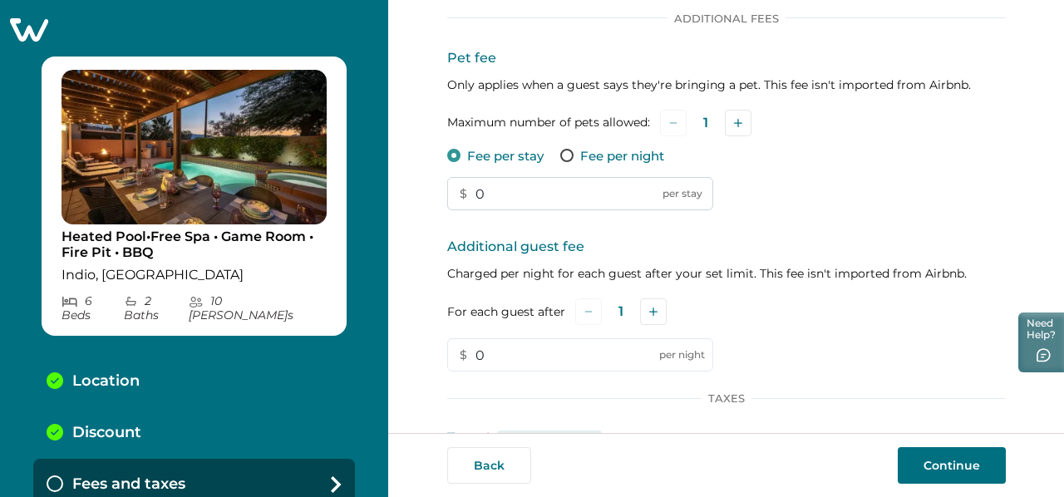
click at [505, 195] on input "0" at bounding box center [580, 193] width 266 height 33
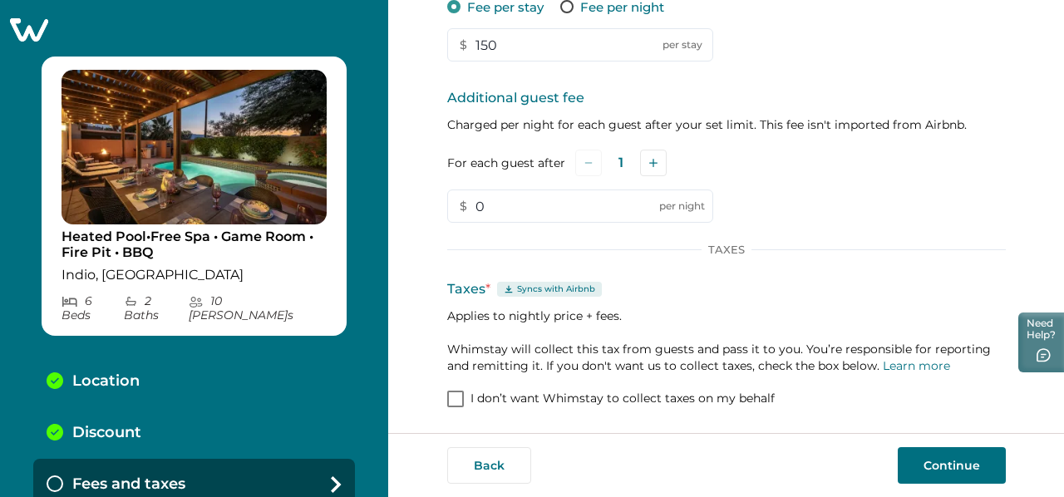
scroll to position [316, 0]
type input "150"
click at [954, 453] on button "Continue" at bounding box center [952, 465] width 108 height 37
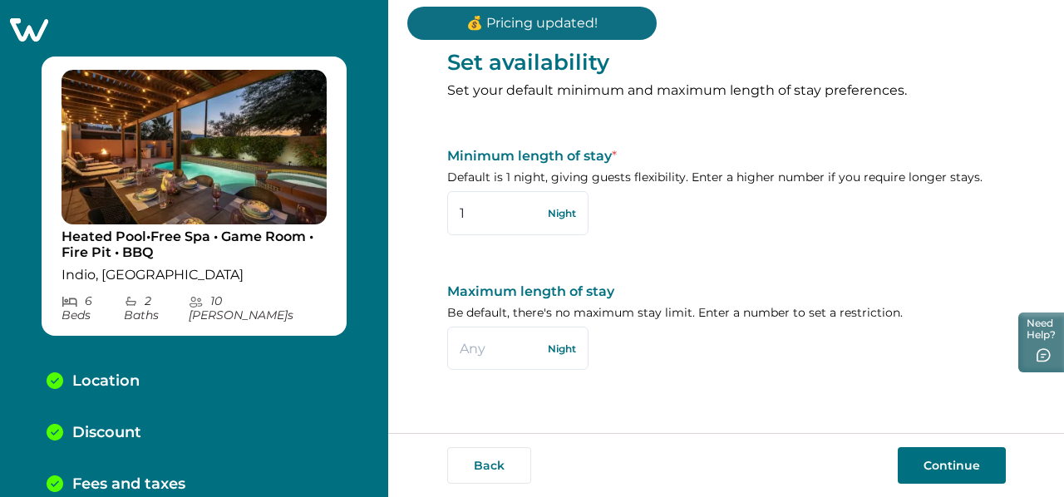
scroll to position [50, 0]
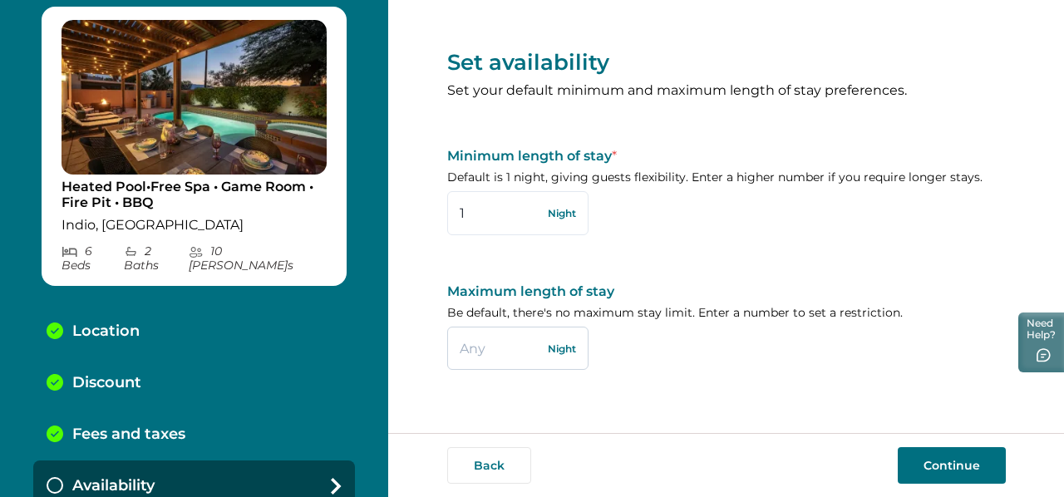
click at [499, 352] on input "text" at bounding box center [517, 348] width 141 height 43
type input "28"
click at [477, 214] on input "1" at bounding box center [517, 212] width 141 height 43
type input "2"
click at [944, 454] on button "Continue" at bounding box center [952, 465] width 108 height 37
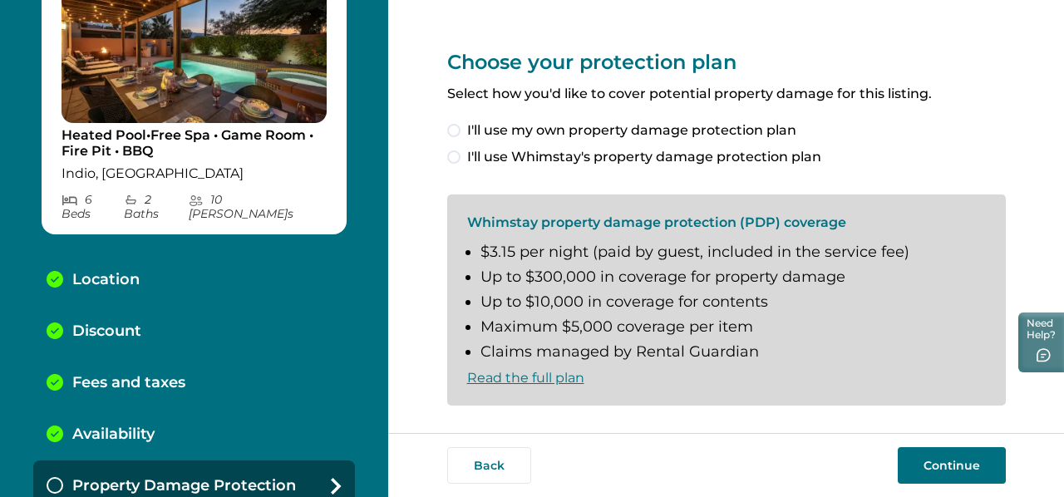
scroll to position [13, 0]
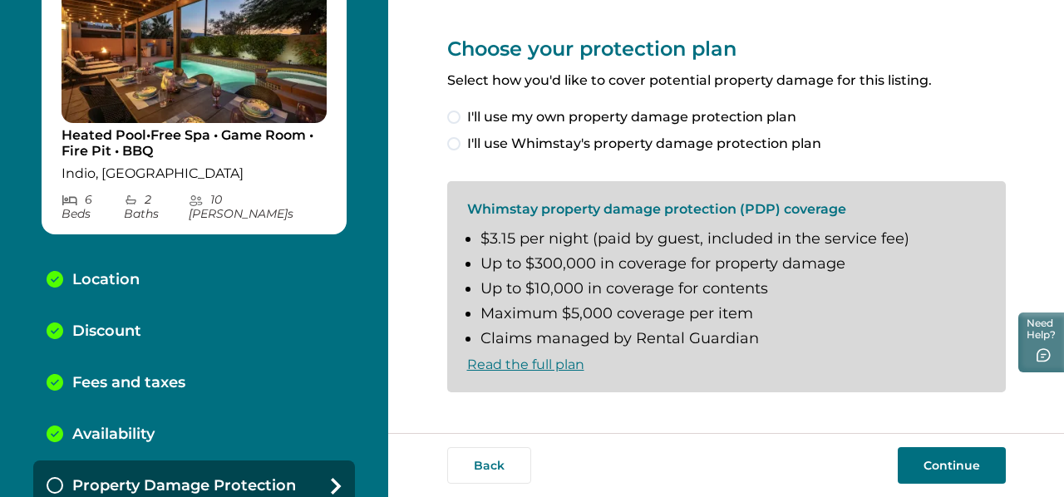
click at [454, 141] on span at bounding box center [453, 143] width 13 height 13
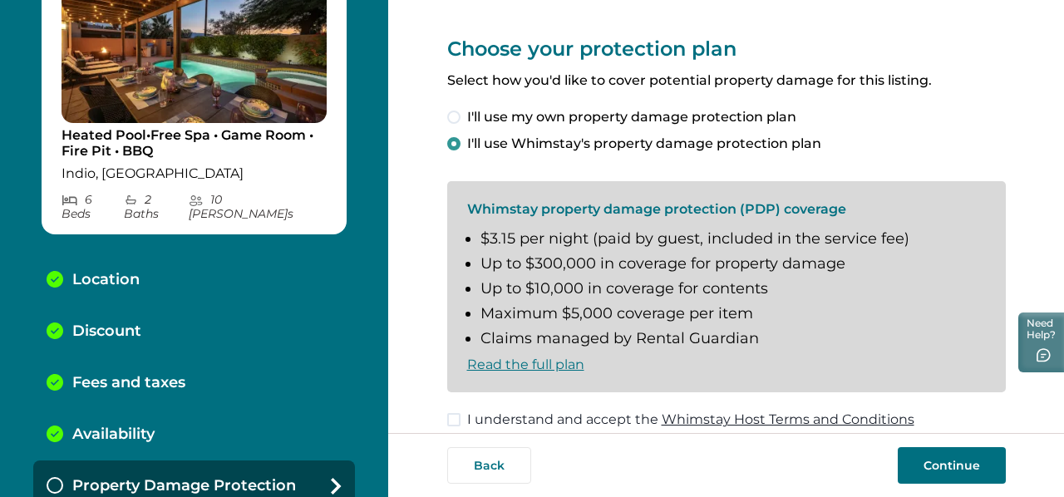
scroll to position [33, 0]
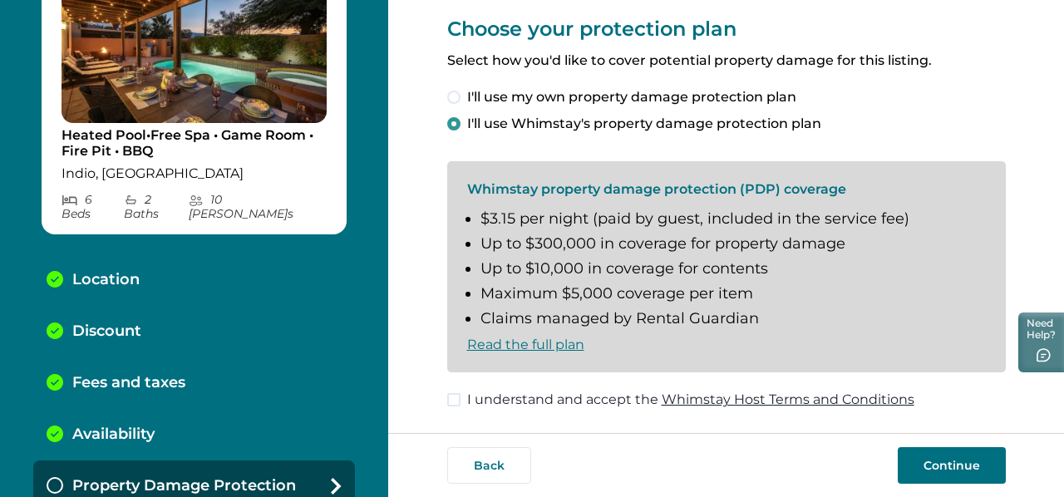
click at [451, 401] on span at bounding box center [453, 399] width 13 height 13
click at [929, 451] on button "Continue" at bounding box center [952, 465] width 108 height 37
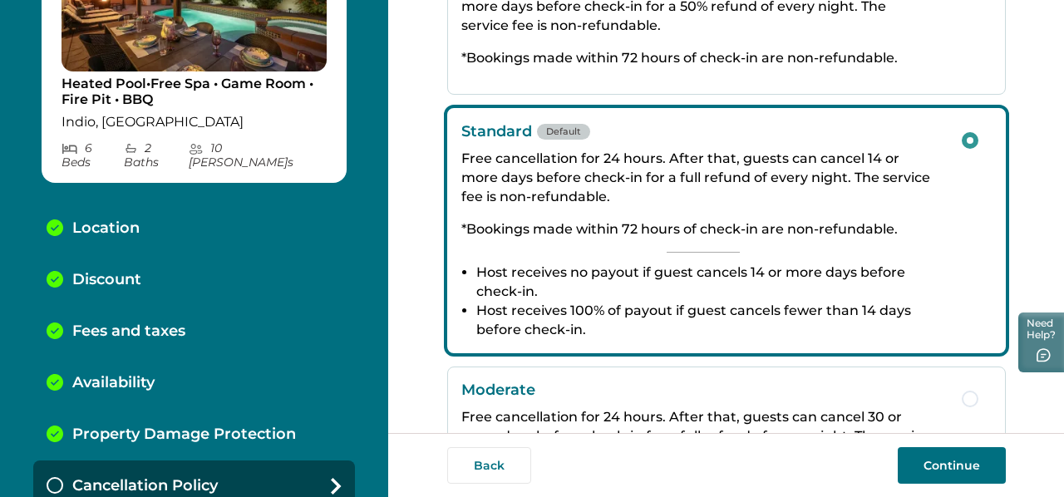
scroll to position [366, 0]
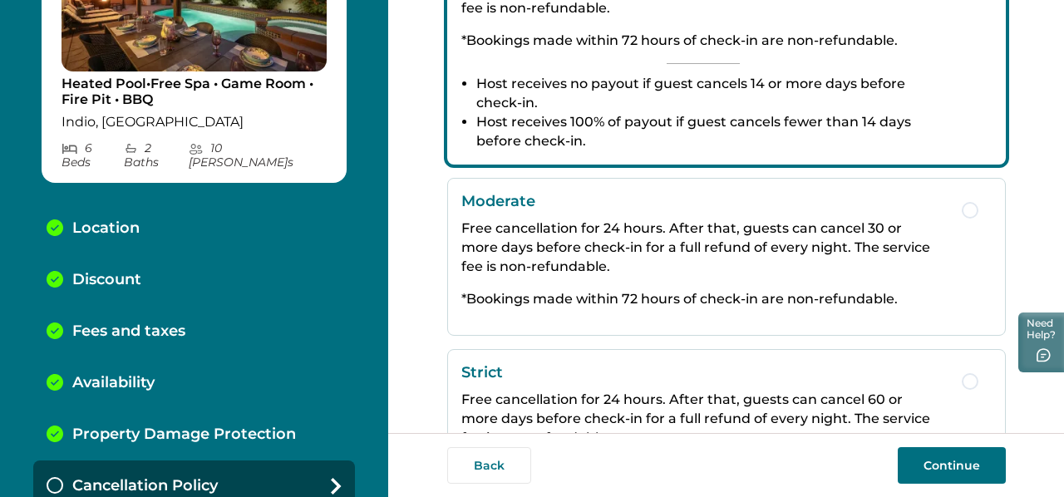
click at [967, 457] on button "Continue" at bounding box center [952, 465] width 108 height 37
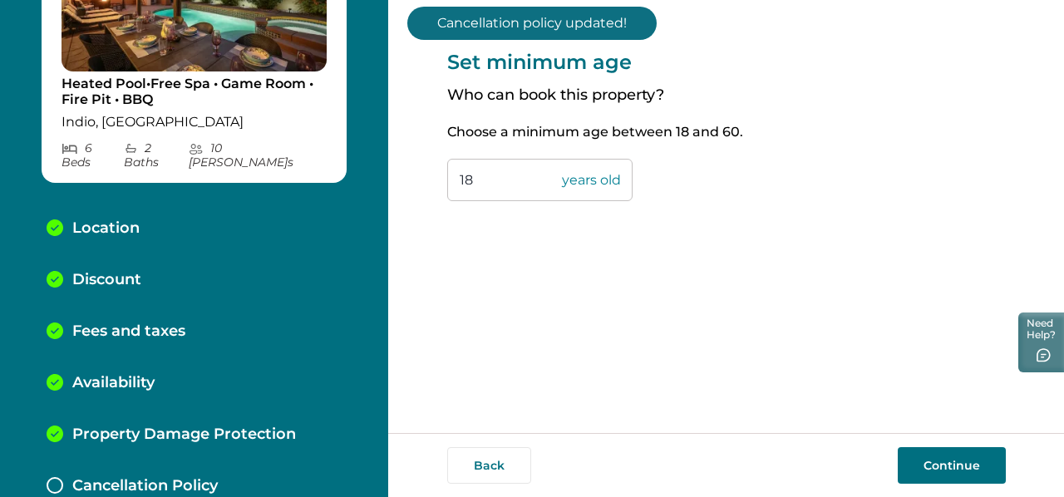
scroll to position [205, 0]
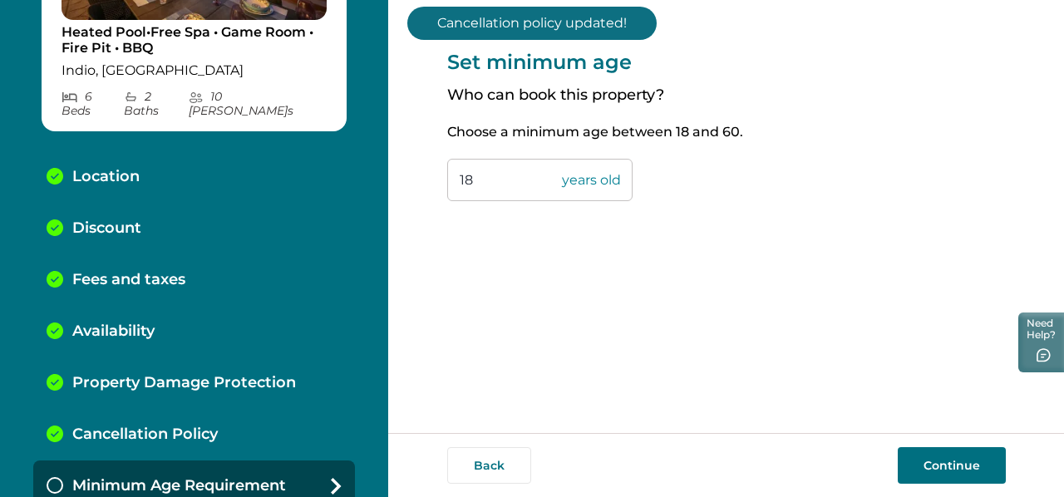
click at [957, 459] on button "Continue" at bounding box center [952, 465] width 108 height 37
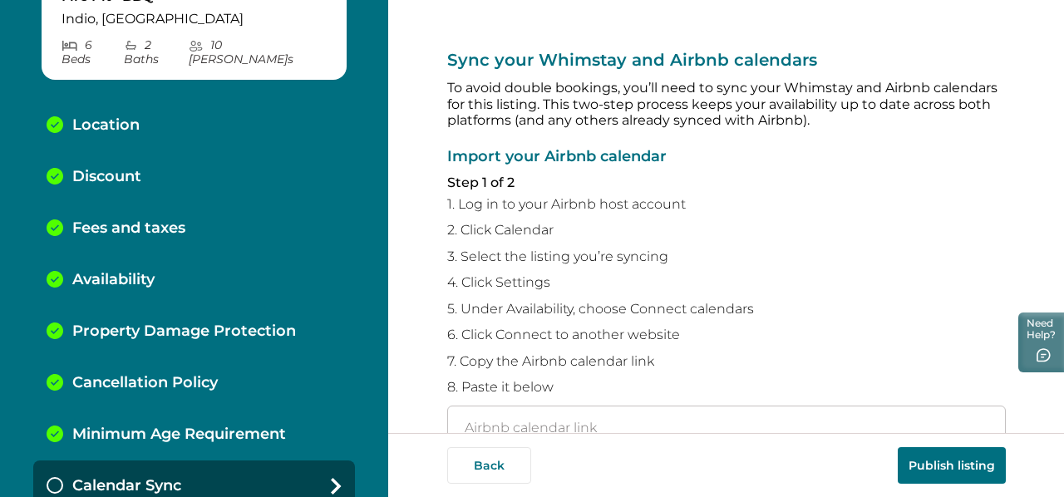
scroll to position [83, 0]
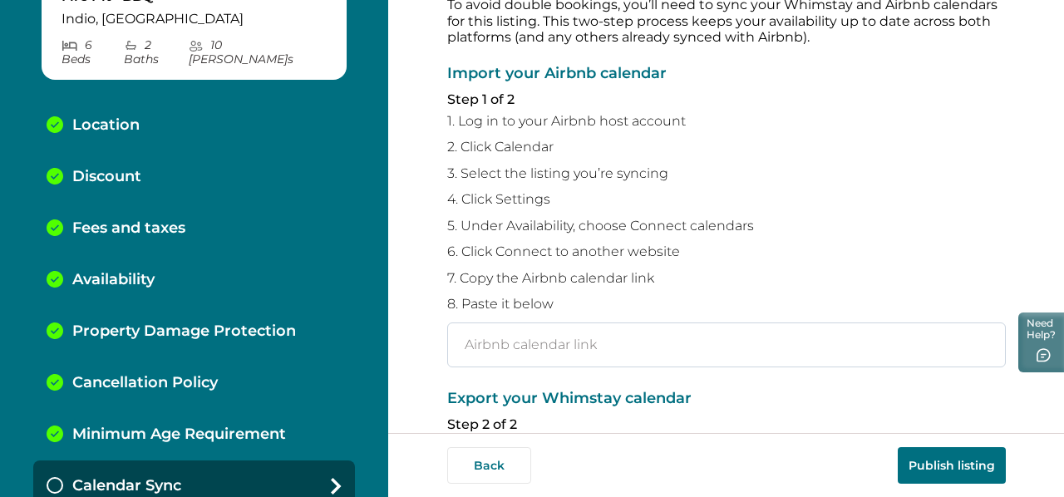
paste input "[URL][DOMAIN_NAME]"
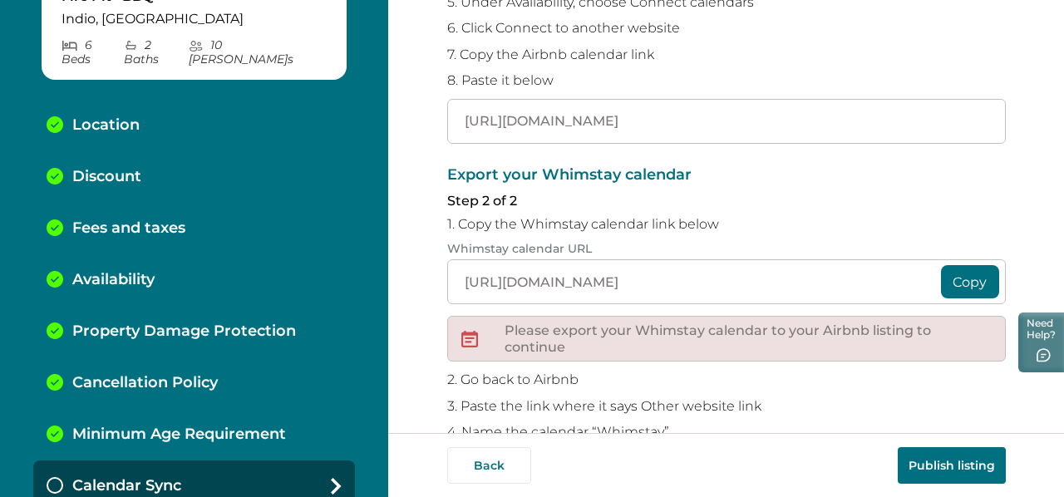
scroll to position [333, 0]
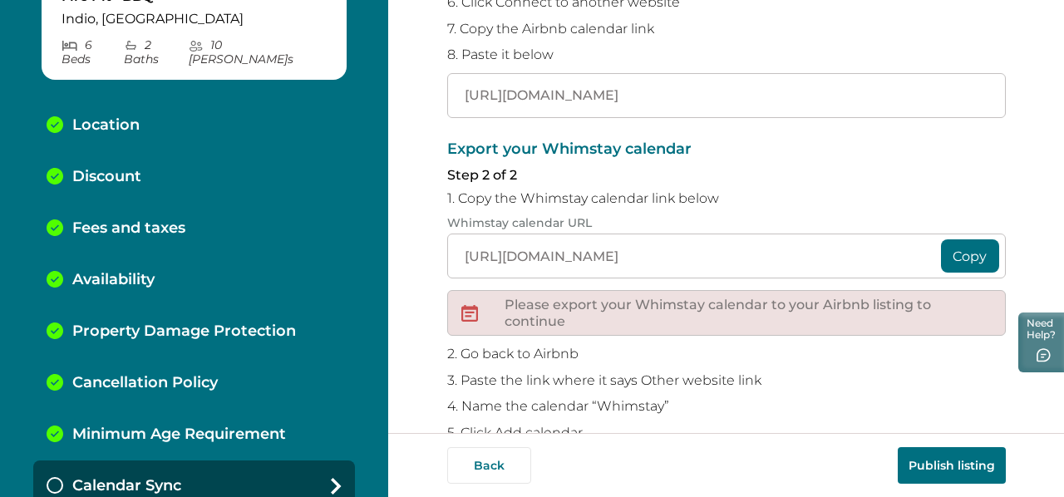
type input "[URL][DOMAIN_NAME]"
click at [963, 263] on button "Copy" at bounding box center [970, 255] width 58 height 33
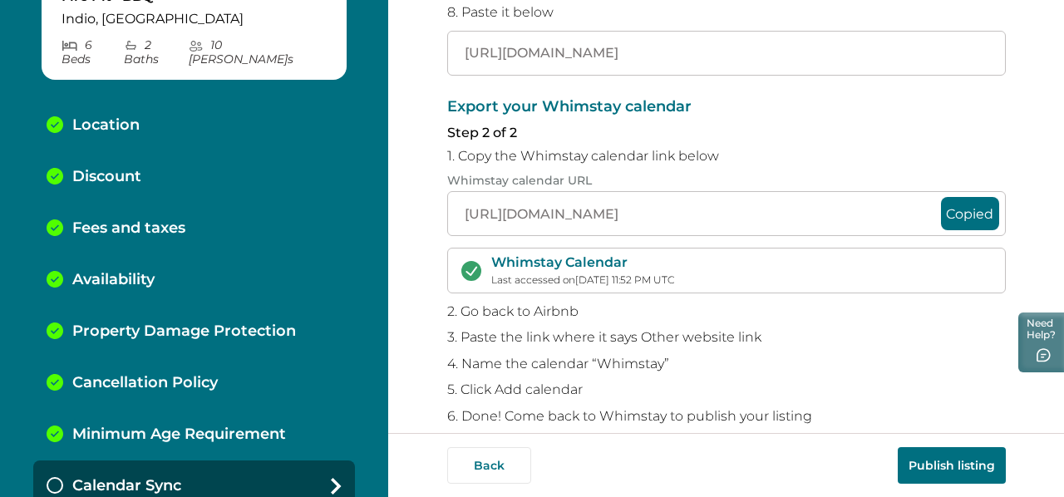
scroll to position [398, 0]
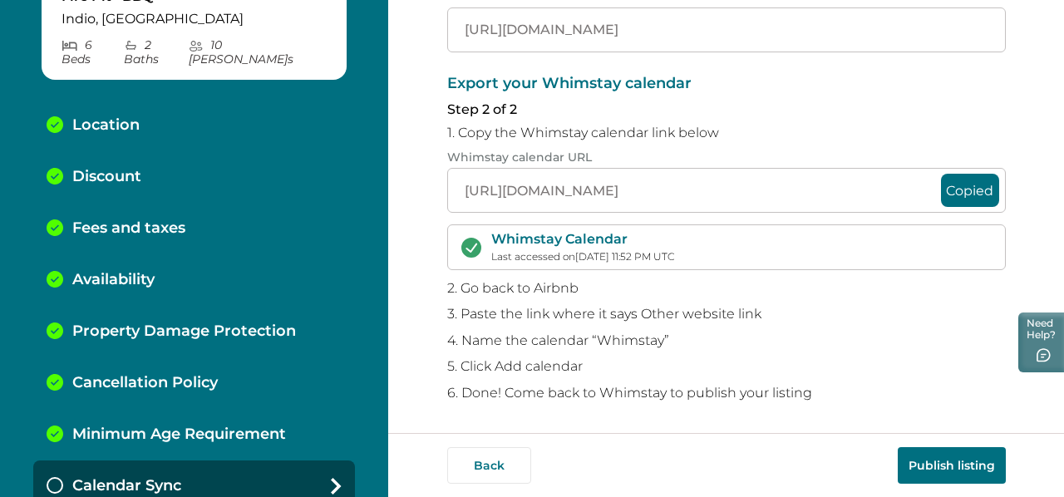
click at [955, 454] on button "Publish listing" at bounding box center [952, 465] width 108 height 37
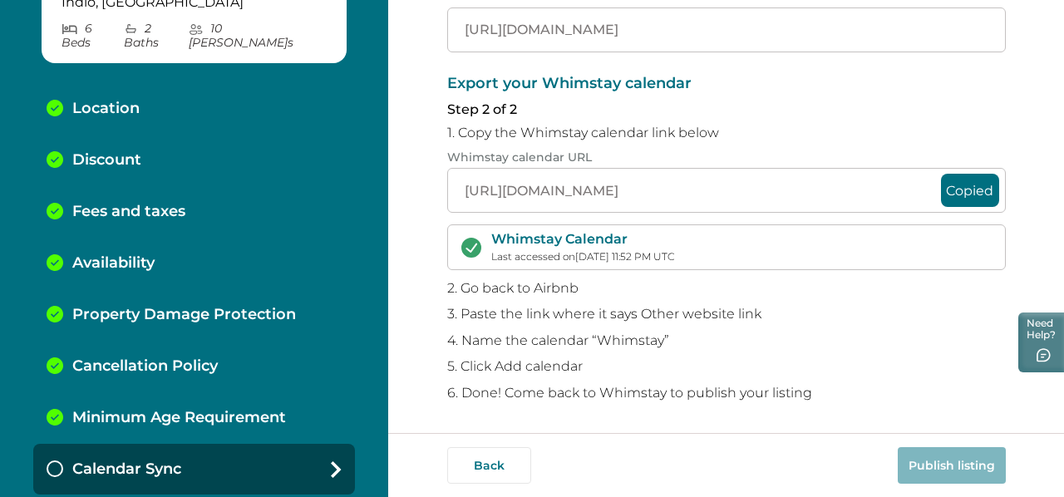
scroll to position [273, 0]
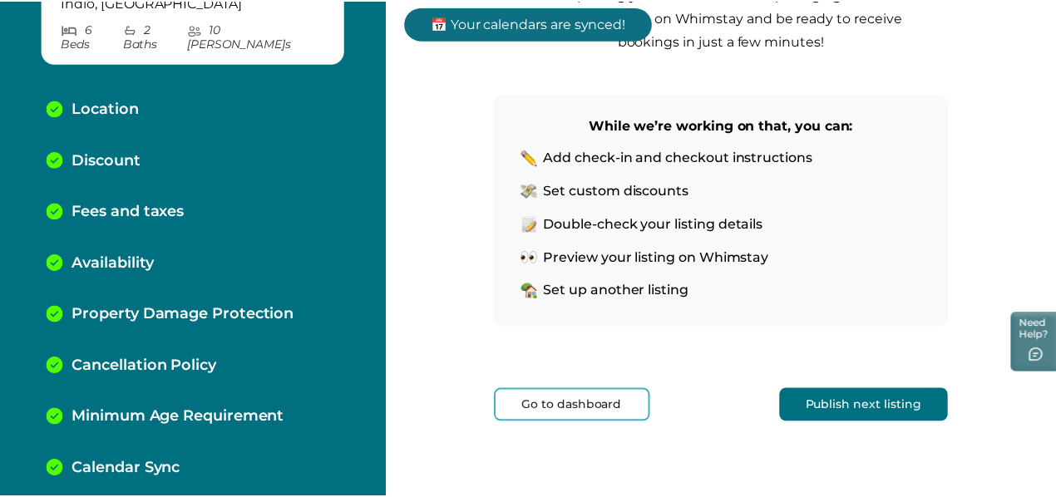
scroll to position [309, 0]
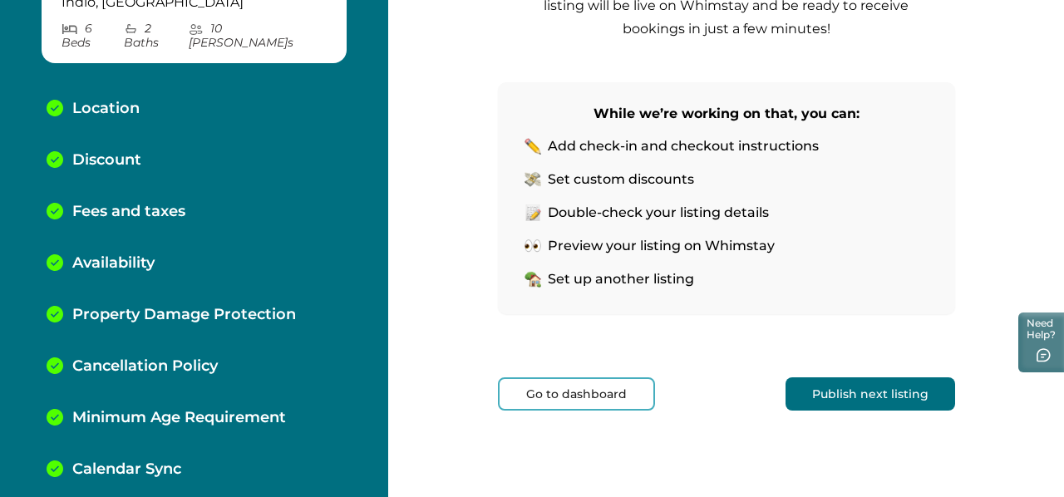
click at [589, 392] on button "Go to dashboard" at bounding box center [576, 393] width 157 height 33
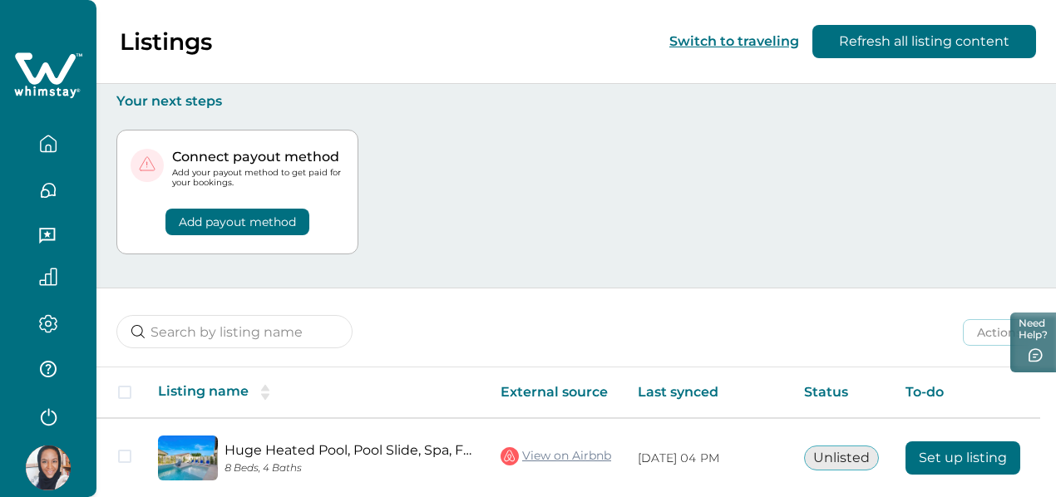
click at [218, 221] on button "Add payout method" at bounding box center [237, 222] width 144 height 27
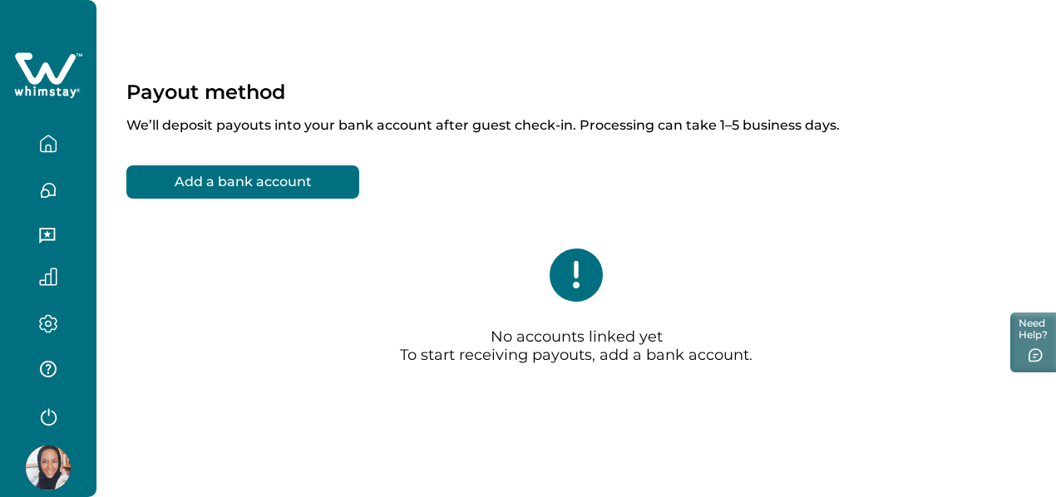
click at [281, 187] on button "Add a bank account" at bounding box center [242, 181] width 233 height 33
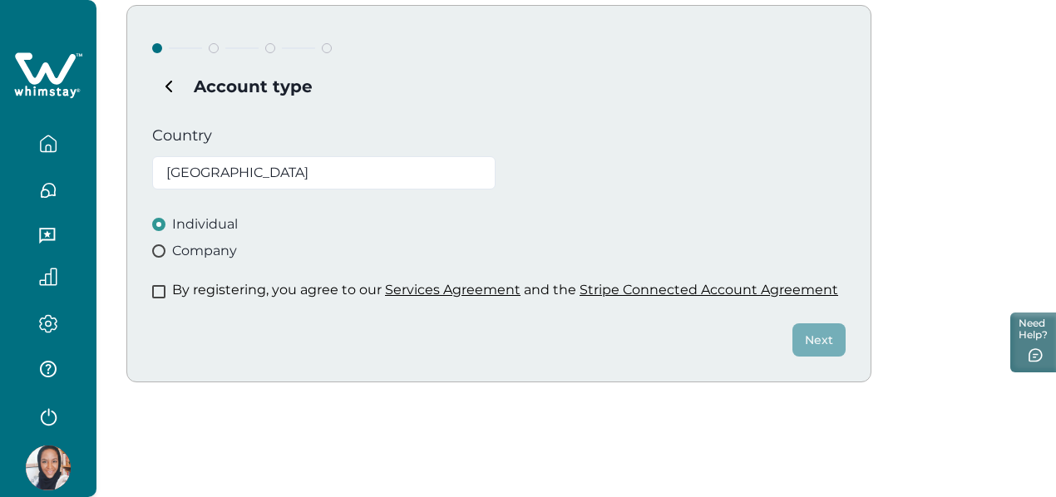
scroll to position [166, 0]
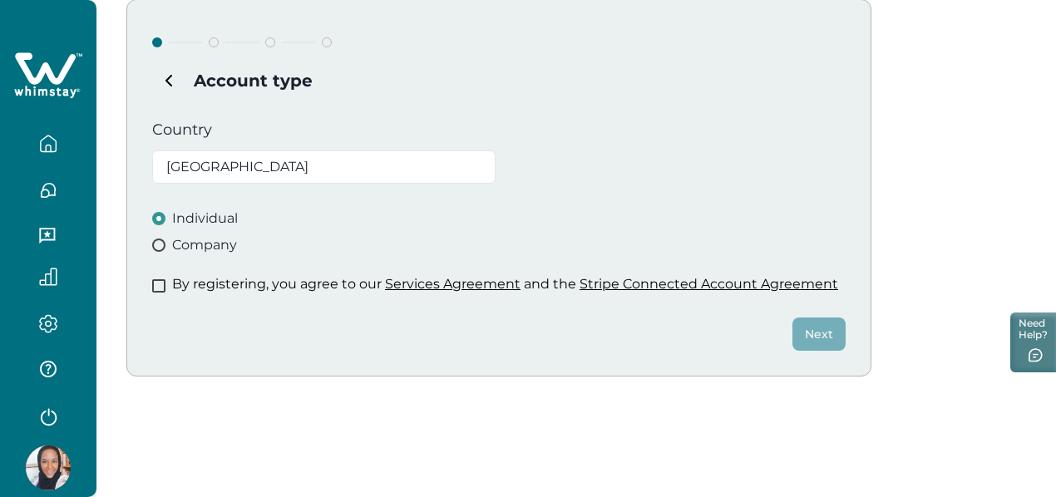
click at [160, 244] on span at bounding box center [158, 245] width 13 height 13
click at [159, 289] on span at bounding box center [158, 285] width 13 height 13
click at [827, 337] on button "Next" at bounding box center [818, 334] width 53 height 33
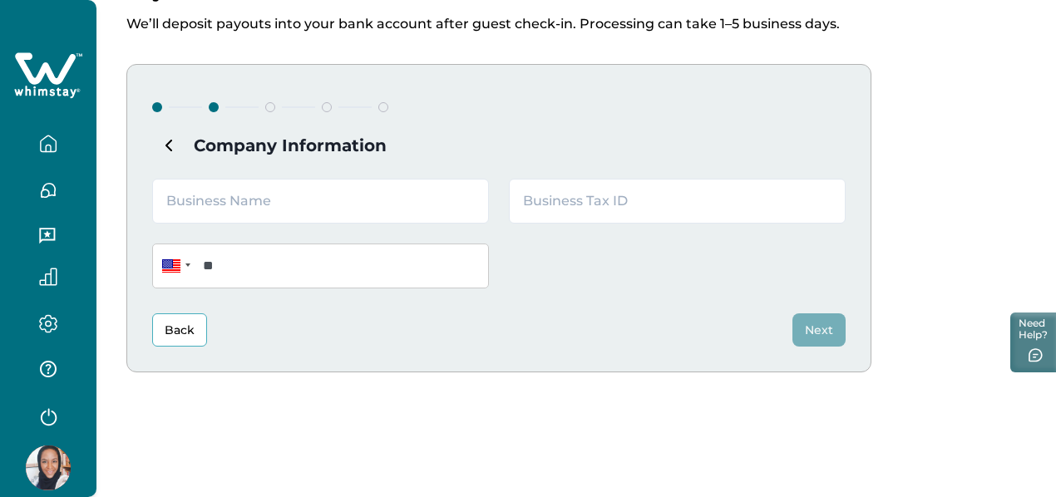
scroll to position [101, 0]
click at [331, 211] on input "text" at bounding box center [320, 202] width 337 height 45
type input "Six Three 8 LLC"
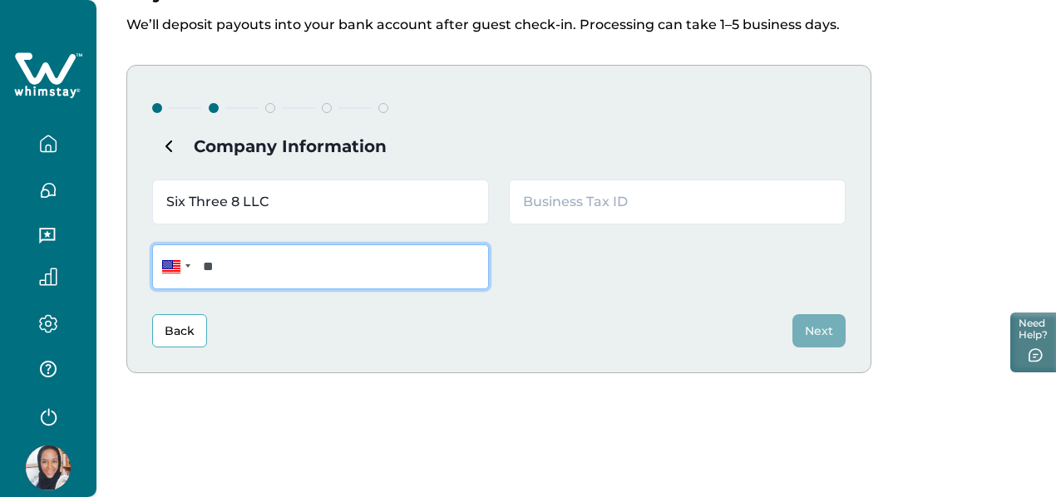
click at [356, 274] on input "**" at bounding box center [320, 266] width 337 height 45
type input "**********"
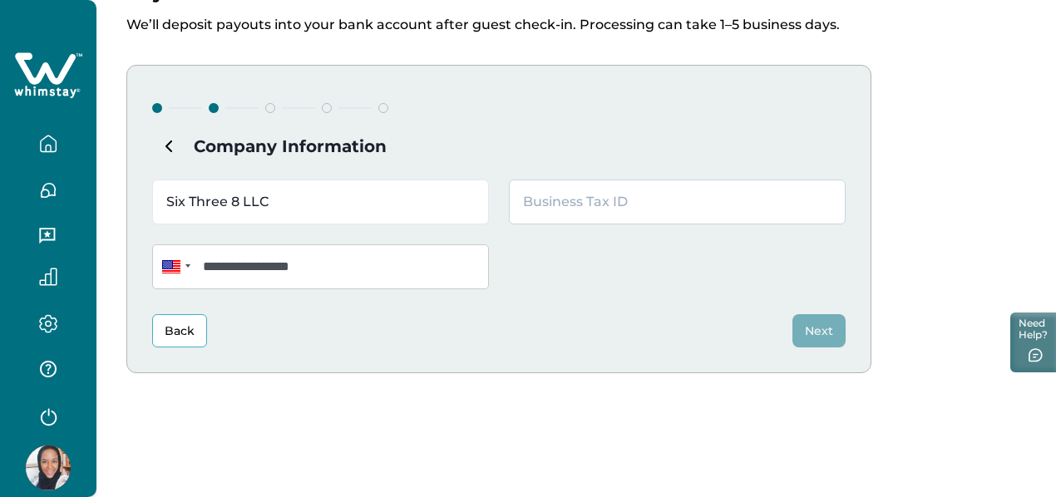
click at [566, 199] on input "text" at bounding box center [677, 202] width 337 height 45
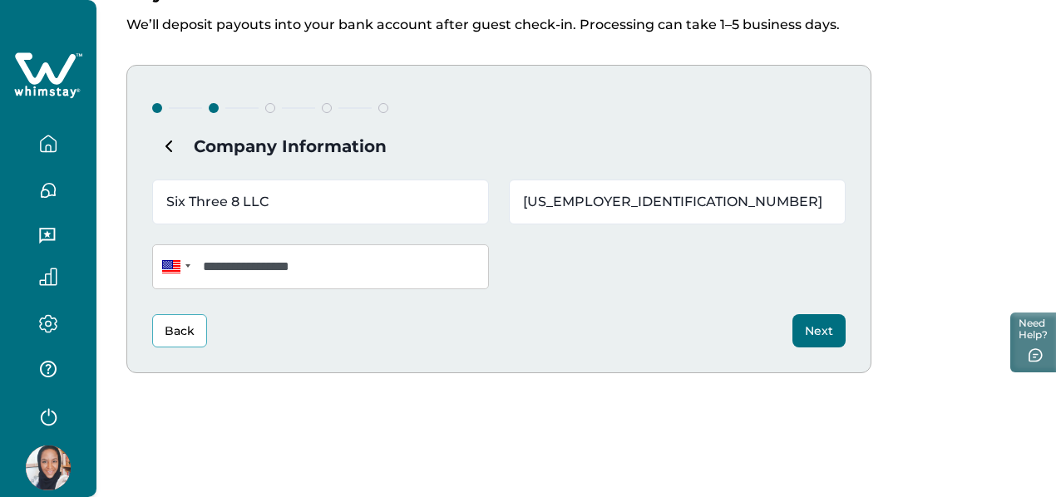
type input "[US_EMPLOYER_IDENTIFICATION_NUMBER]"
click at [827, 332] on button "Next" at bounding box center [818, 330] width 53 height 33
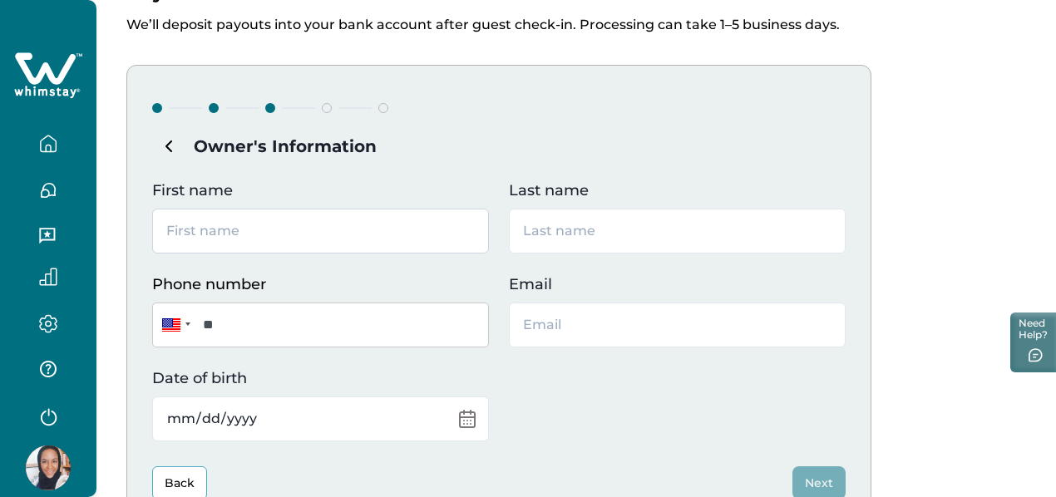
click at [273, 230] on input "First name" at bounding box center [320, 231] width 337 height 45
type input "[PERSON_NAME]"
type input "English-[PERSON_NAME]"
type input "[EMAIL_ADDRESS][DOMAIN_NAME]"
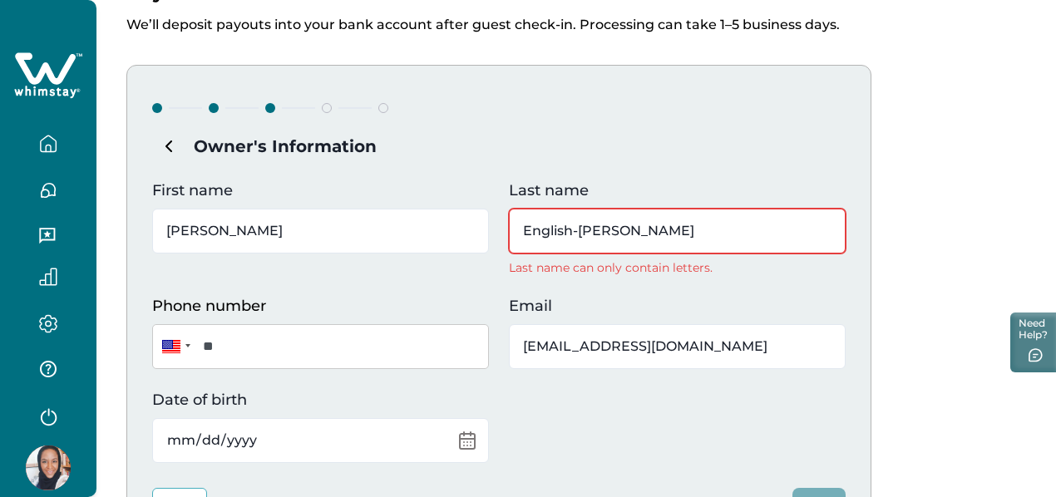
click at [579, 230] on input "English-[PERSON_NAME]" at bounding box center [677, 231] width 337 height 45
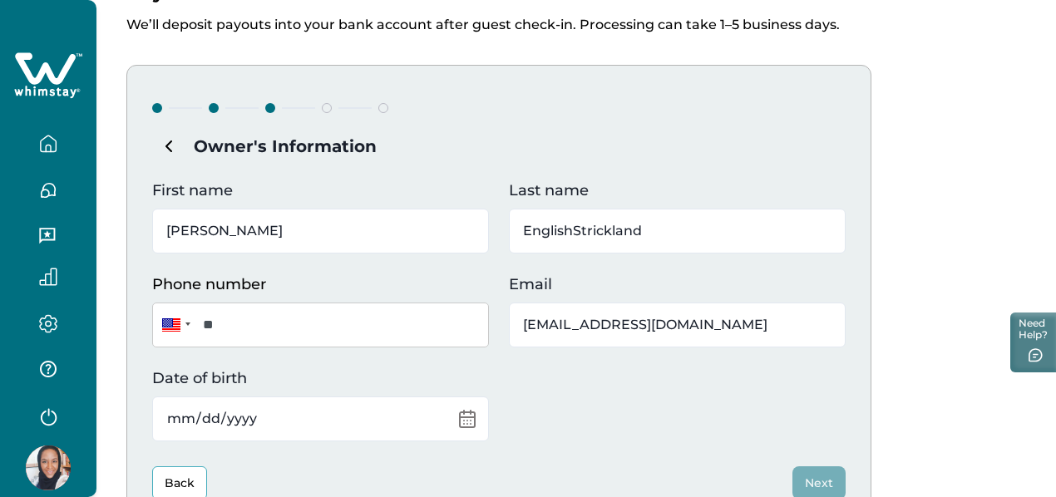
type input "EnglishStrickland"
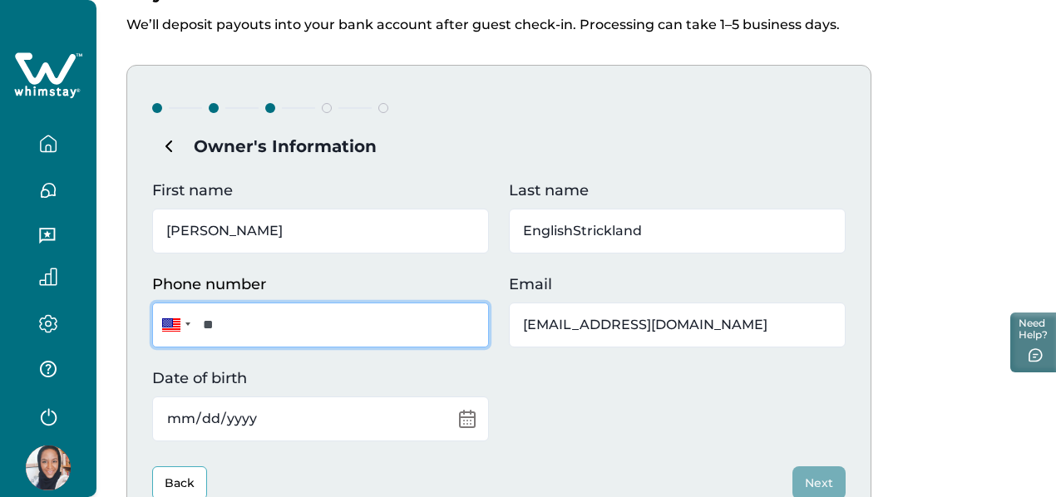
click at [332, 334] on input "**" at bounding box center [320, 325] width 337 height 45
type input "**********"
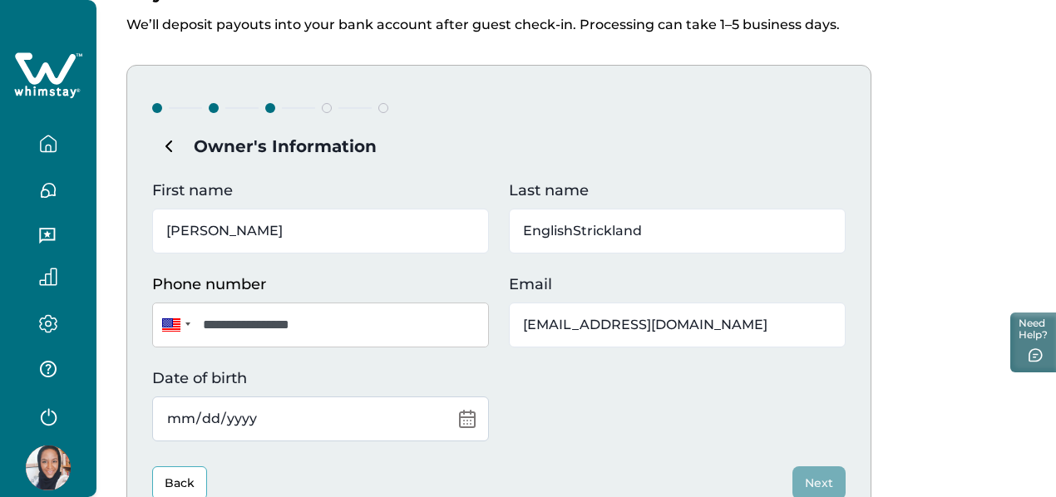
click at [278, 417] on input "Date of birth" at bounding box center [320, 419] width 337 height 45
type input "[DATE]"
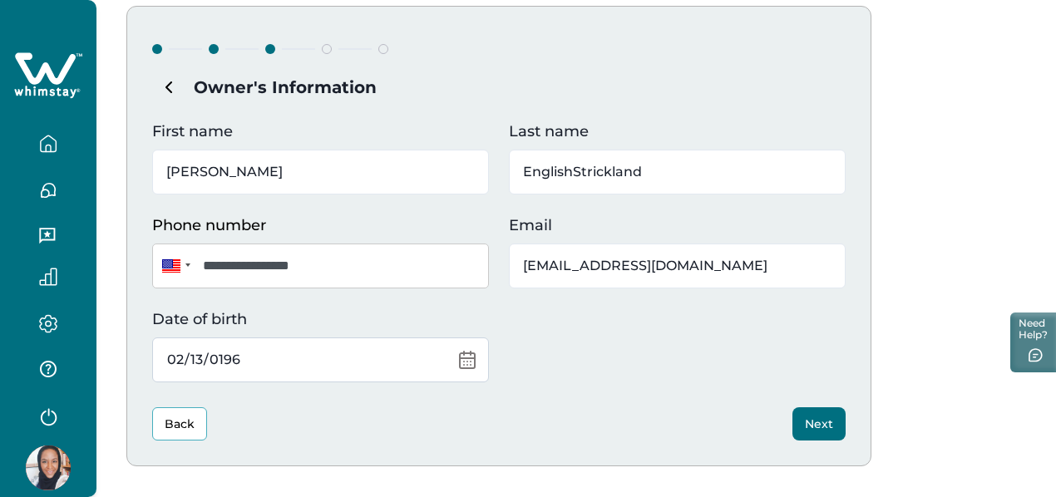
scroll to position [253, 0]
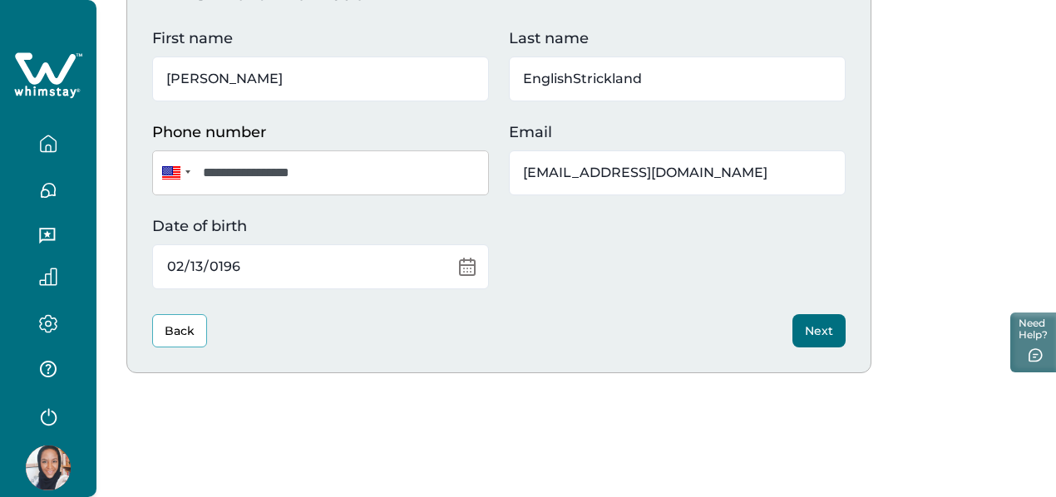
click at [831, 328] on button "Next" at bounding box center [818, 330] width 53 height 33
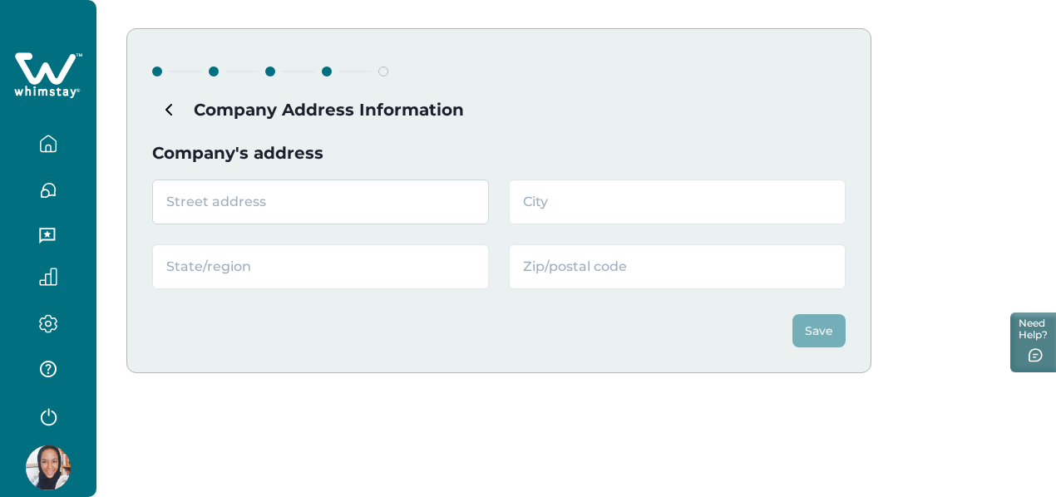
click at [286, 206] on input "text" at bounding box center [320, 202] width 337 height 45
type input "71730 Jaguar Way, Apt, suite, floor, etc."
type input "Palm Desert"
type input "CA"
type input "92260"
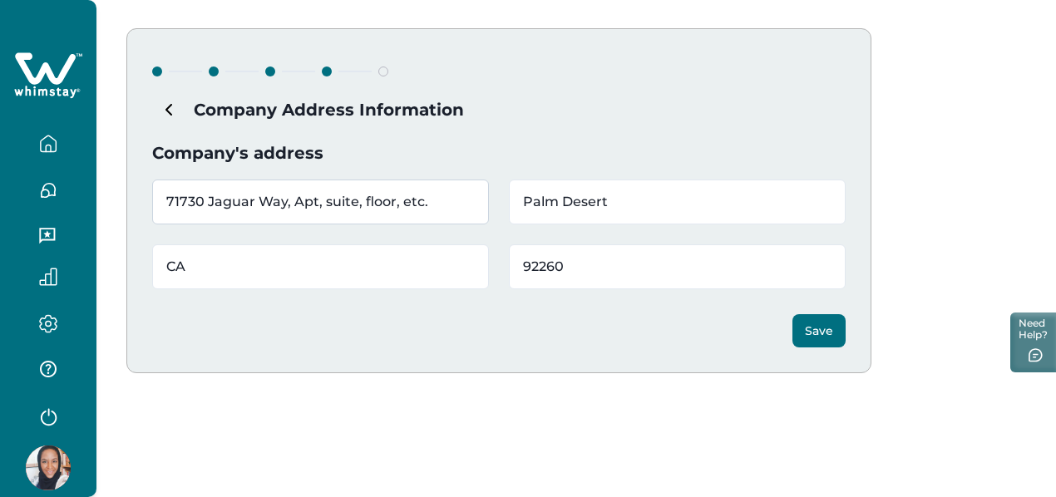
click at [444, 205] on input "71730 Jaguar Way, Apt, suite, floor, etc." at bounding box center [320, 202] width 337 height 45
type input "[STREET_ADDRESS]"
click at [813, 332] on button "Save" at bounding box center [818, 330] width 53 height 33
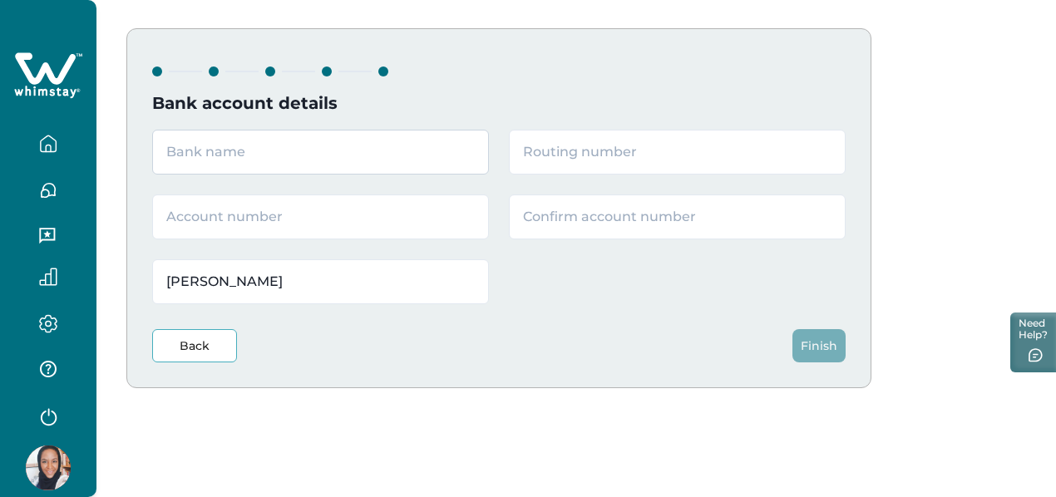
click at [323, 154] on input "text" at bounding box center [320, 152] width 337 height 45
type input "US Bank"
click at [329, 225] on input "text" at bounding box center [320, 217] width 337 height 45
type input "157544181181"
click at [592, 147] on input "text" at bounding box center [677, 152] width 337 height 45
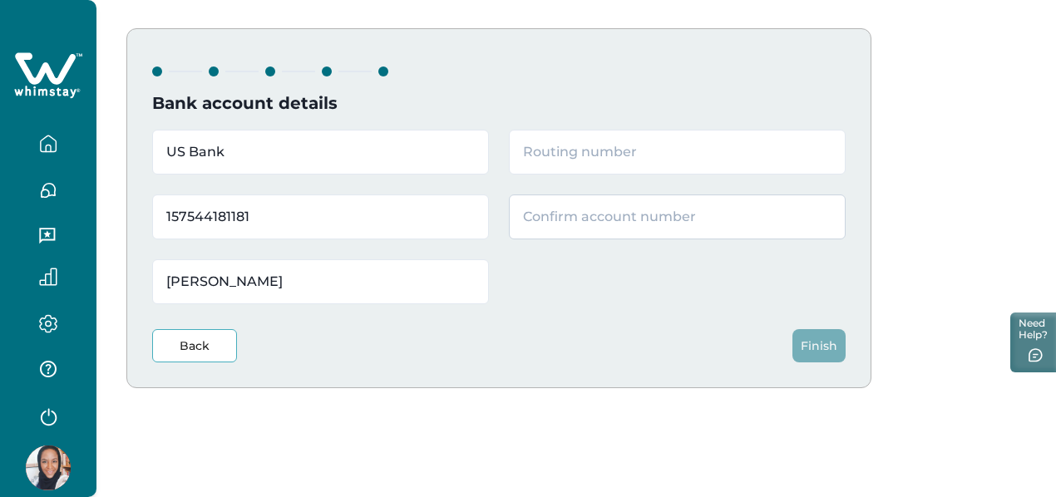
click at [583, 215] on input "text" at bounding box center [677, 217] width 337 height 45
type input "157544181181"
click at [604, 152] on input "text" at bounding box center [677, 152] width 337 height 45
type input "122235821"
click at [824, 343] on button "Finish" at bounding box center [818, 345] width 53 height 33
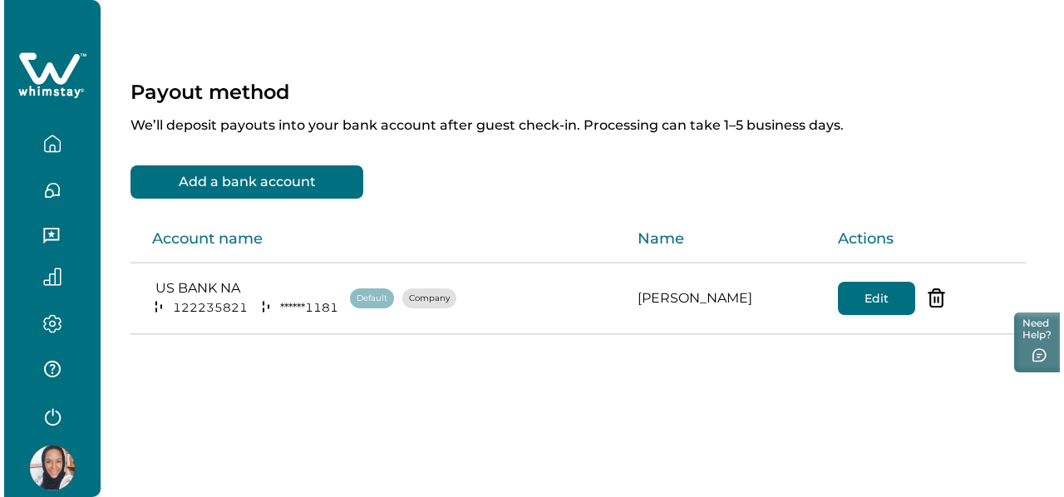
scroll to position [0, 0]
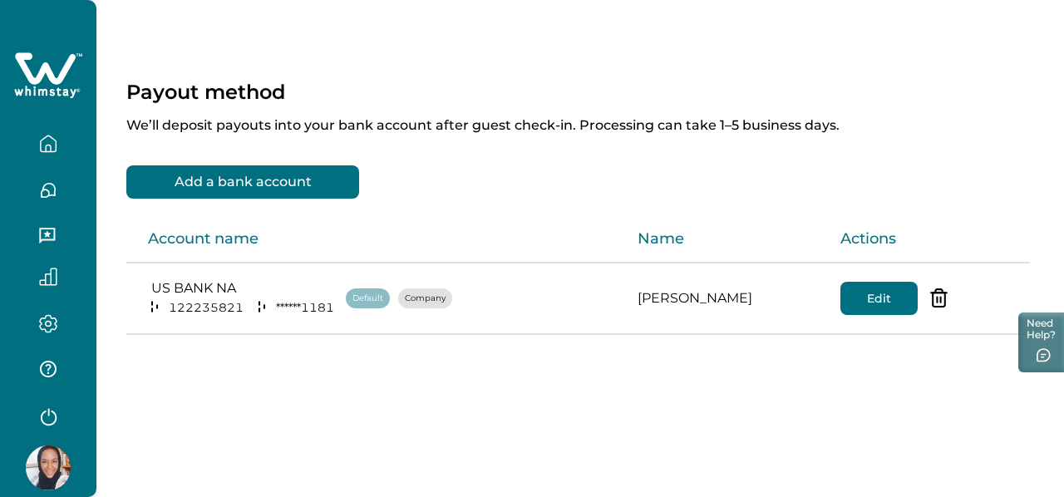
click at [48, 282] on icon "button" at bounding box center [48, 277] width 18 height 18
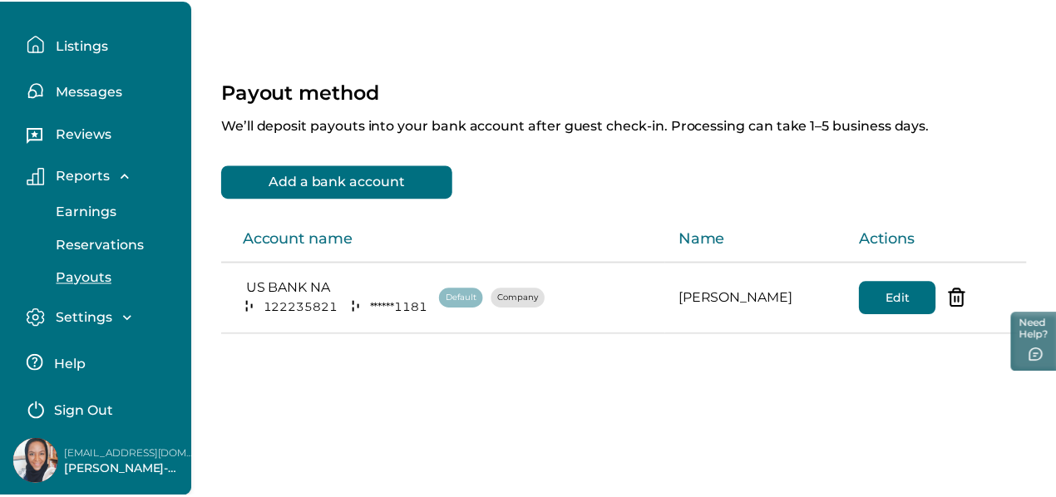
scroll to position [101, 0]
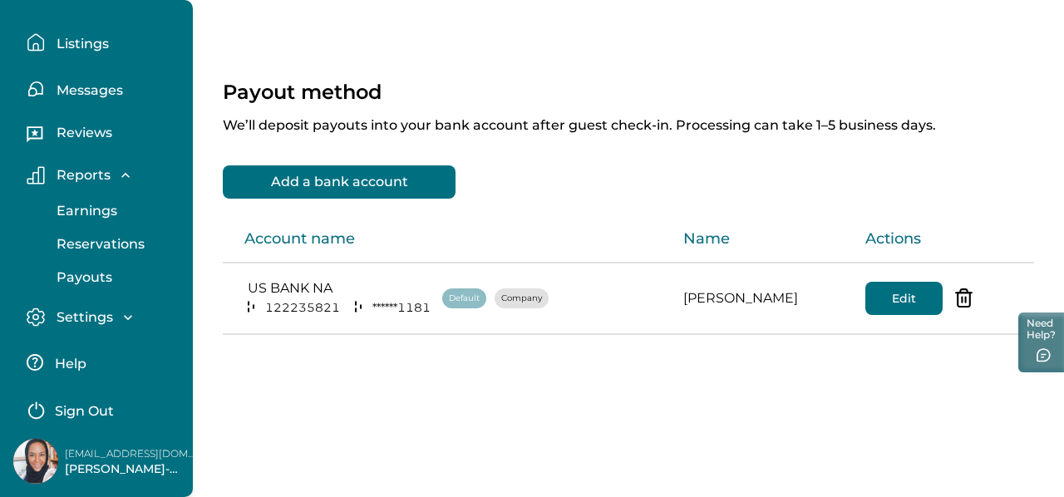
click at [115, 312] on div "Settings" at bounding box center [90, 317] width 91 height 17
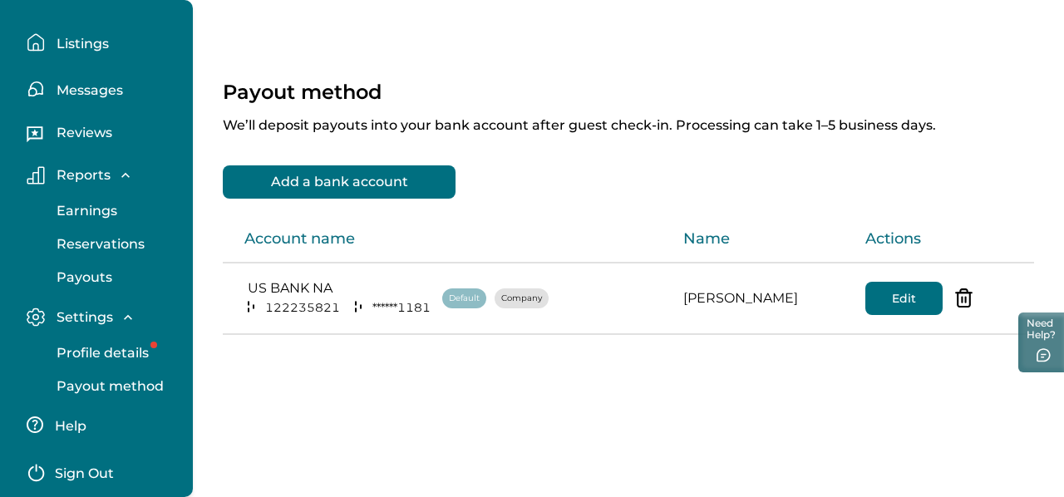
click at [125, 348] on p "Profile details" at bounding box center [100, 353] width 97 height 17
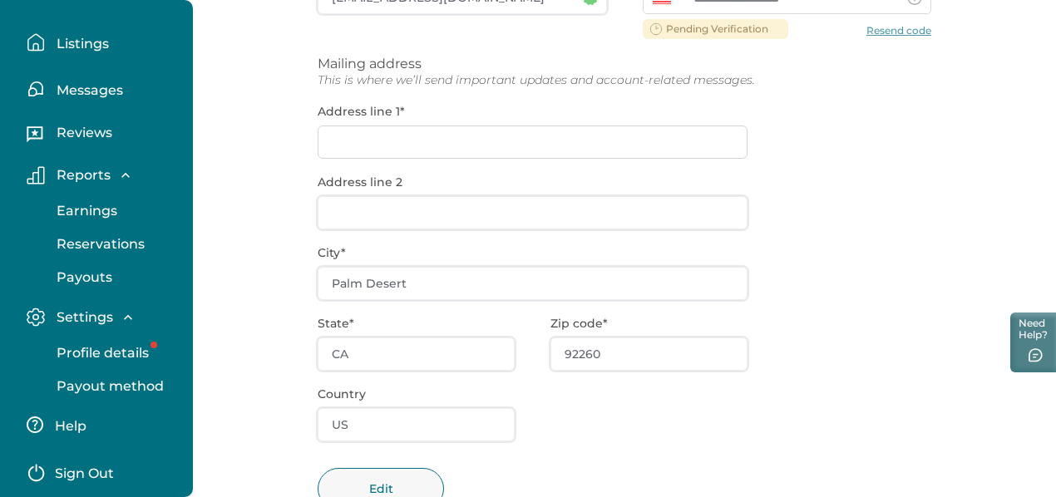
scroll to position [296, 0]
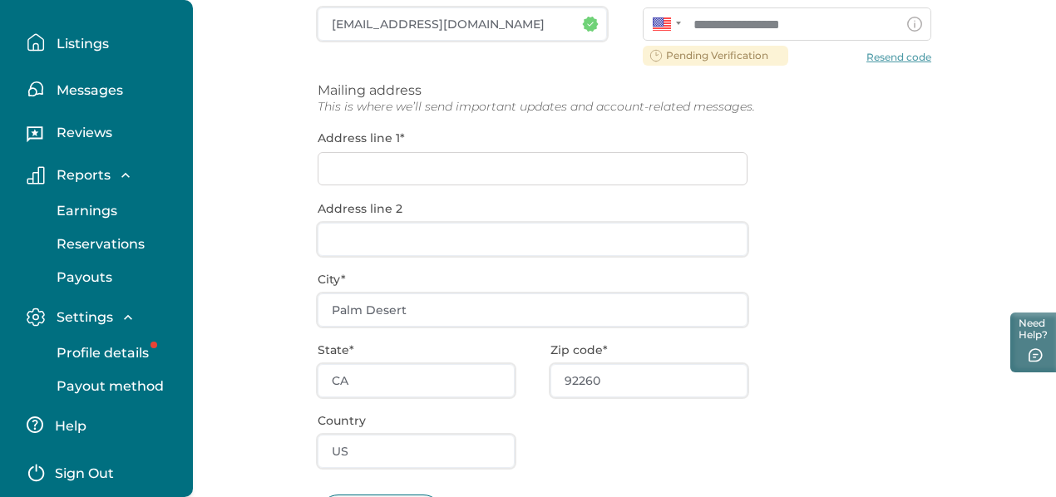
click at [442, 170] on div "**********" at bounding box center [625, 237] width 614 height 685
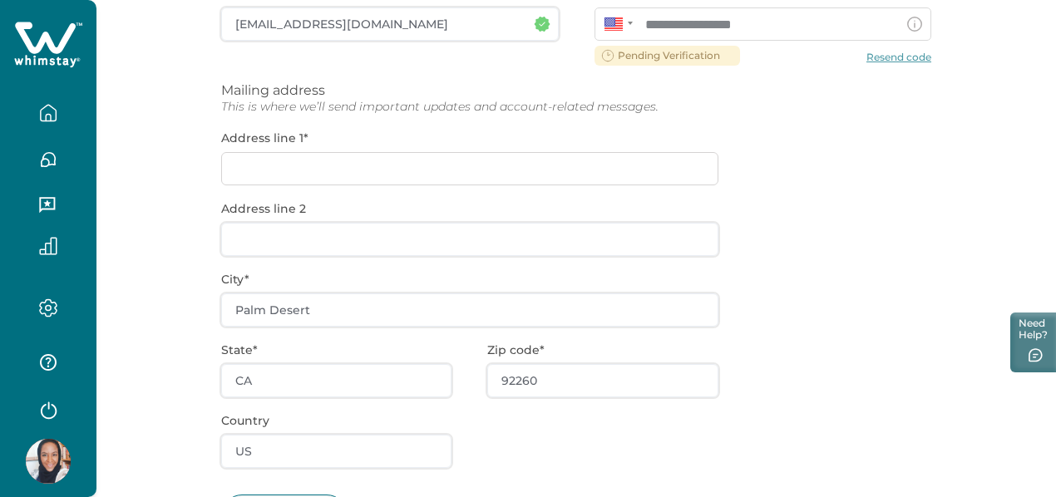
scroll to position [7, 0]
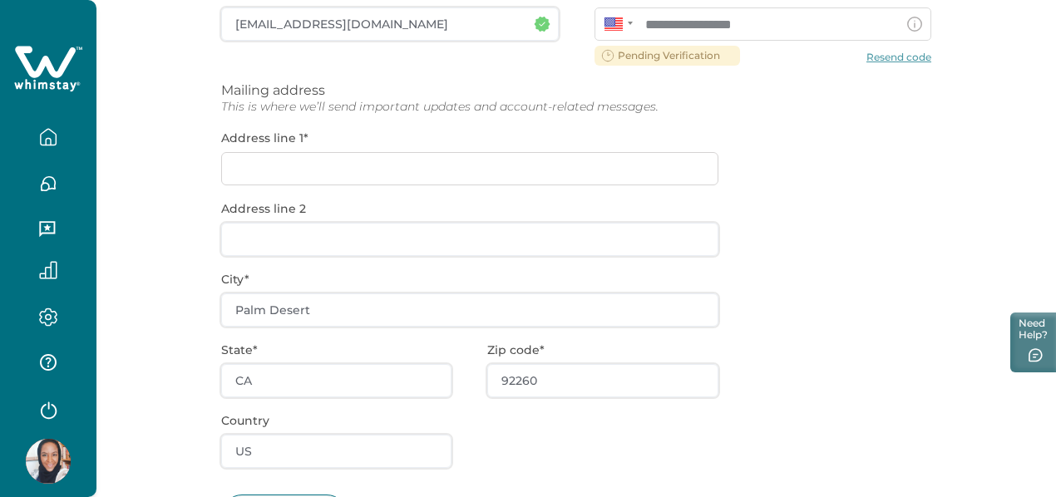
click at [367, 168] on div "**********" at bounding box center [576, 237] width 710 height 685
click at [295, 170] on div "**********" at bounding box center [576, 237] width 710 height 685
click at [424, 177] on div "**********" at bounding box center [576, 237] width 710 height 685
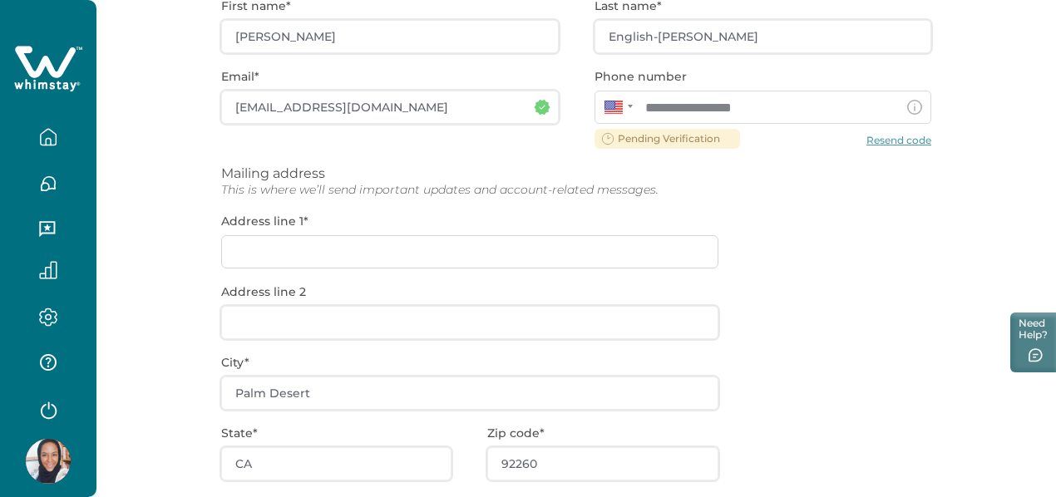
scroll to position [296, 0]
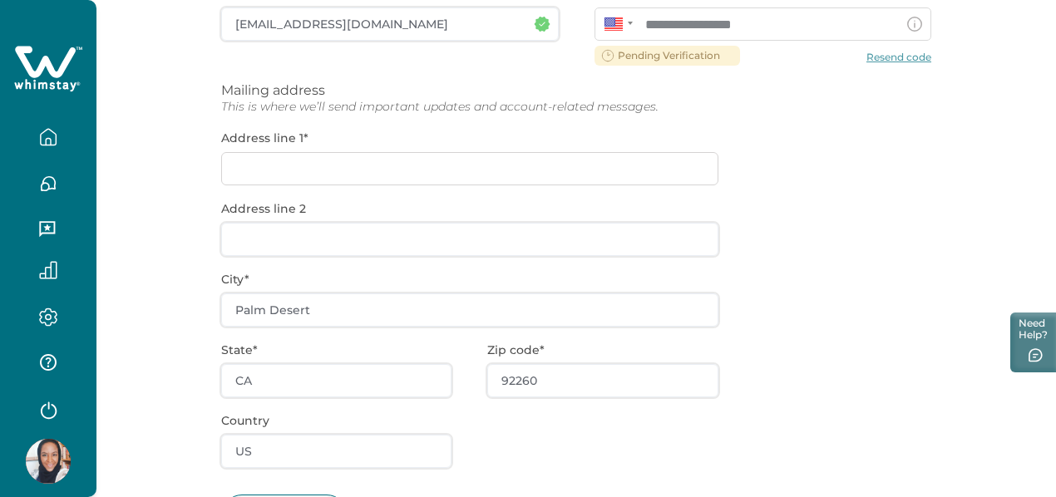
click at [299, 160] on div "**********" at bounding box center [576, 237] width 710 height 685
click at [299, 162] on div "**********" at bounding box center [576, 237] width 710 height 685
click at [803, 241] on div "**********" at bounding box center [576, 237] width 710 height 685
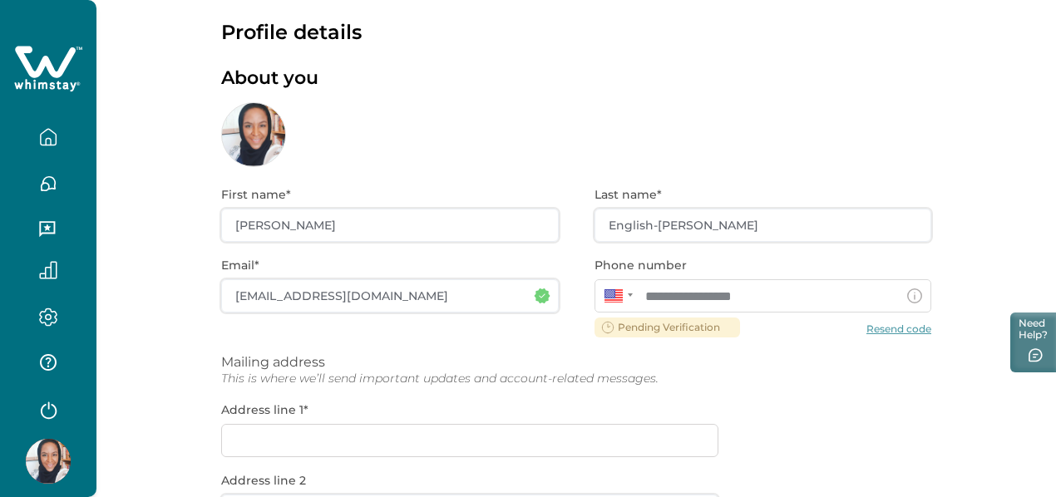
scroll to position [0, 0]
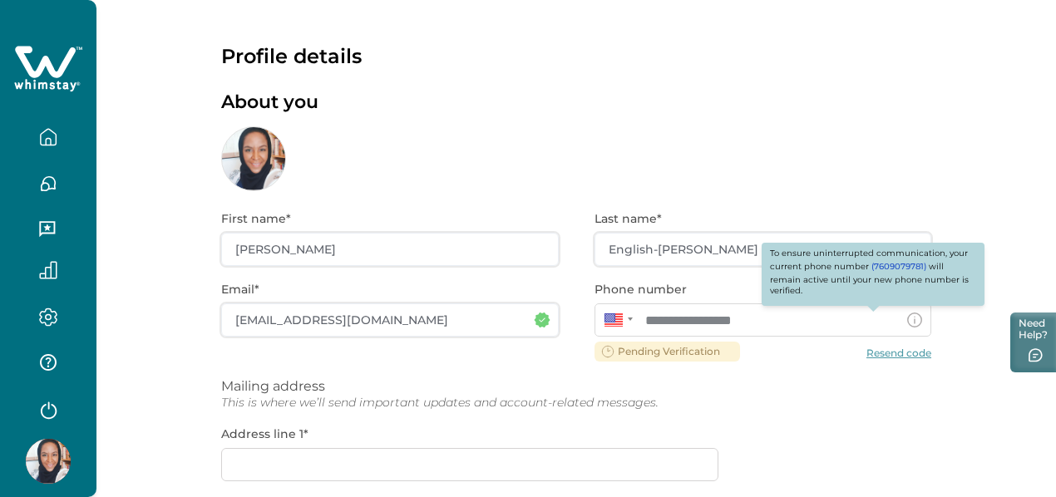
click at [907, 325] on icon at bounding box center [914, 320] width 15 height 15
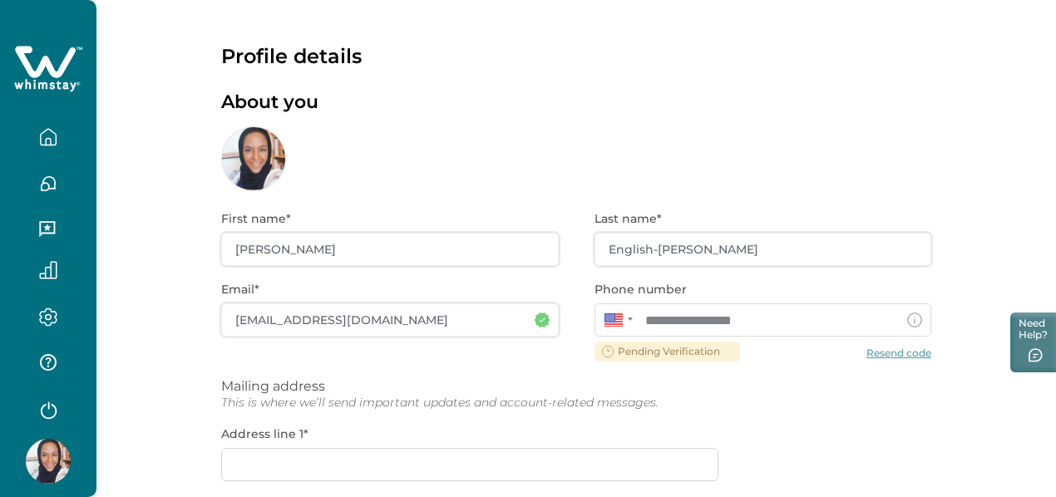
scroll to position [379, 0]
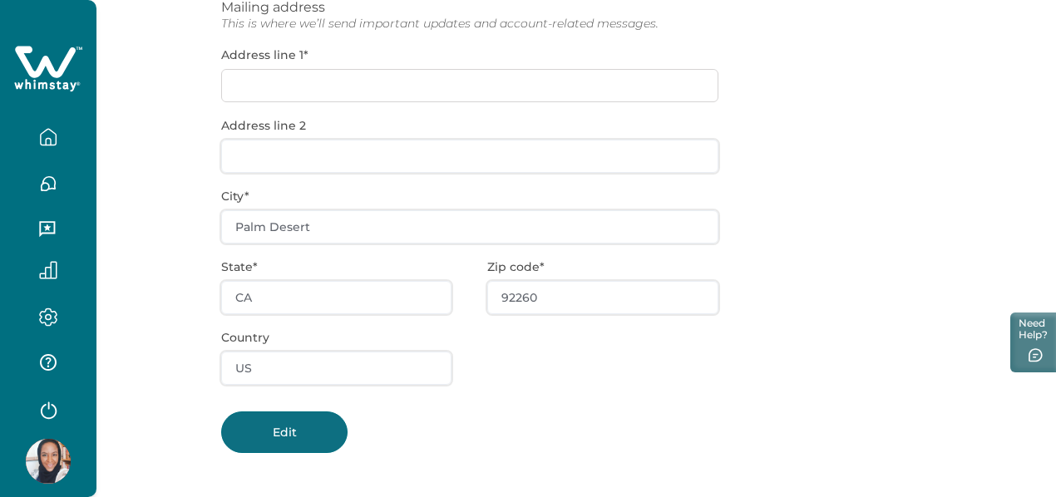
click at [314, 445] on button "Edit" at bounding box center [284, 433] width 126 height 42
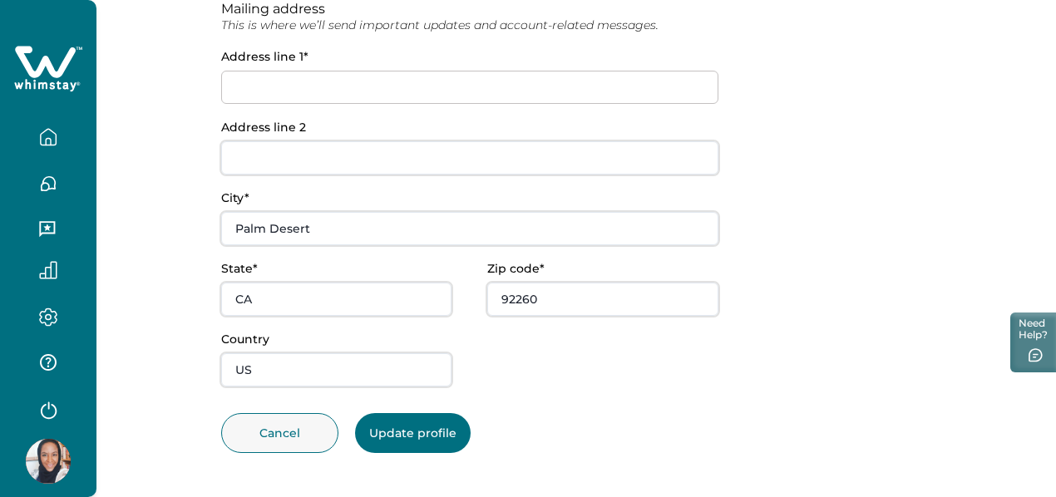
scroll to position [377, 0]
click at [414, 76] on input at bounding box center [469, 87] width 497 height 33
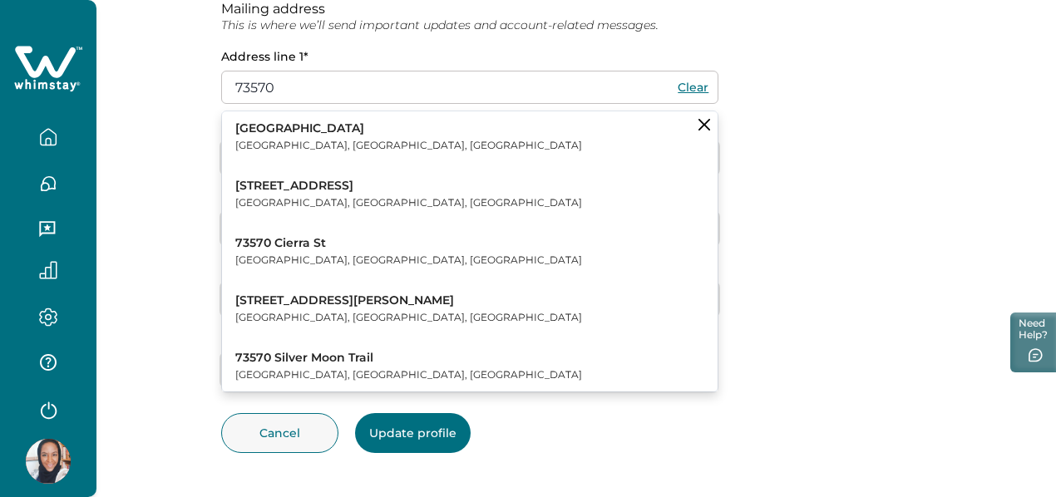
click at [363, 241] on p "73570 Cierra St" at bounding box center [408, 243] width 347 height 17
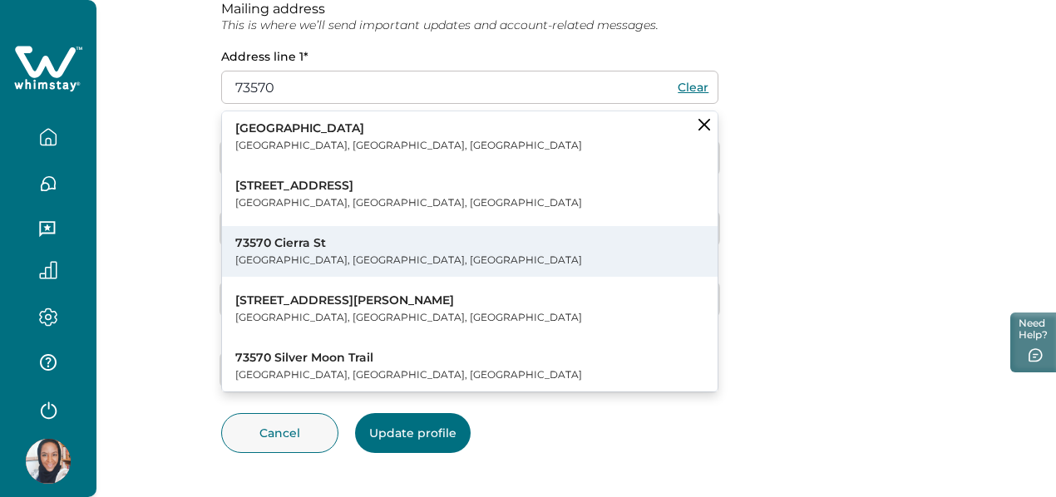
type input "73570 Cierra St"
type input "92211"
type input "[GEOGRAPHIC_DATA]"
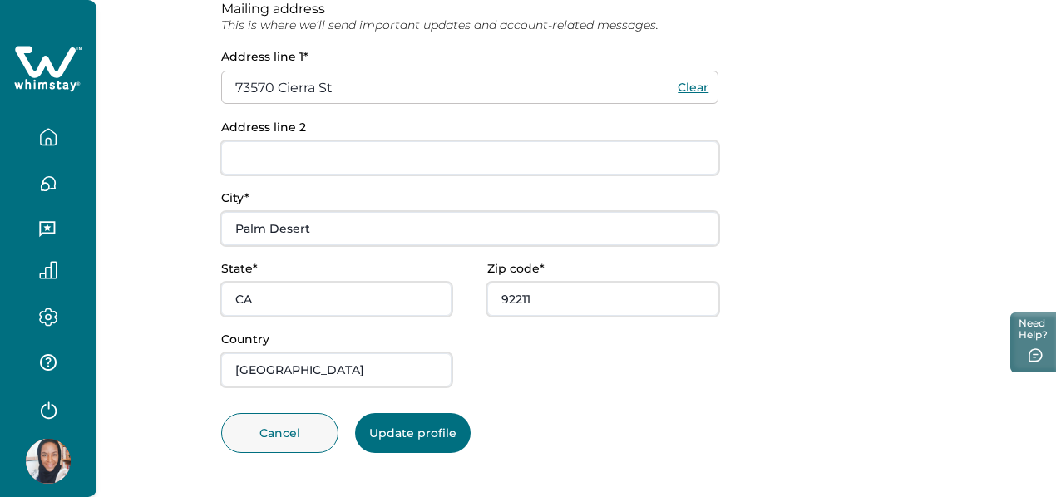
click at [451, 425] on button "Update profile" at bounding box center [413, 433] width 116 height 40
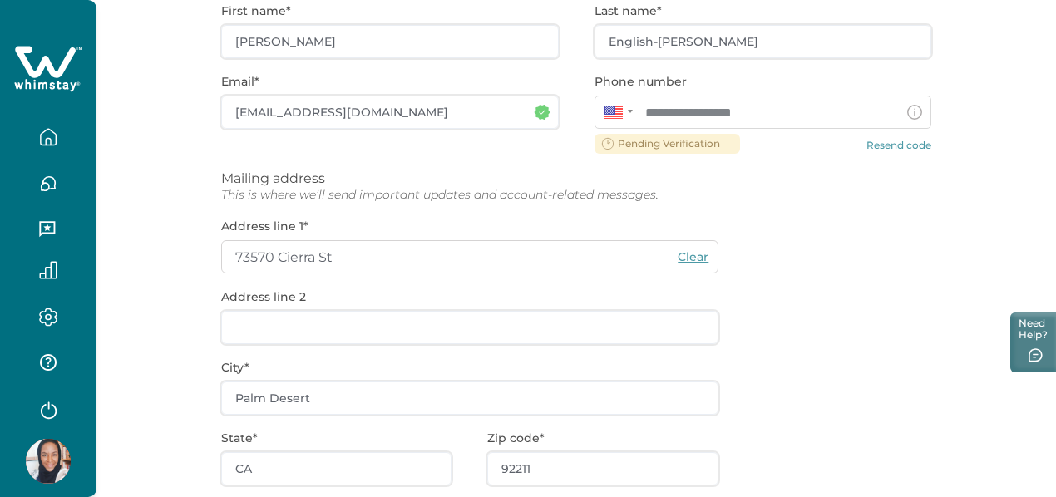
scroll to position [379, 0]
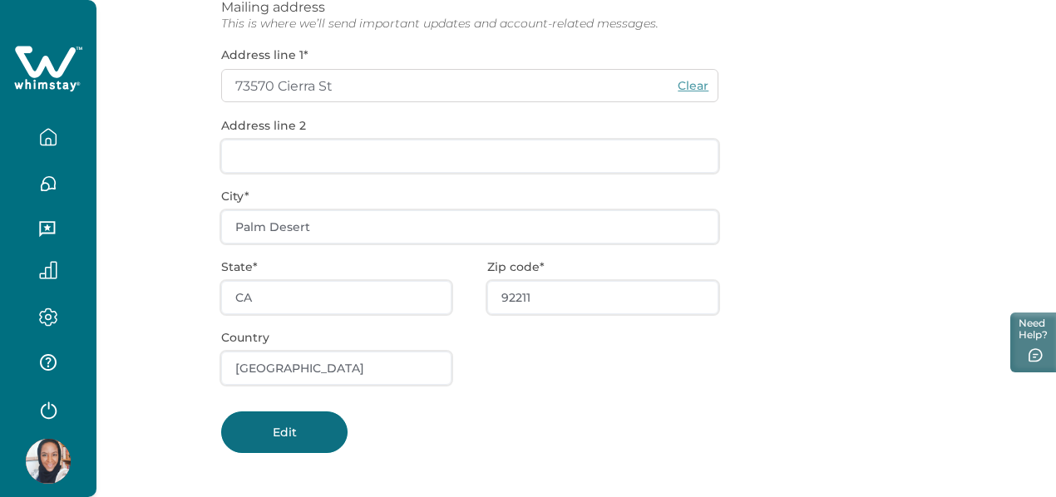
click at [303, 417] on button "Edit" at bounding box center [284, 433] width 126 height 42
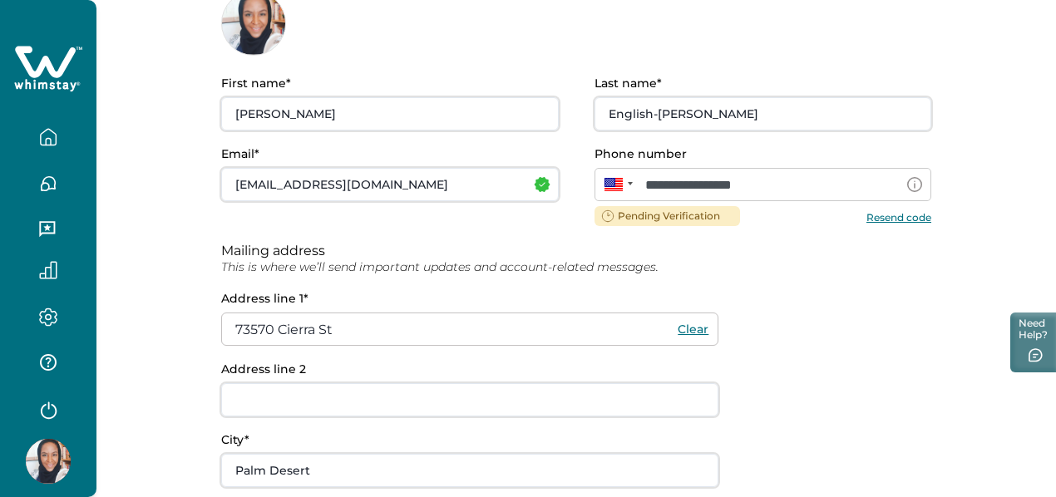
scroll to position [0, 0]
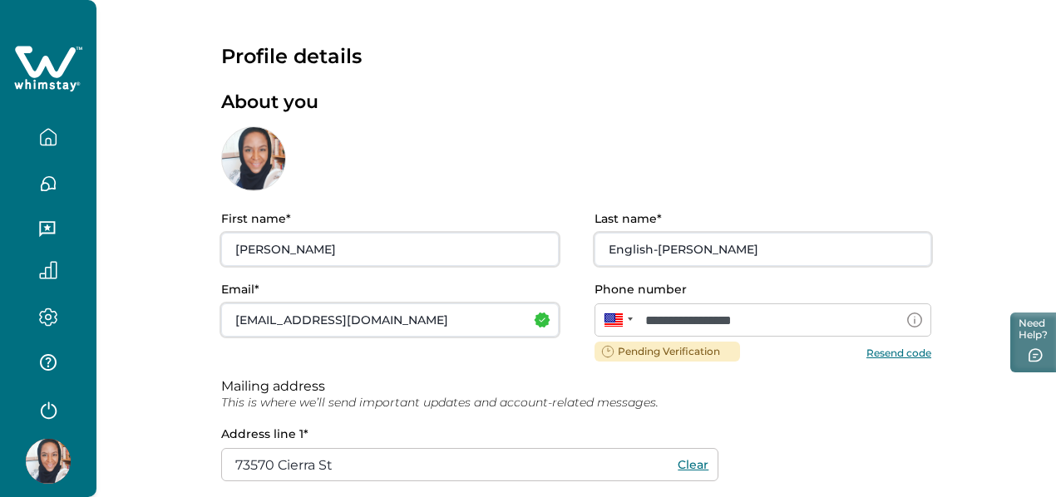
click at [868, 352] on button "Resend code" at bounding box center [898, 352] width 65 height 12
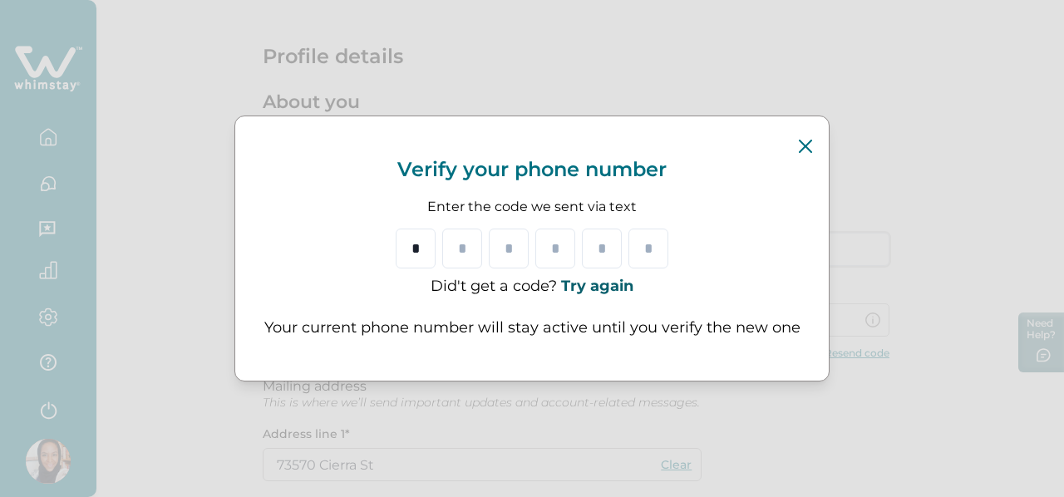
type input "*"
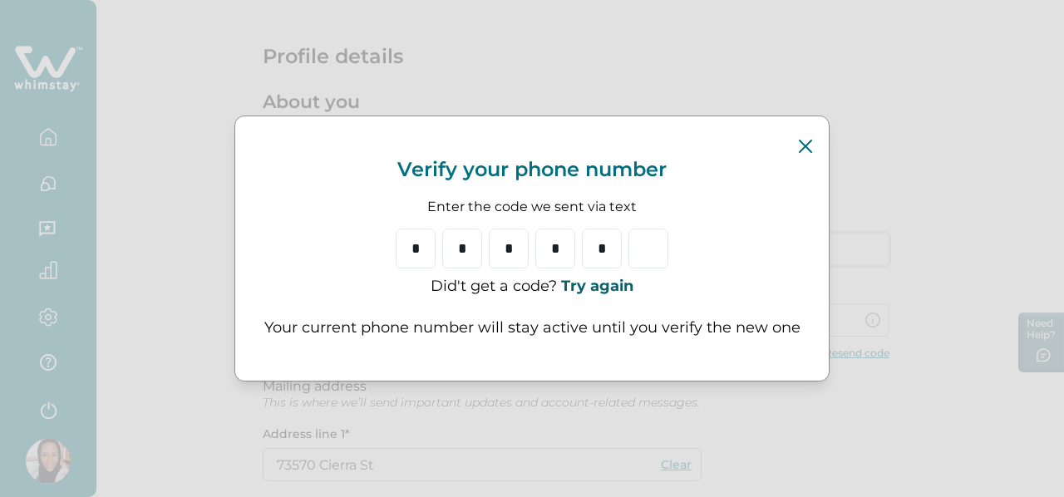
type input "*"
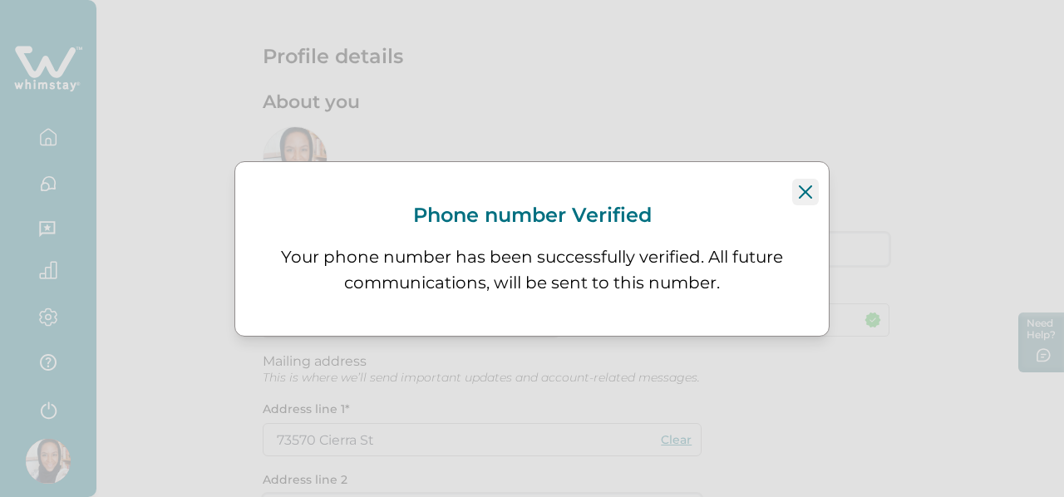
click at [810, 189] on icon "Close" at bounding box center [805, 191] width 13 height 13
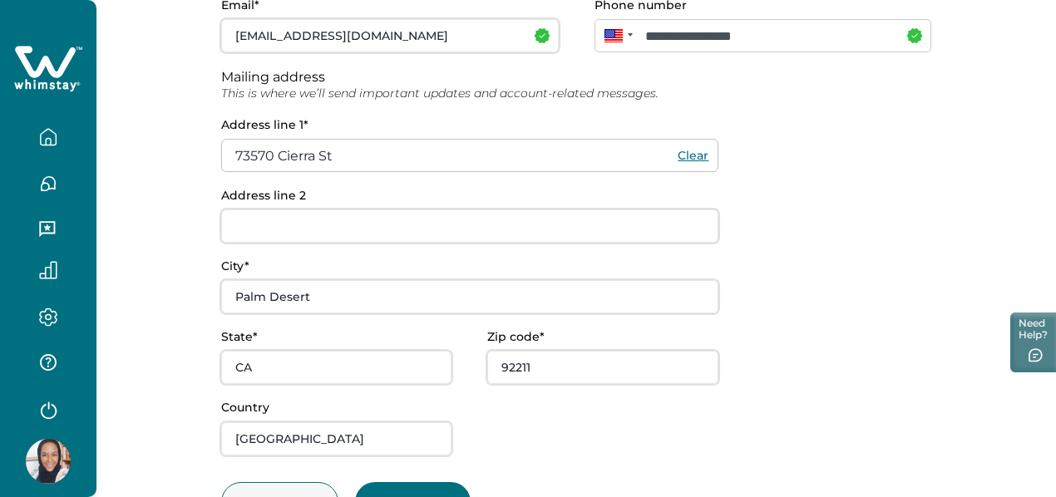
scroll to position [352, 0]
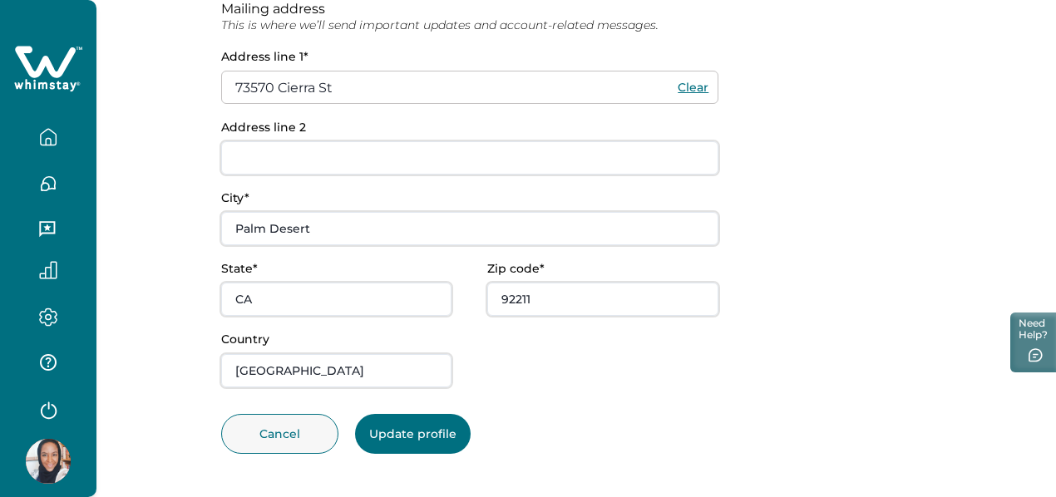
click at [446, 436] on button "Update profile" at bounding box center [413, 434] width 116 height 40
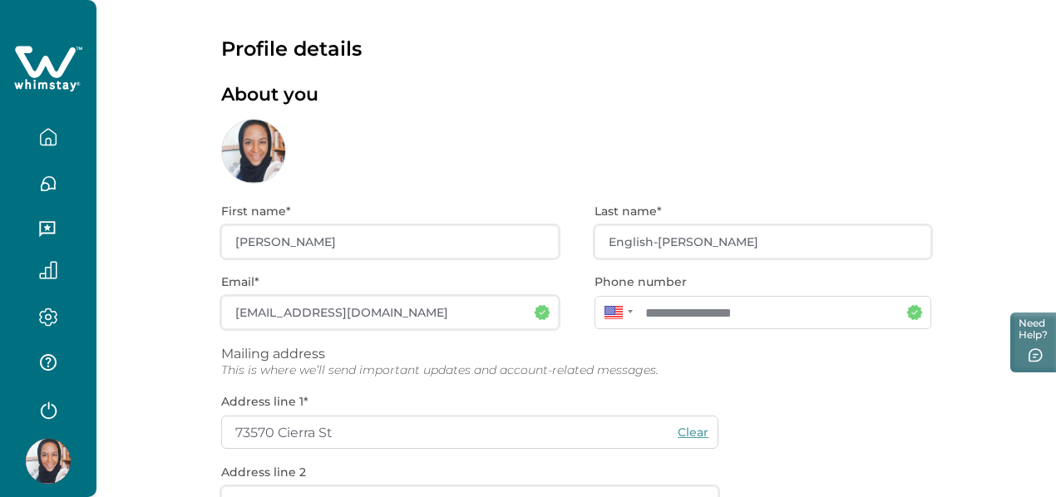
scroll to position [0, 0]
